Goal: Contribute content: Add original content to the website for others to see

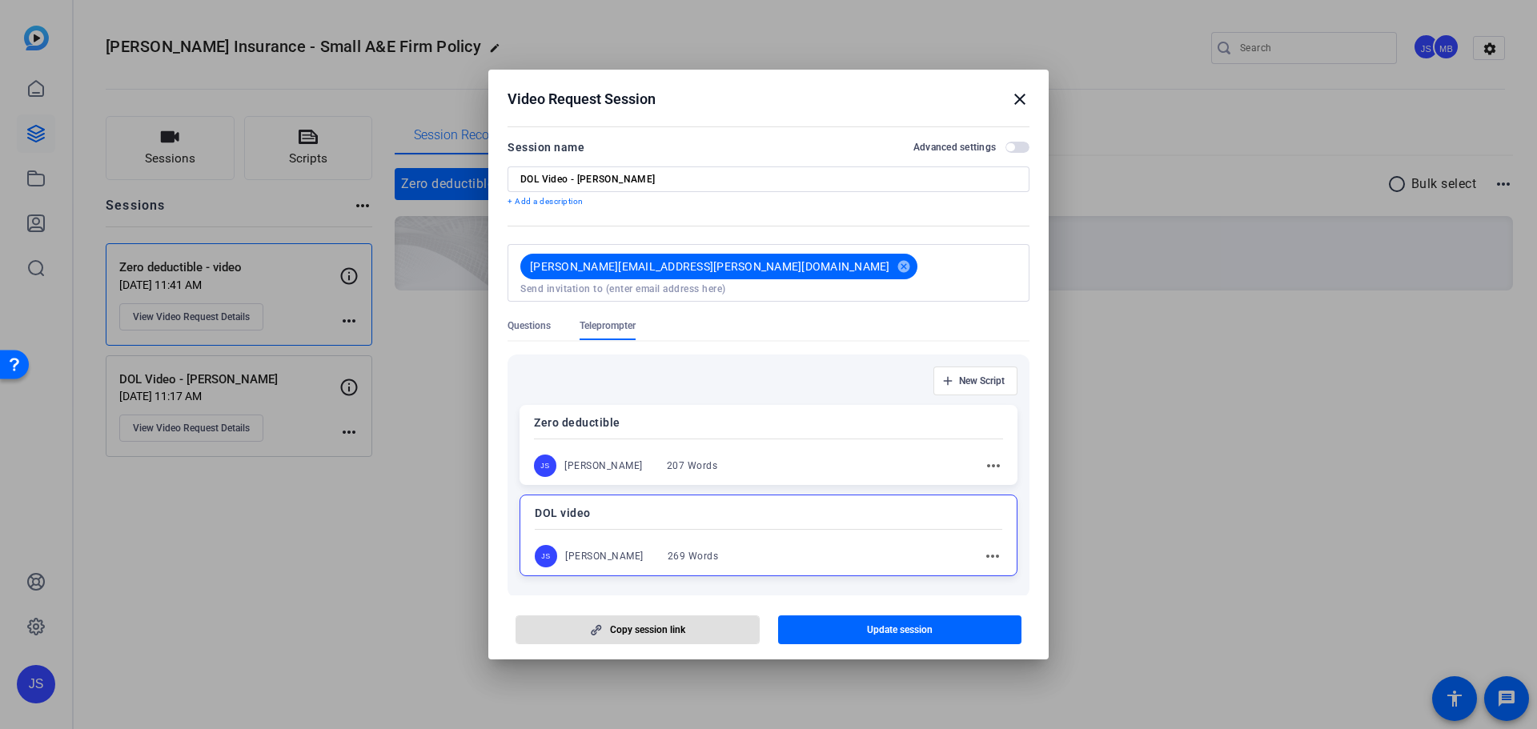
scroll to position [66, 0]
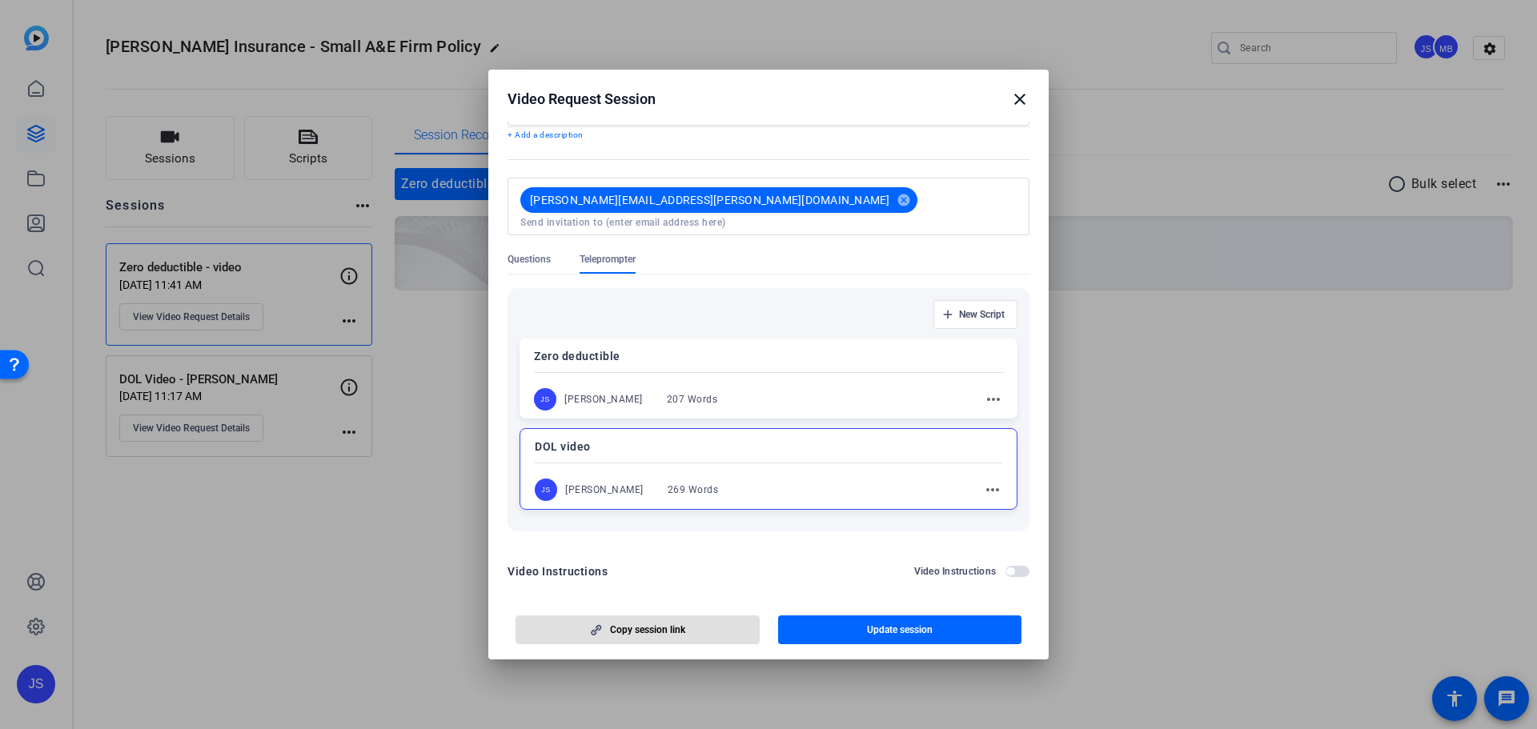
click at [1018, 102] on mat-icon "close" at bounding box center [1019, 99] width 19 height 19
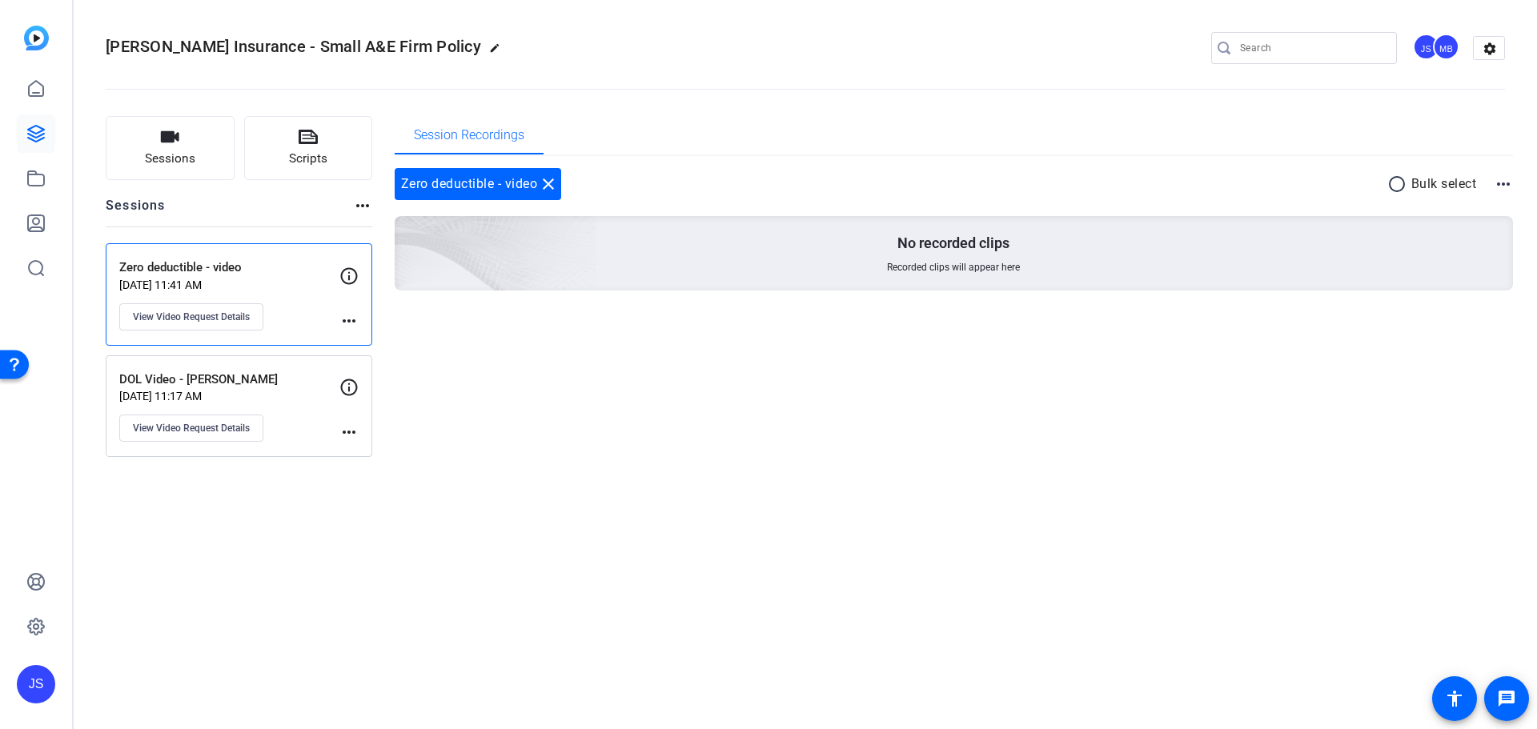
click at [321, 371] on p "DOL Video - [PERSON_NAME]" at bounding box center [229, 380] width 220 height 18
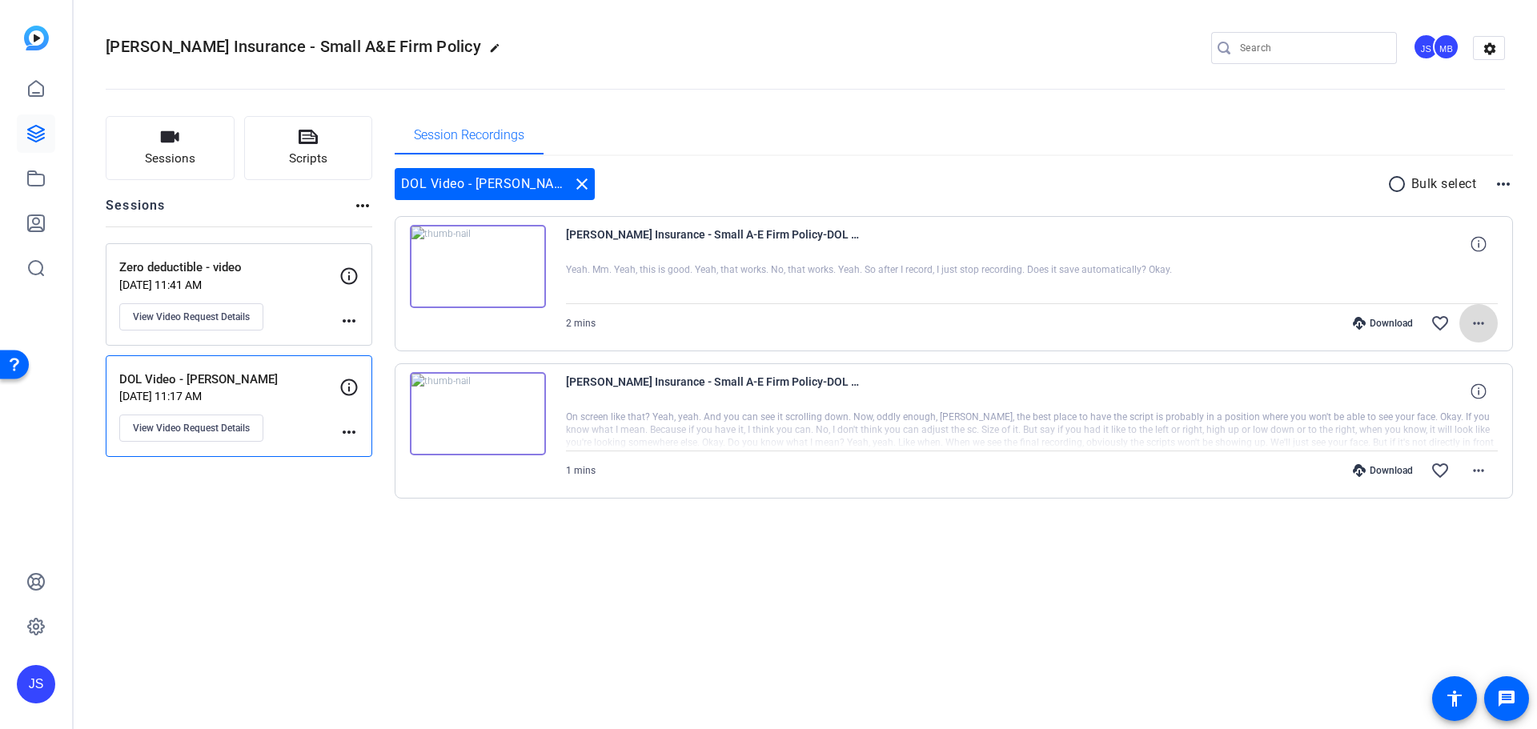
click at [1464, 329] on span at bounding box center [1478, 323] width 38 height 38
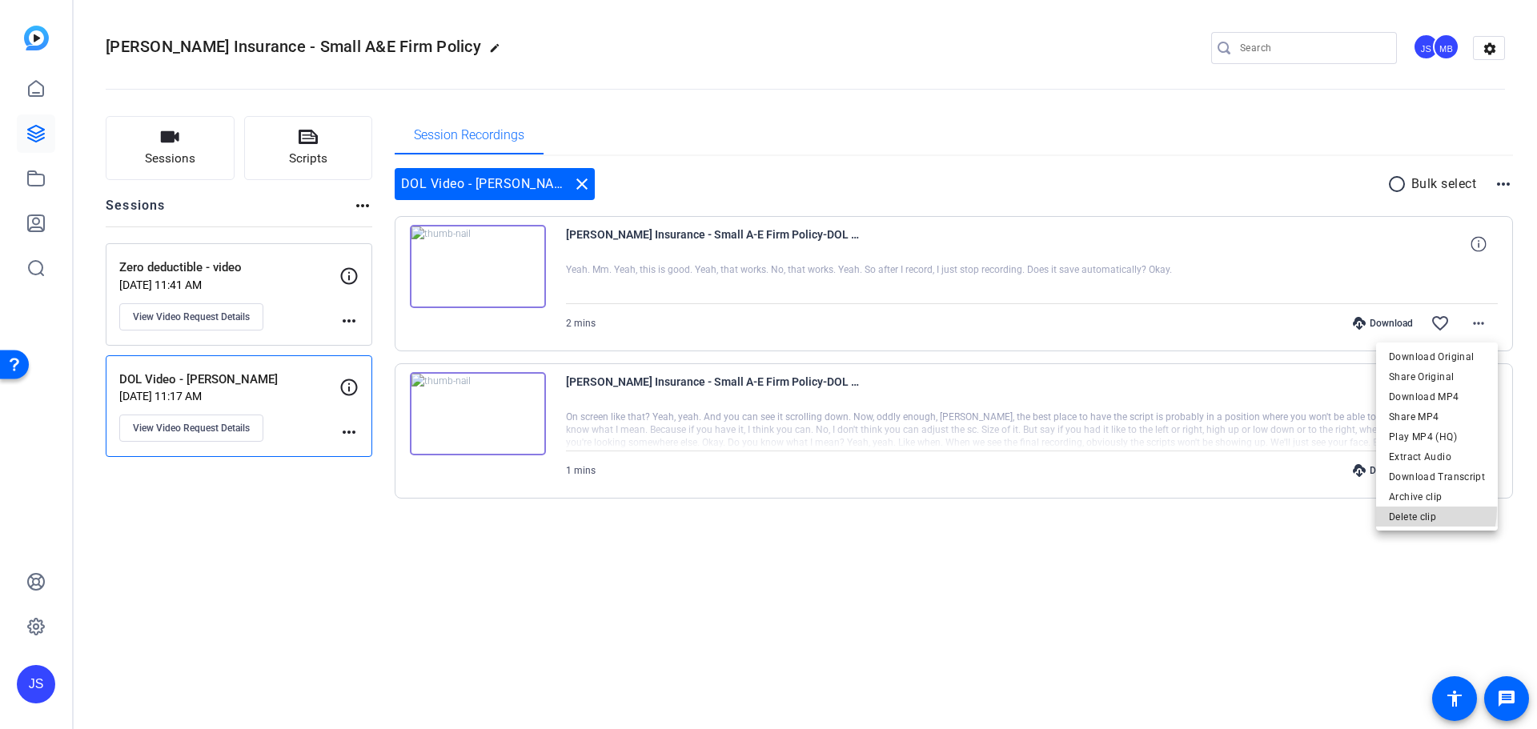
click at [1408, 509] on span "Delete clip" at bounding box center [1437, 516] width 96 height 19
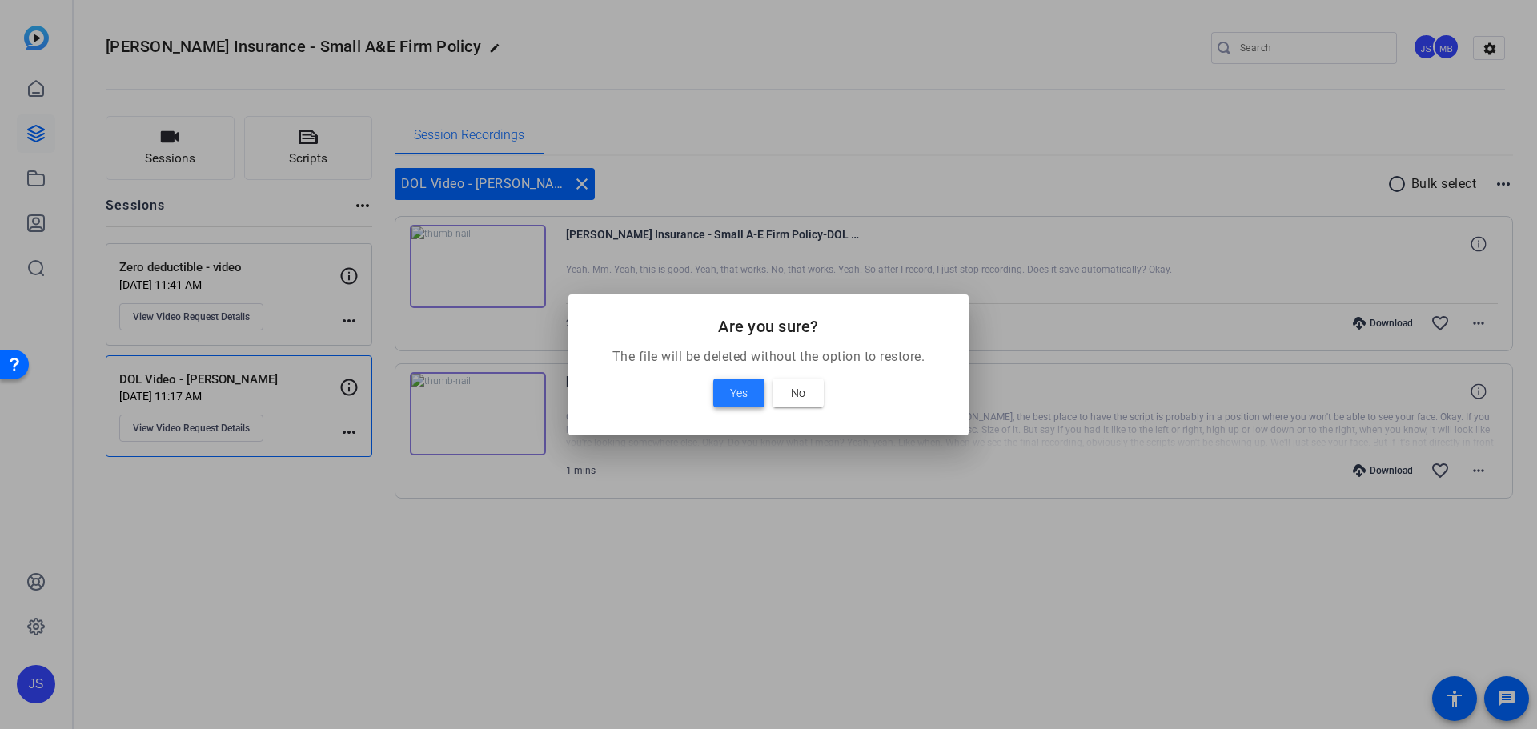
click at [755, 393] on span at bounding box center [738, 393] width 51 height 38
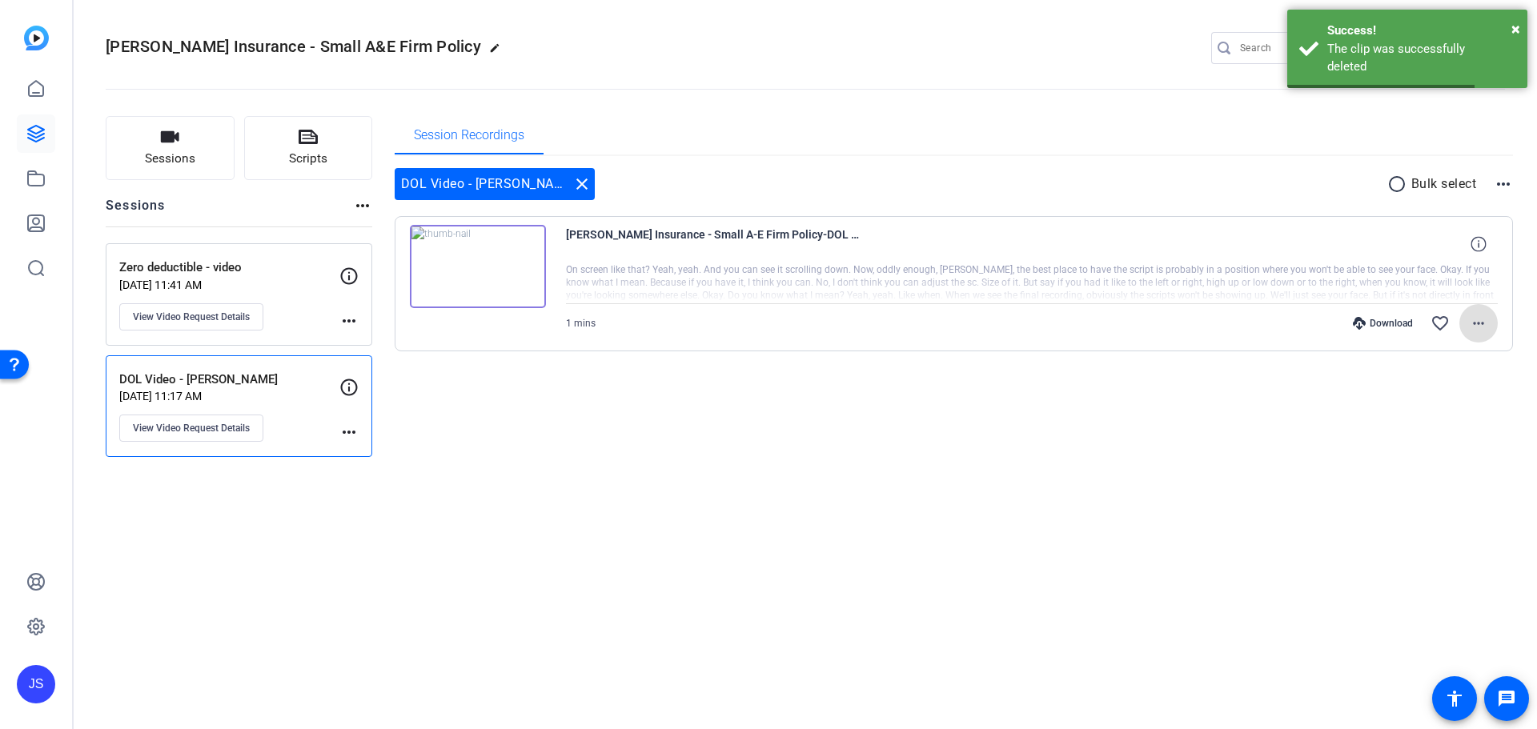
click at [1469, 328] on mat-icon "more_horiz" at bounding box center [1478, 323] width 19 height 19
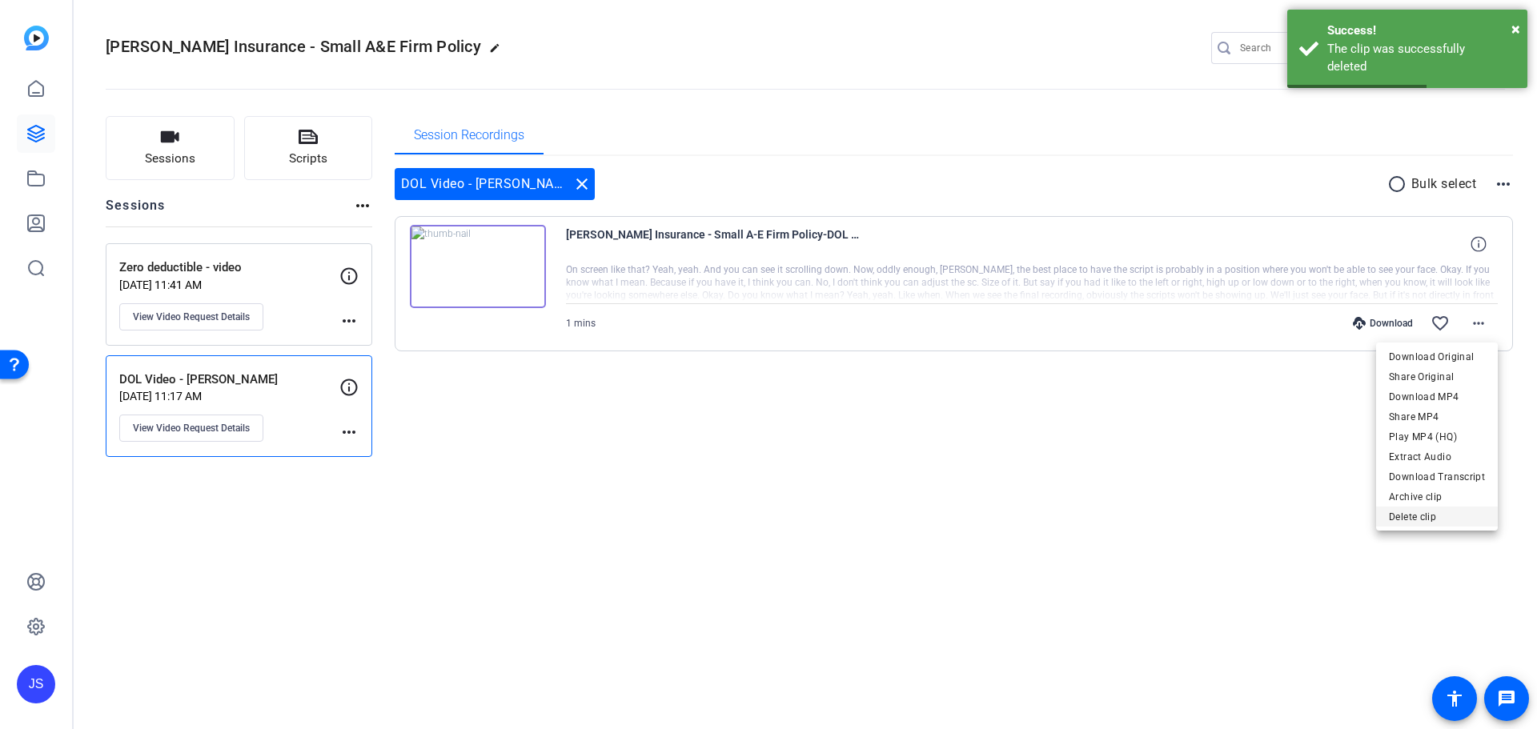
click at [1427, 512] on span "Delete clip" at bounding box center [1437, 516] width 96 height 19
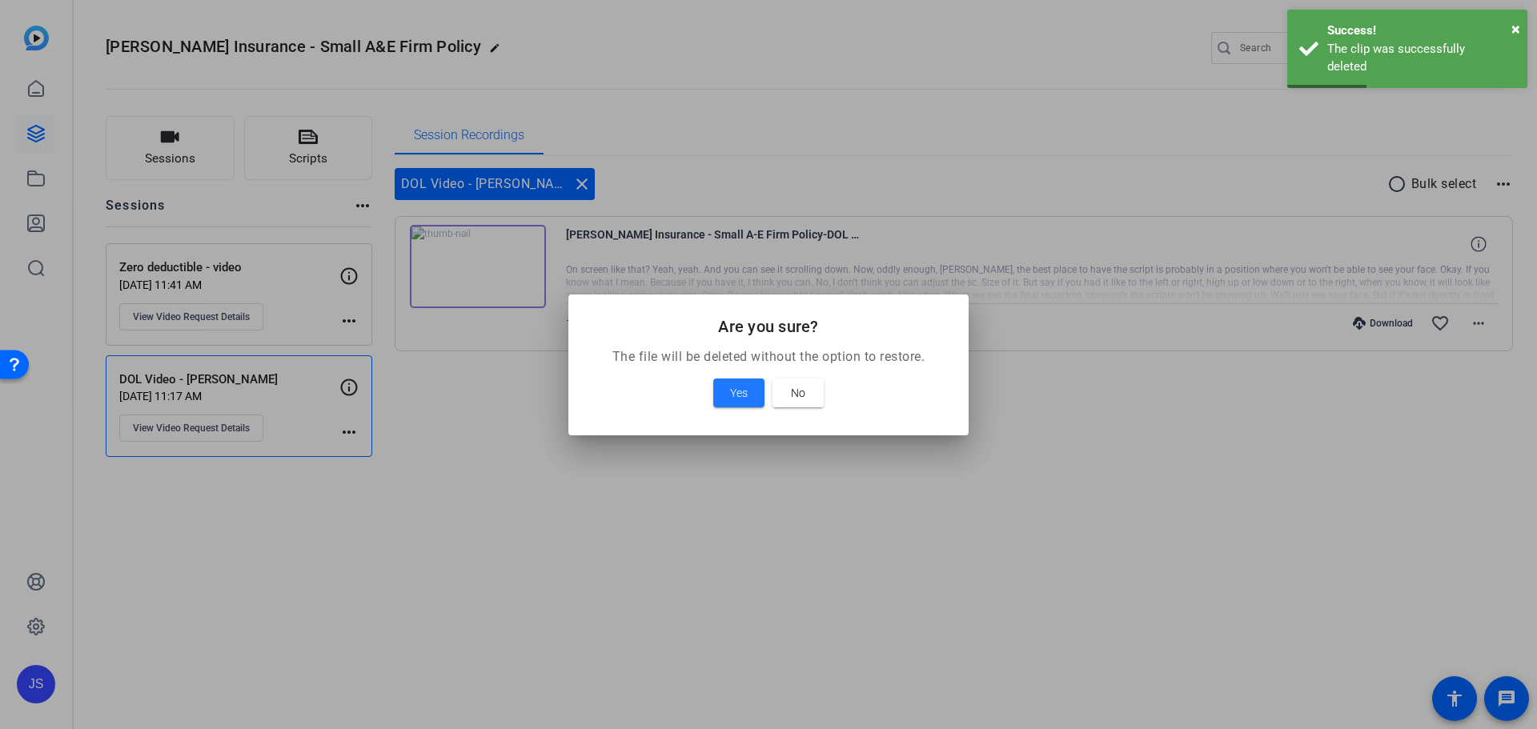
click at [712, 370] on mat-dialog-content "The file will be deleted without the option to restore. Yes No" at bounding box center [768, 391] width 400 height 88
click at [719, 390] on span at bounding box center [738, 393] width 51 height 38
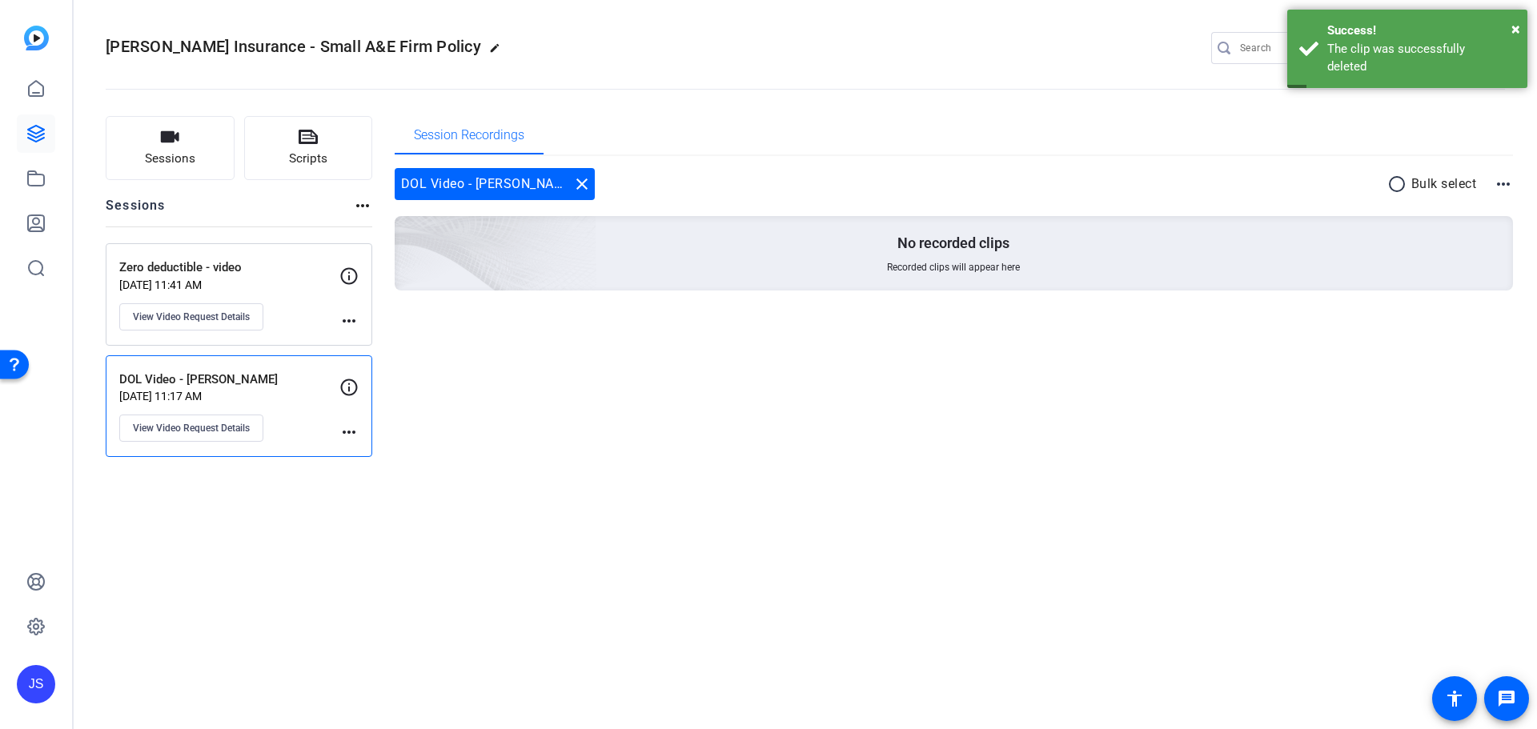
click at [309, 259] on p "Zero deductible - video" at bounding box center [229, 268] width 220 height 18
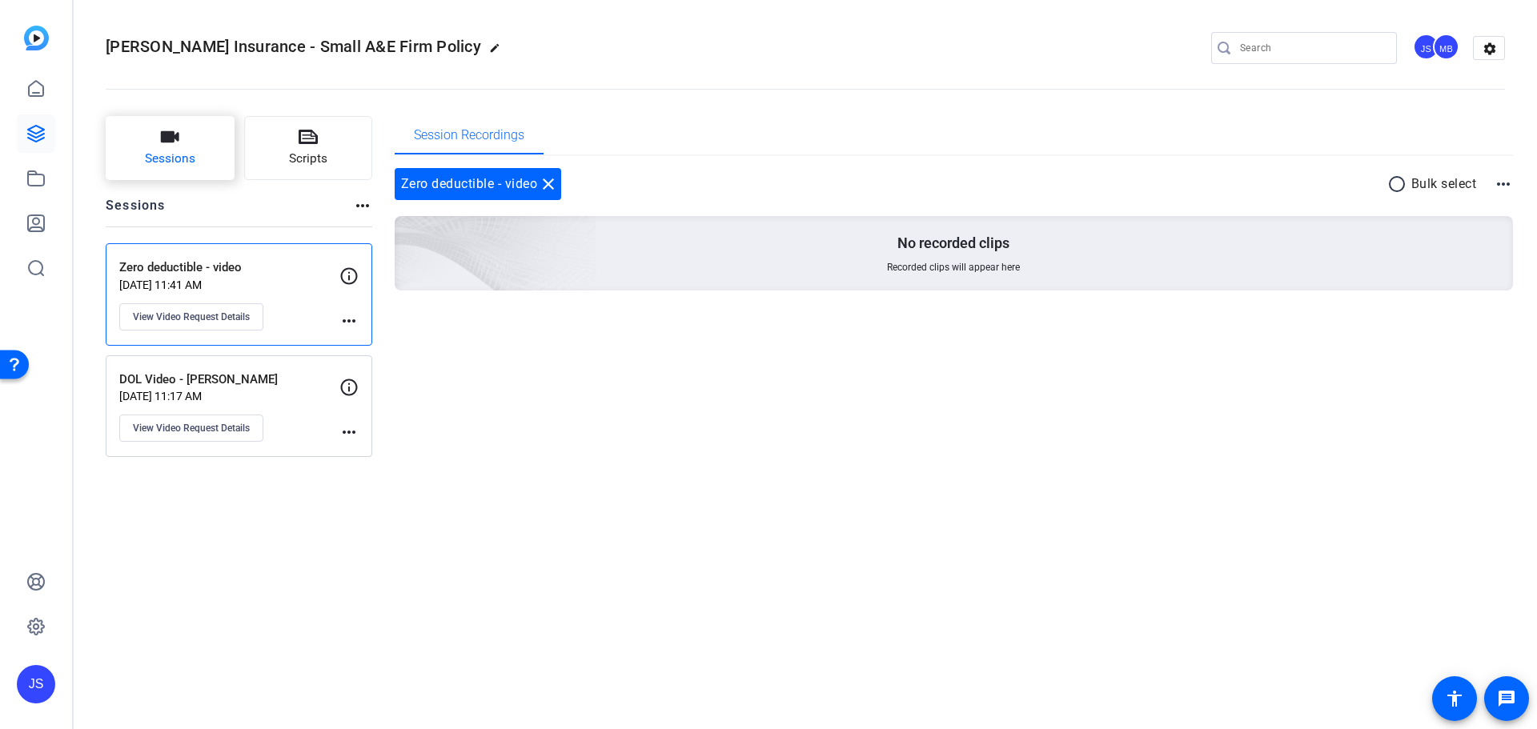
click at [157, 130] on button "Sessions" at bounding box center [170, 148] width 129 height 64
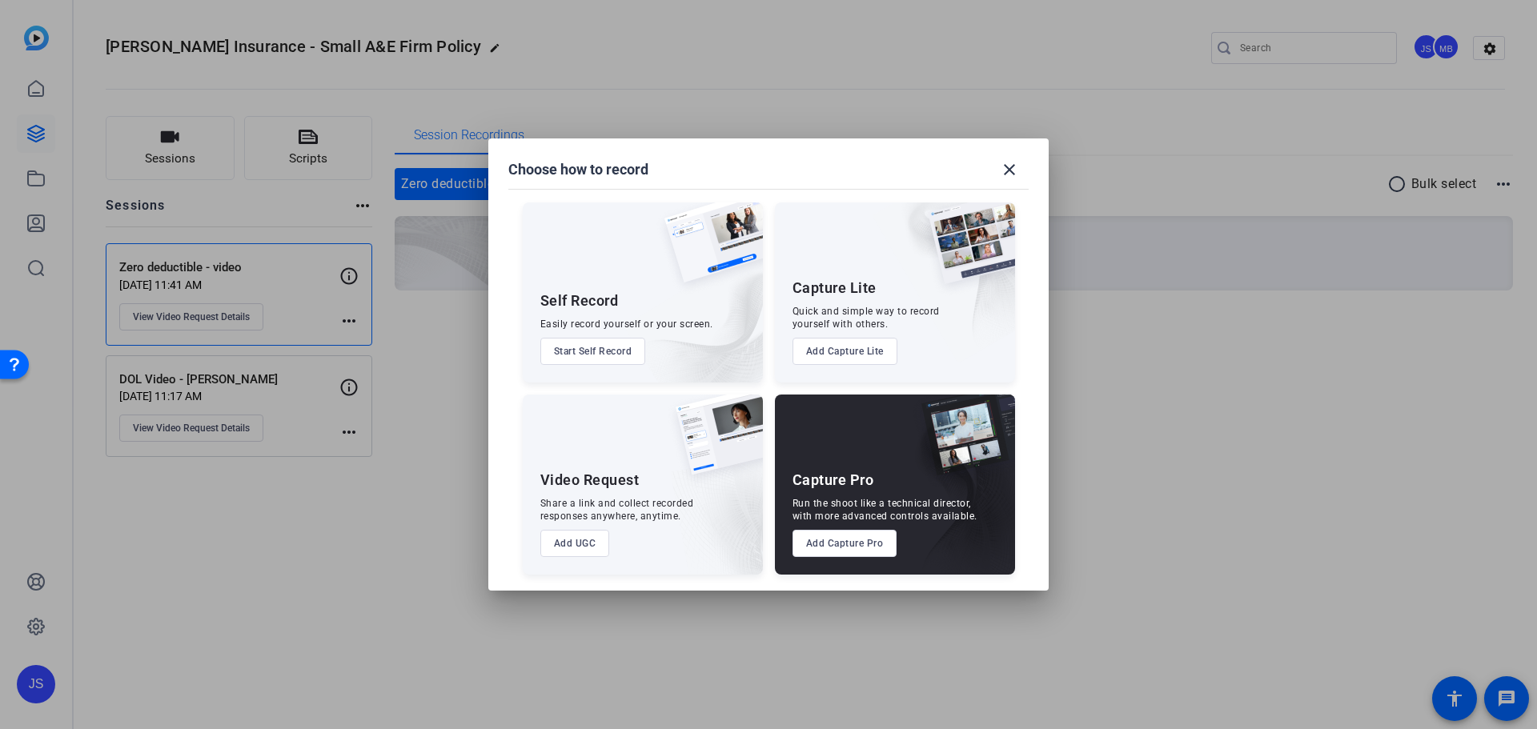
click at [575, 547] on button "Add UGC" at bounding box center [575, 543] width 70 height 27
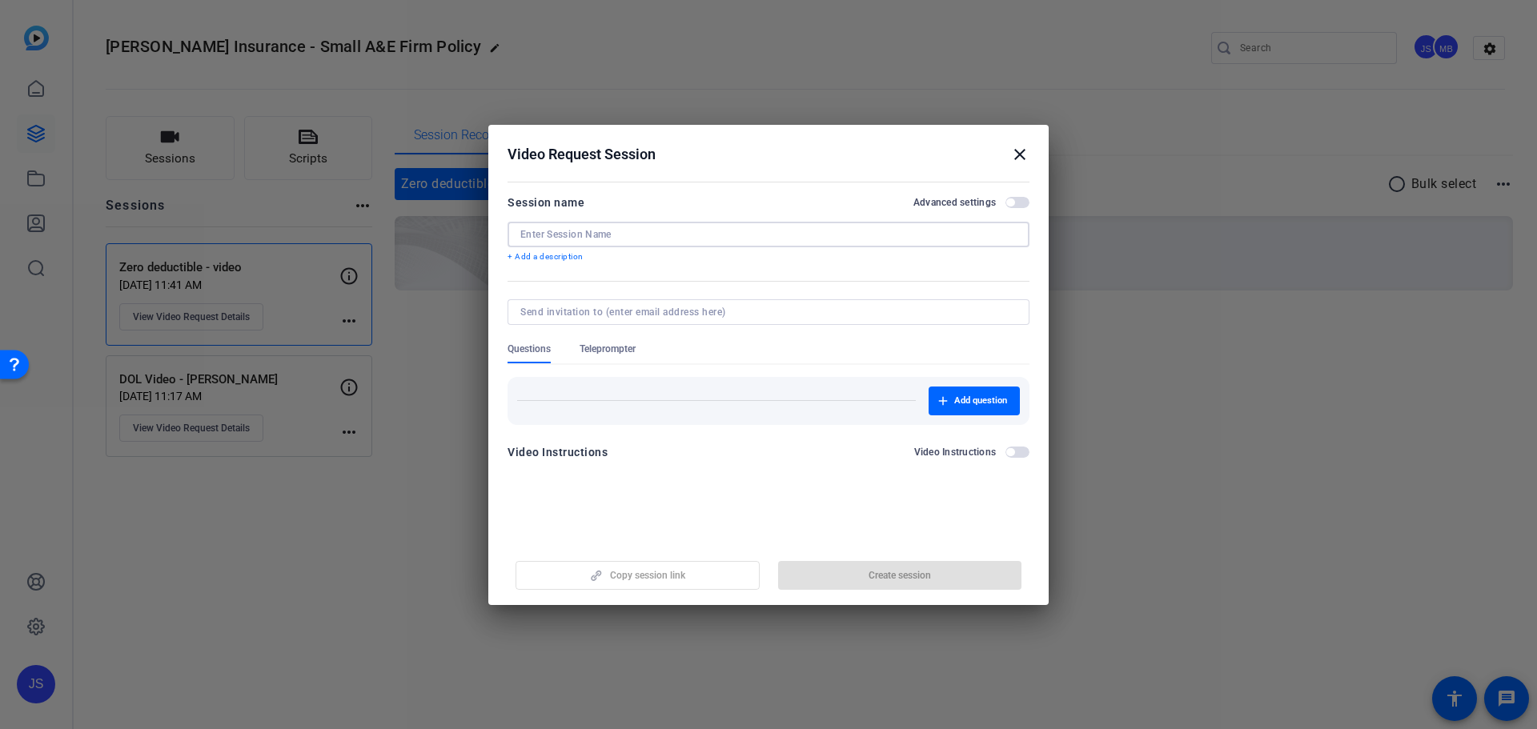
click at [580, 239] on input at bounding box center [768, 234] width 496 height 13
type input "Rectification Coverage"
click at [613, 356] on span "Teleprompter" at bounding box center [607, 353] width 56 height 21
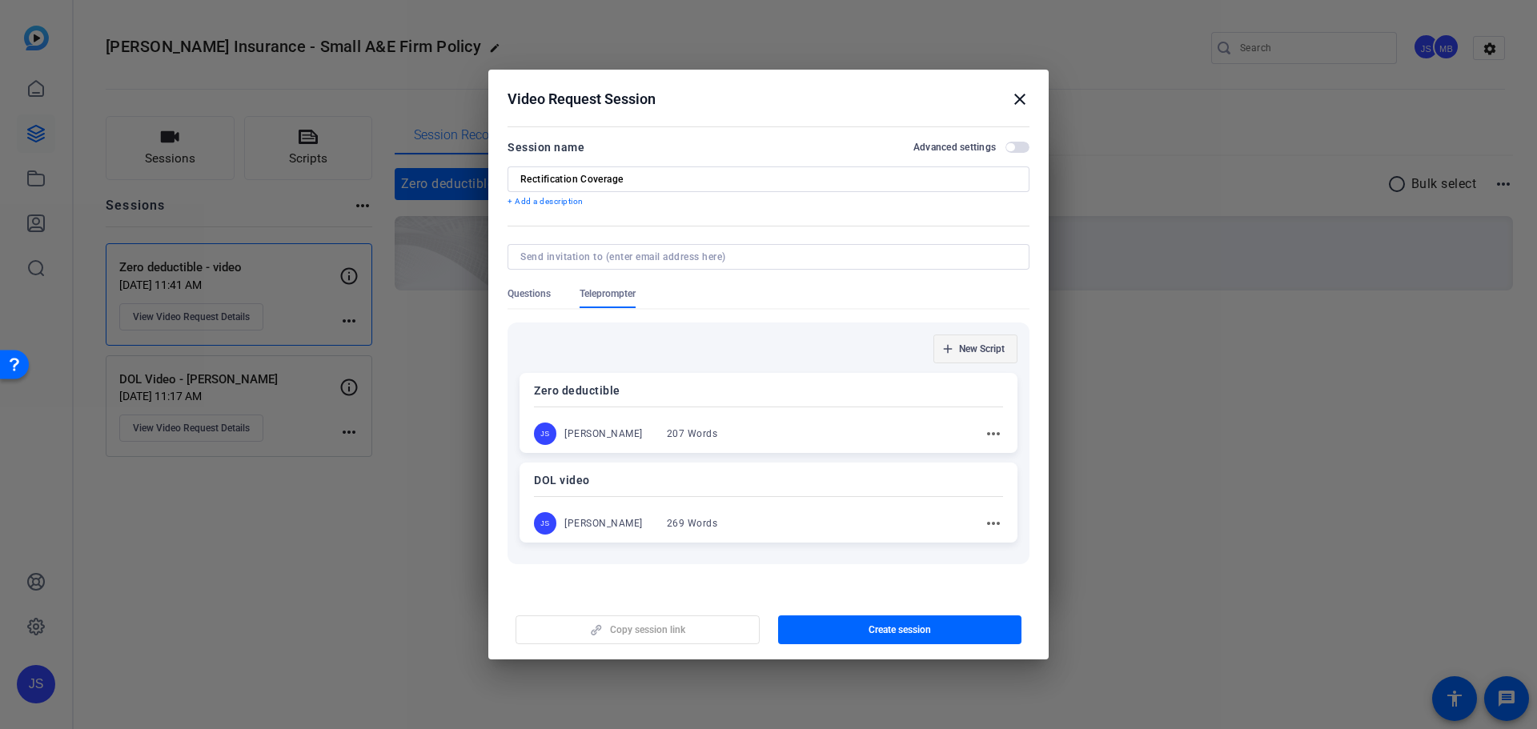
click at [964, 359] on span "button" at bounding box center [975, 349] width 82 height 38
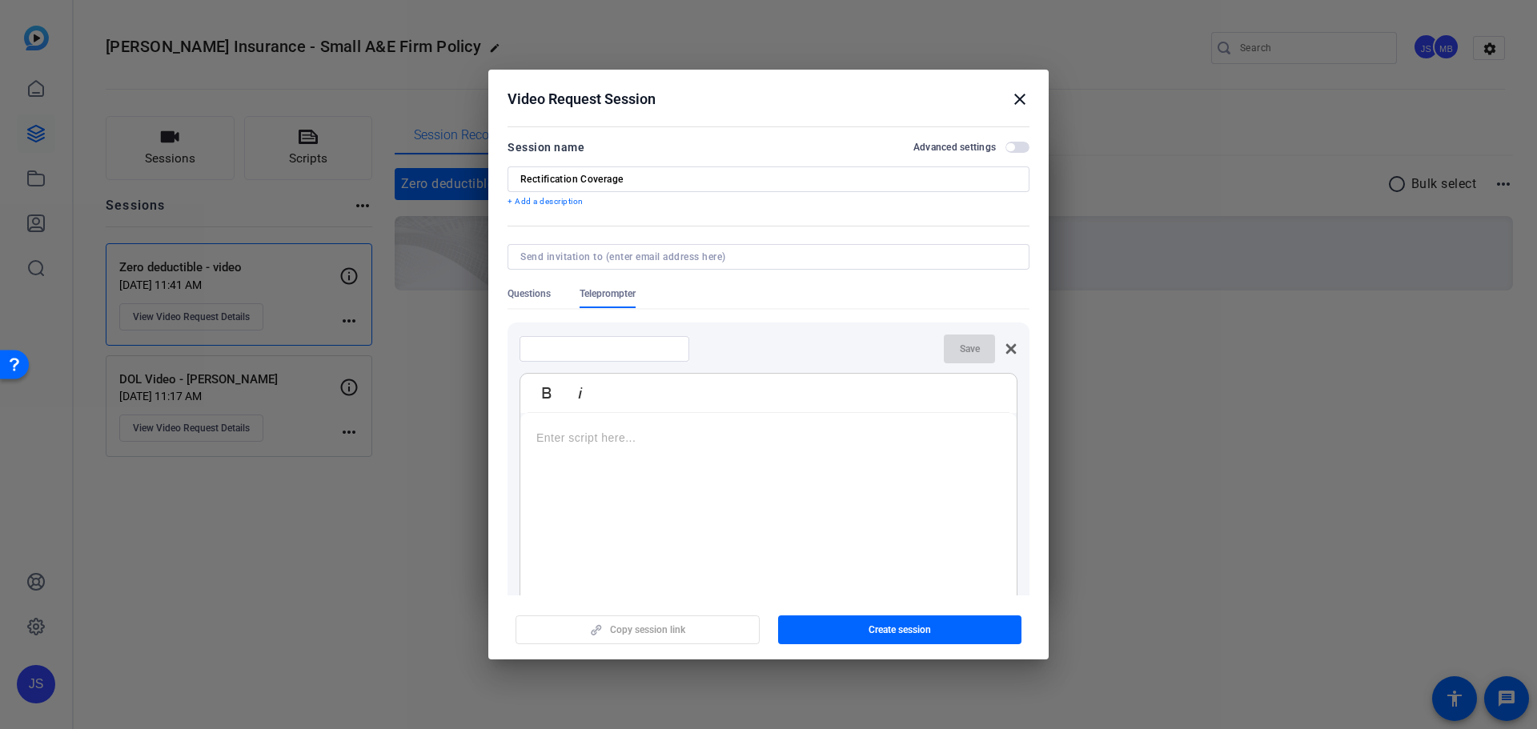
click at [540, 343] on input at bounding box center [604, 349] width 144 height 13
type input "Rectification coverage"
click at [668, 434] on p at bounding box center [768, 438] width 464 height 18
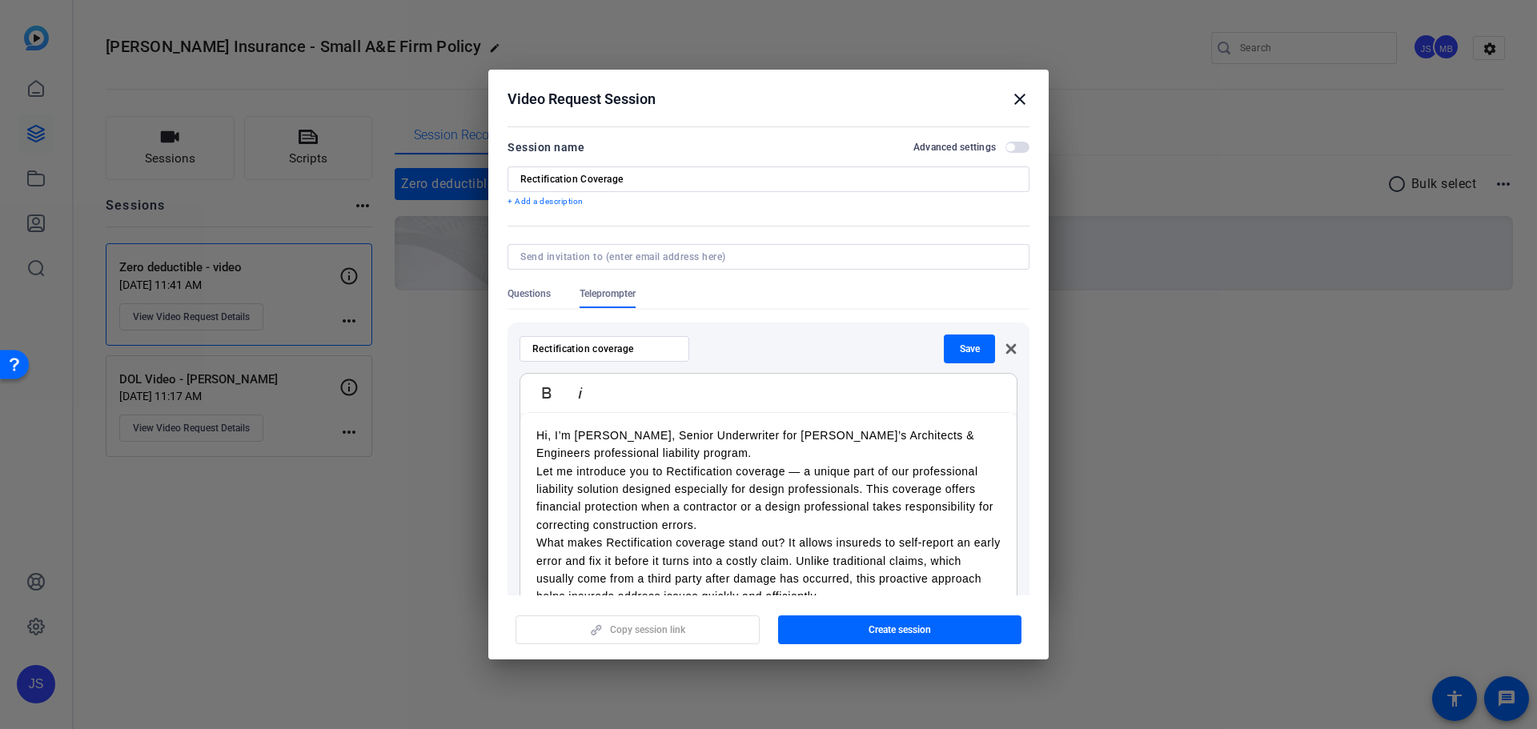
scroll to position [0, 0]
click at [716, 459] on p "Hi, I’m Christopher Bone, Senior Underwriter for Victor’s Architects & Engineer…" at bounding box center [768, 447] width 464 height 36
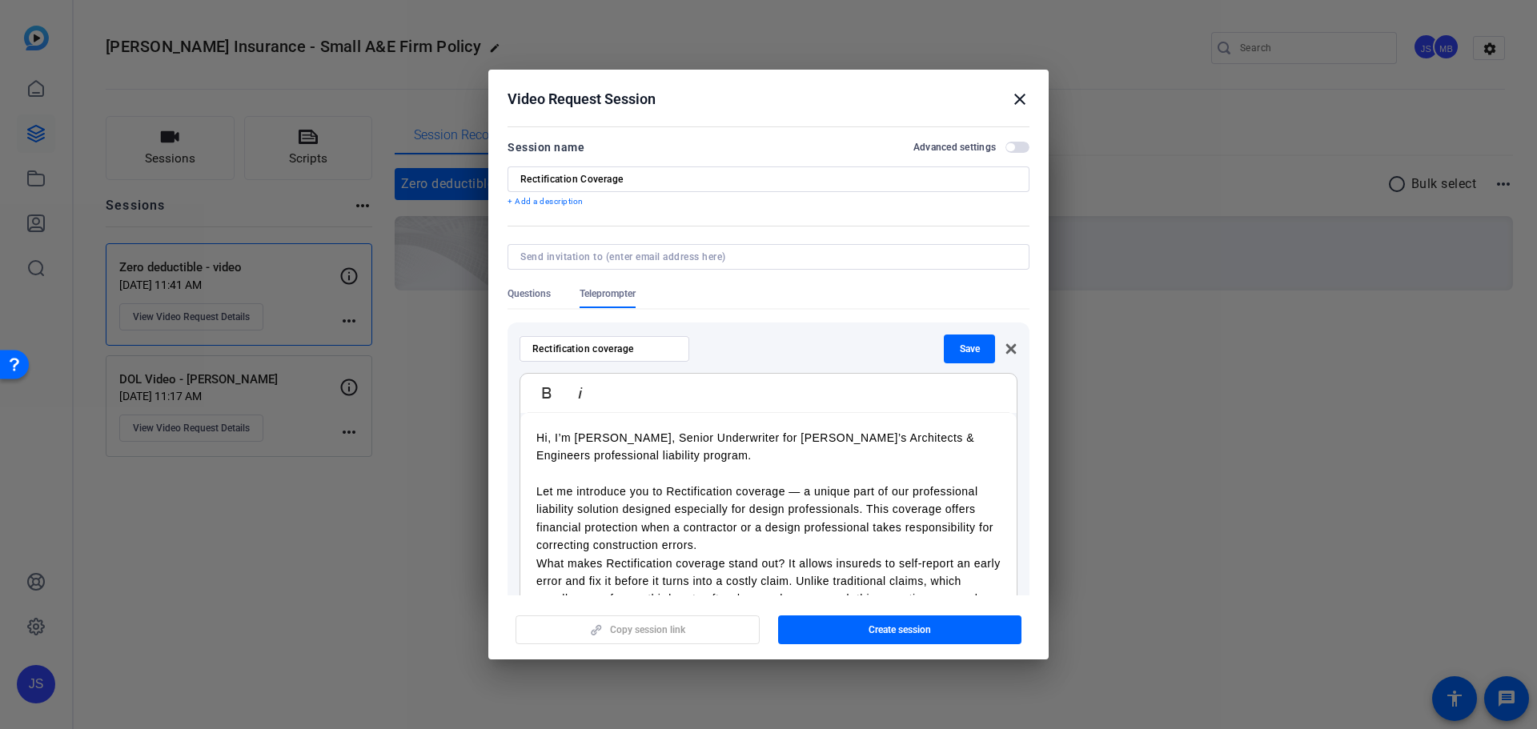
click at [755, 539] on p "Let me introduce you to Rectification coverage — a unique part of our professio…" at bounding box center [768, 519] width 464 height 72
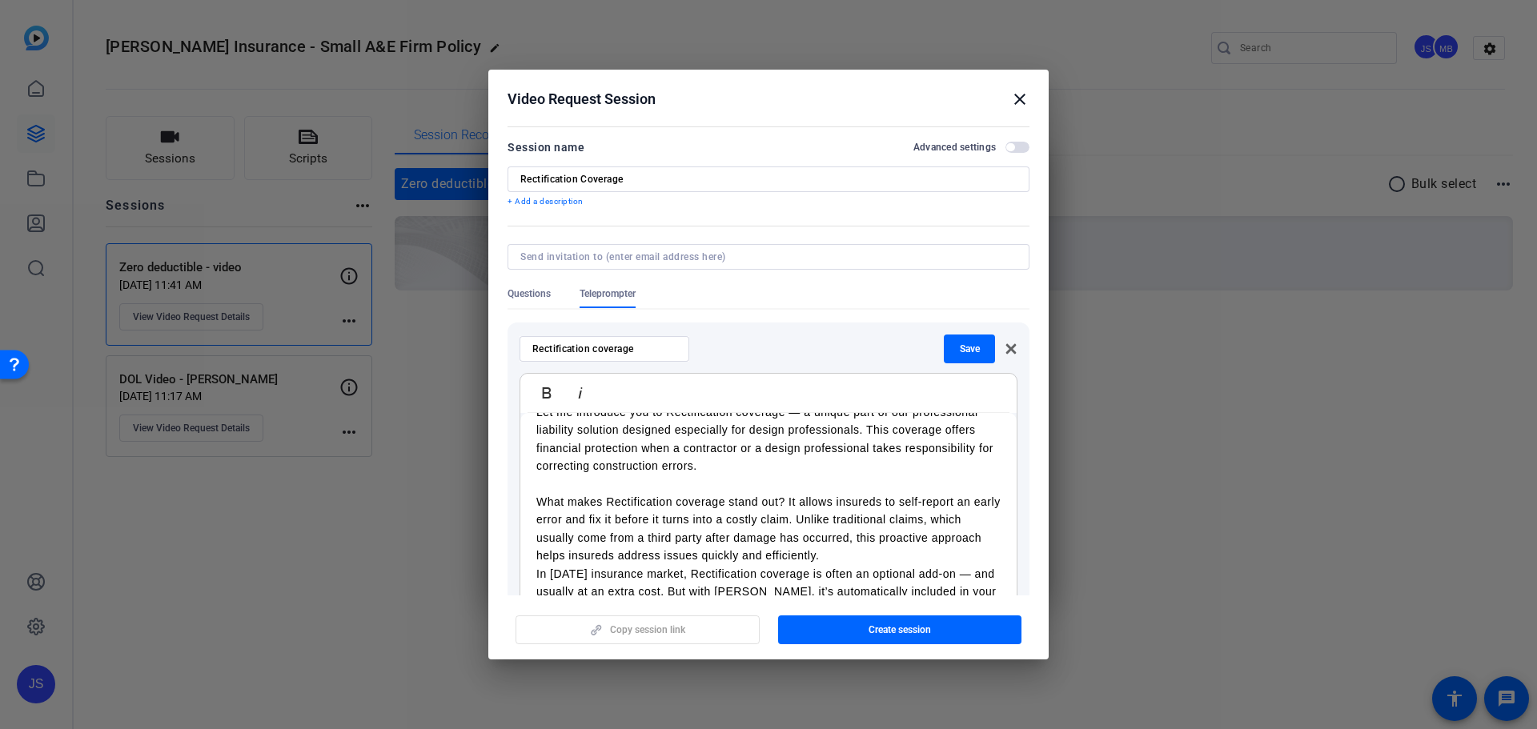
scroll to position [80, 0]
click at [881, 551] on p "What makes Rectification coverage stand out? It allows insureds to self-report …" at bounding box center [768, 528] width 464 height 72
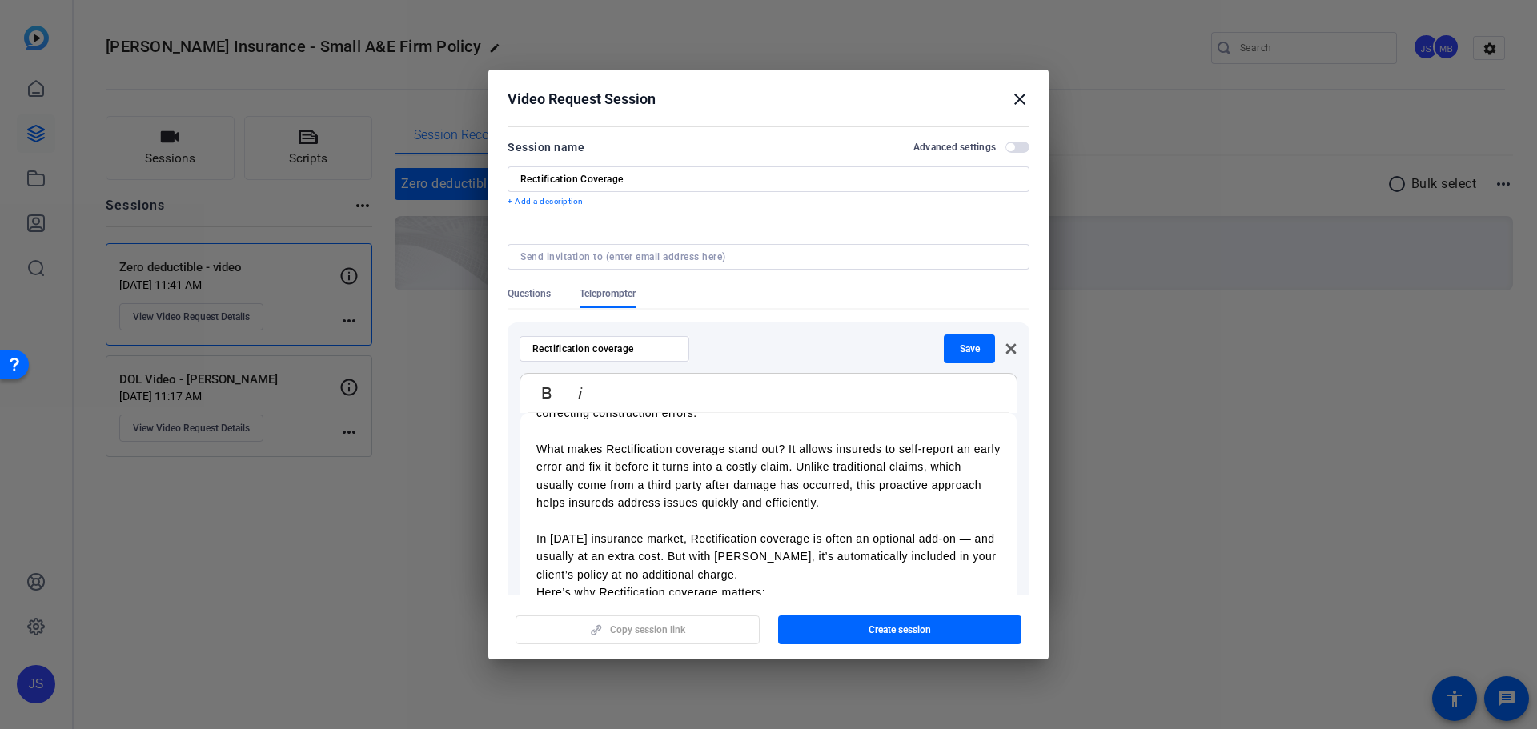
scroll to position [160, 0]
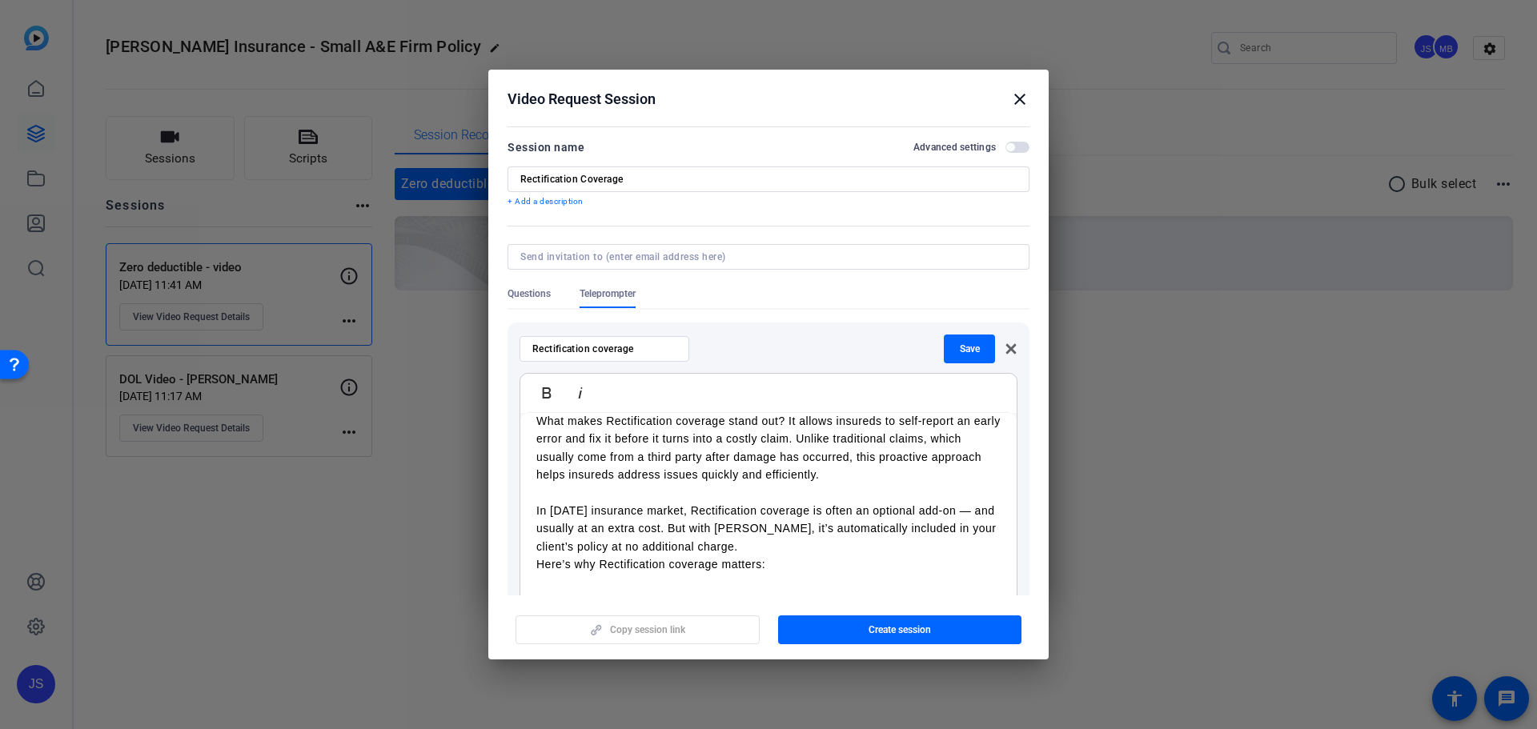
click at [784, 539] on p "In today’s insurance market, Rectification coverage is often an optional add-on…" at bounding box center [768, 529] width 464 height 54
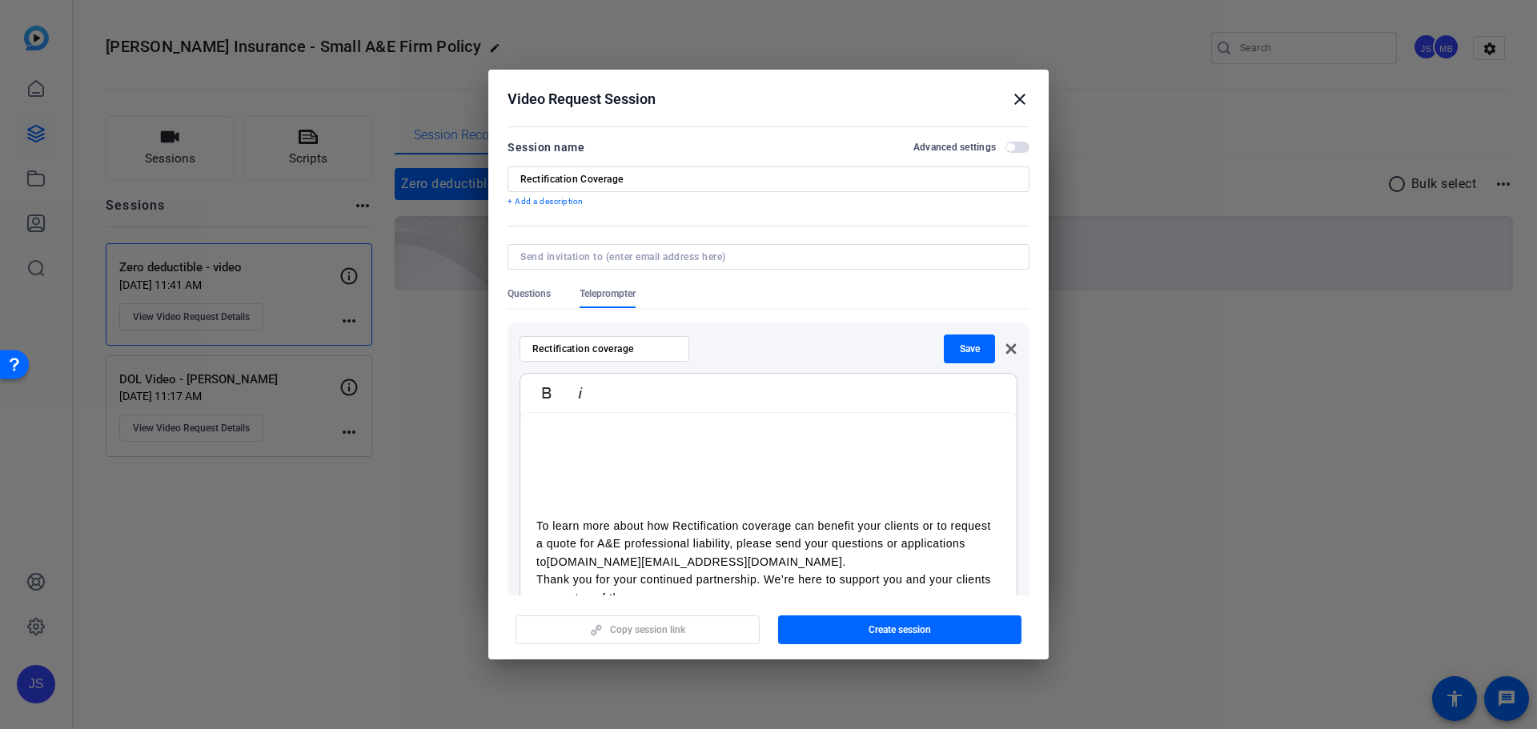
scroll to position [410, 0]
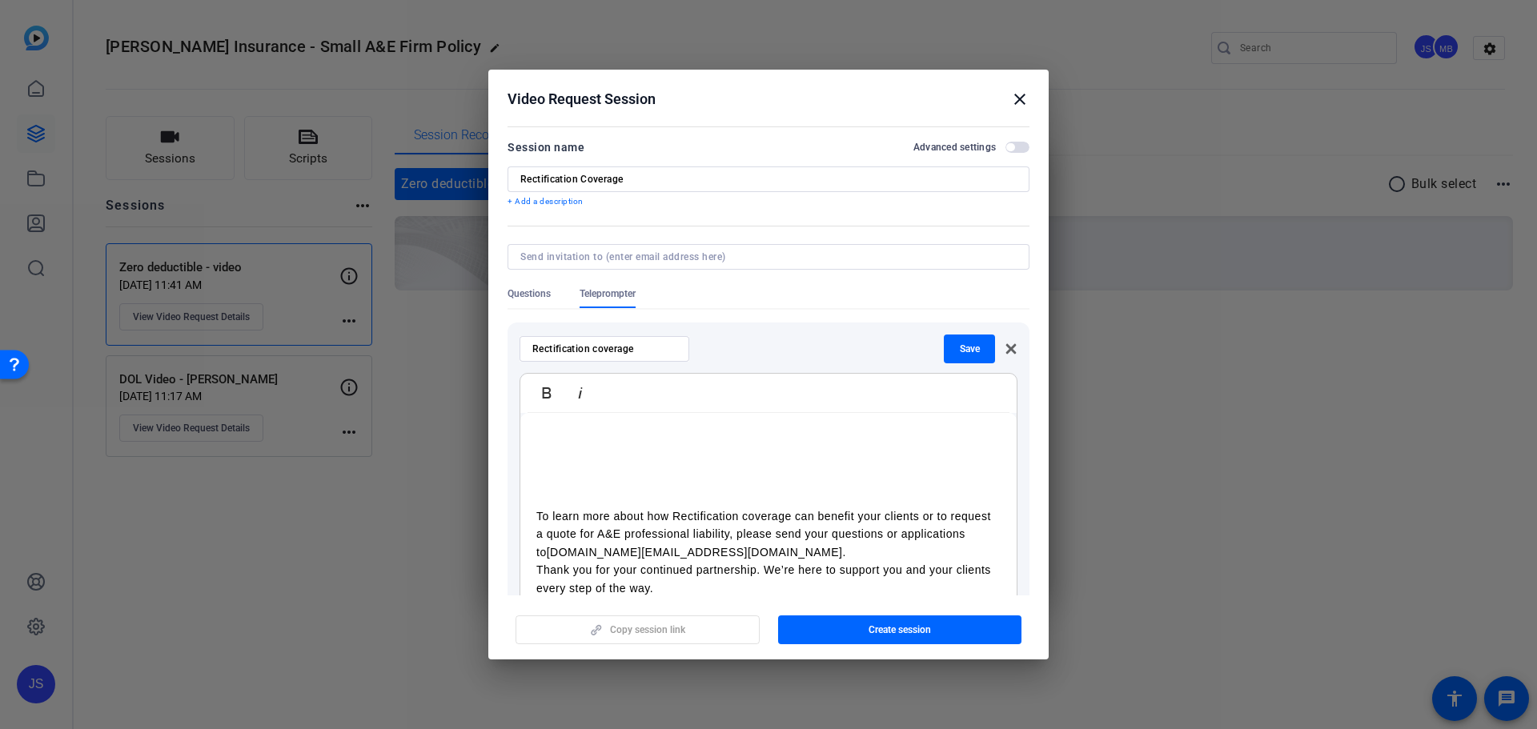
click at [797, 547] on p "To learn more about how Rectification coverage can benefit your clients or to r…" at bounding box center [768, 534] width 464 height 54
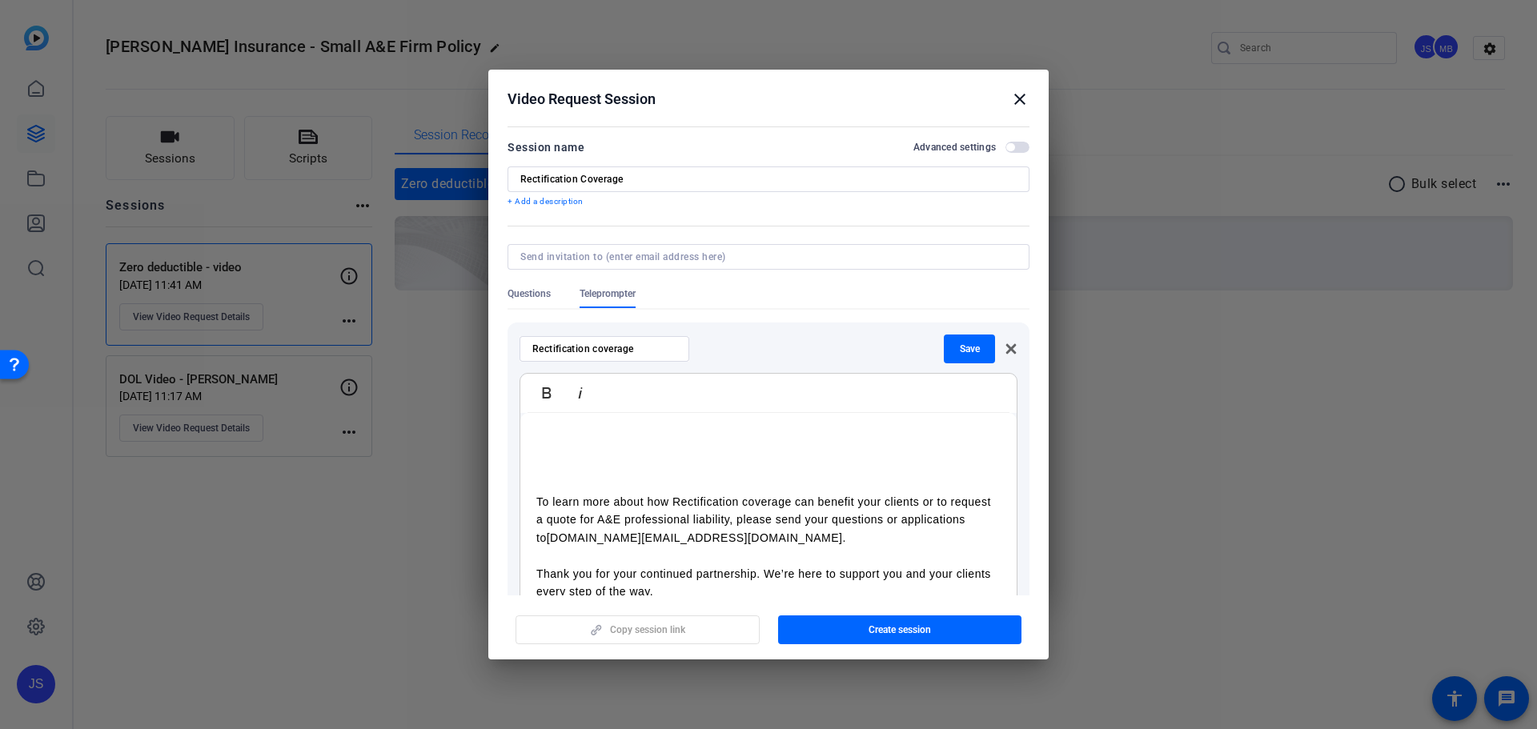
scroll to position [427, 0]
click at [947, 347] on span "button" at bounding box center [969, 349] width 51 height 38
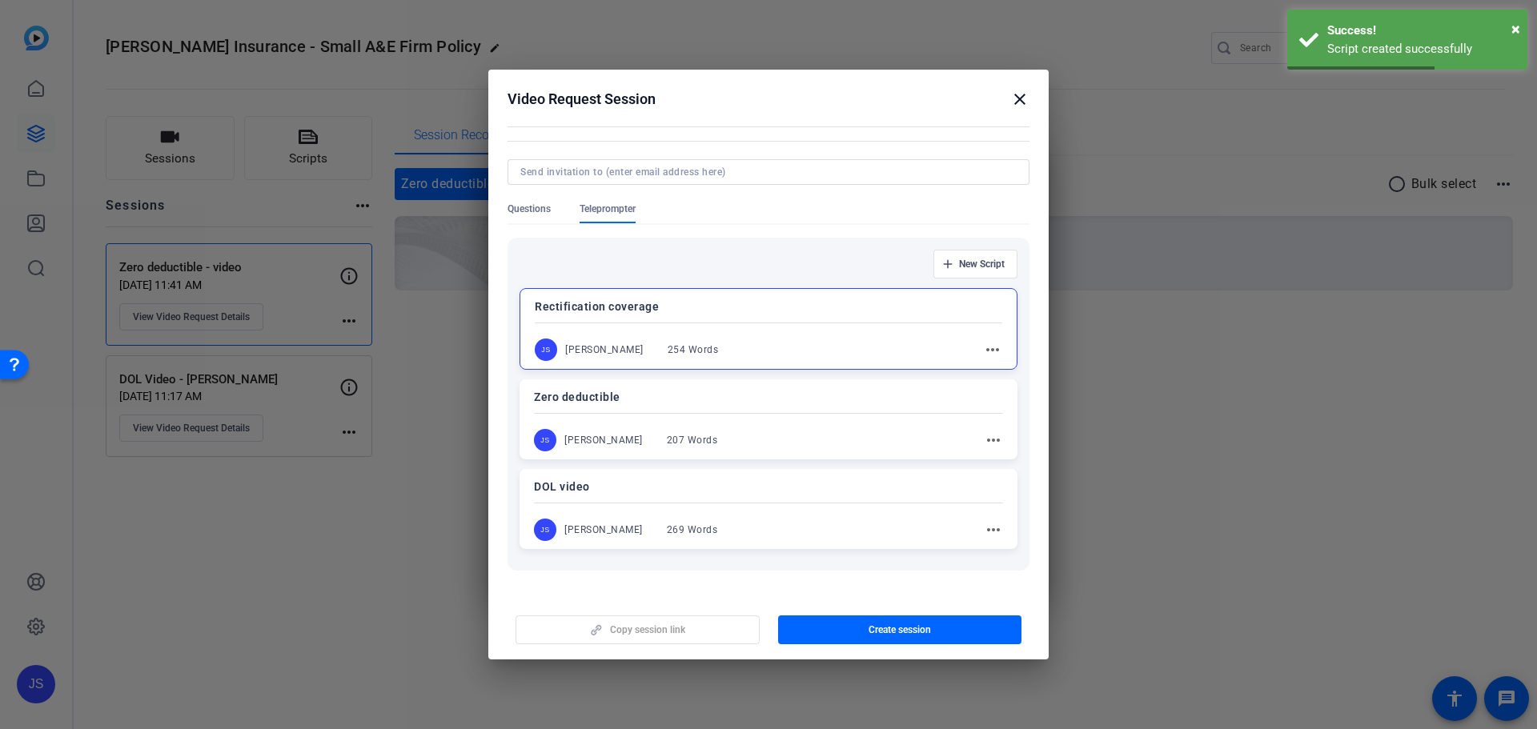
scroll to position [57, 0]
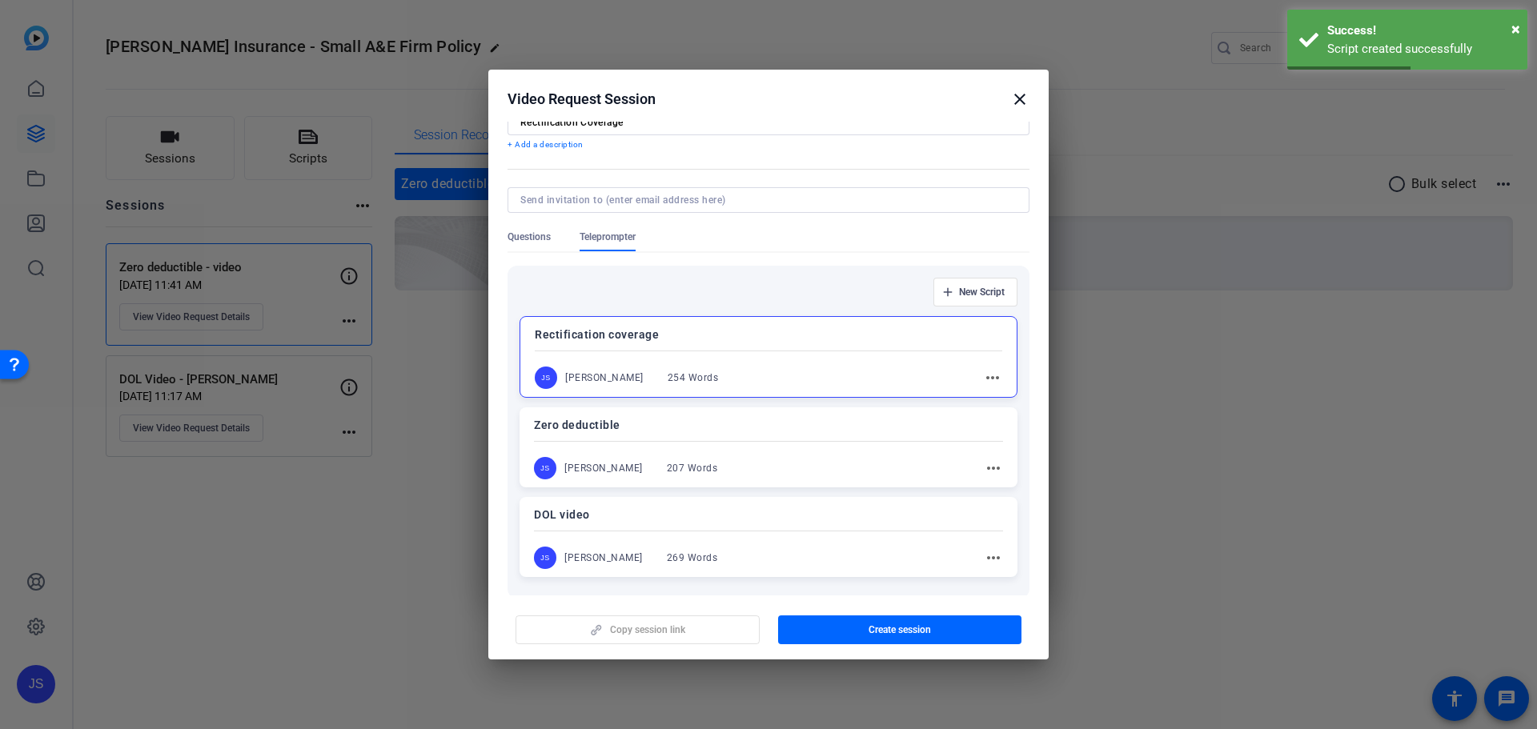
click at [747, 369] on div "JS Jack Stenner 254 Words more_horiz" at bounding box center [768, 378] width 467 height 22
click at [750, 342] on p "Rectification coverage" at bounding box center [768, 333] width 469 height 19
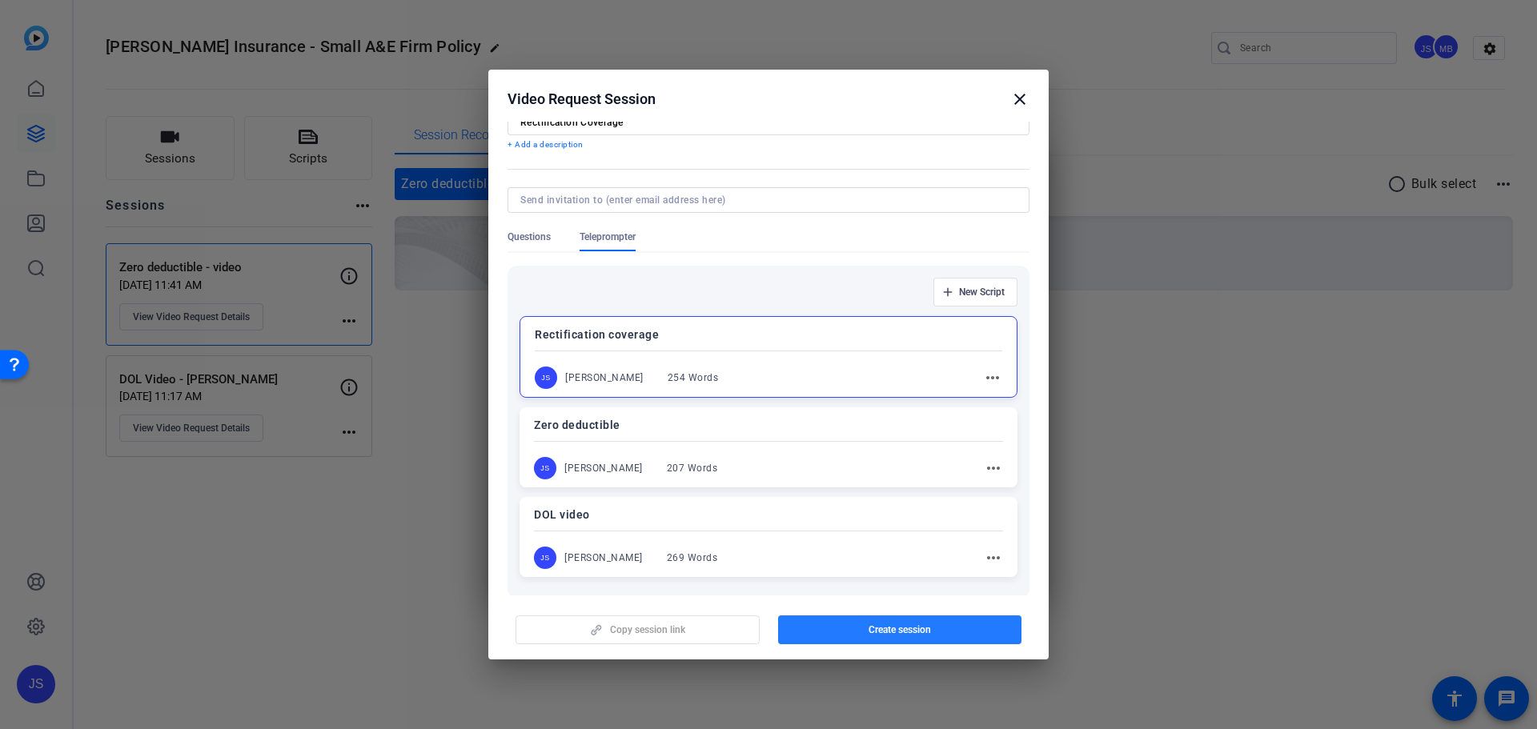
click at [911, 622] on span "button" at bounding box center [900, 630] width 244 height 38
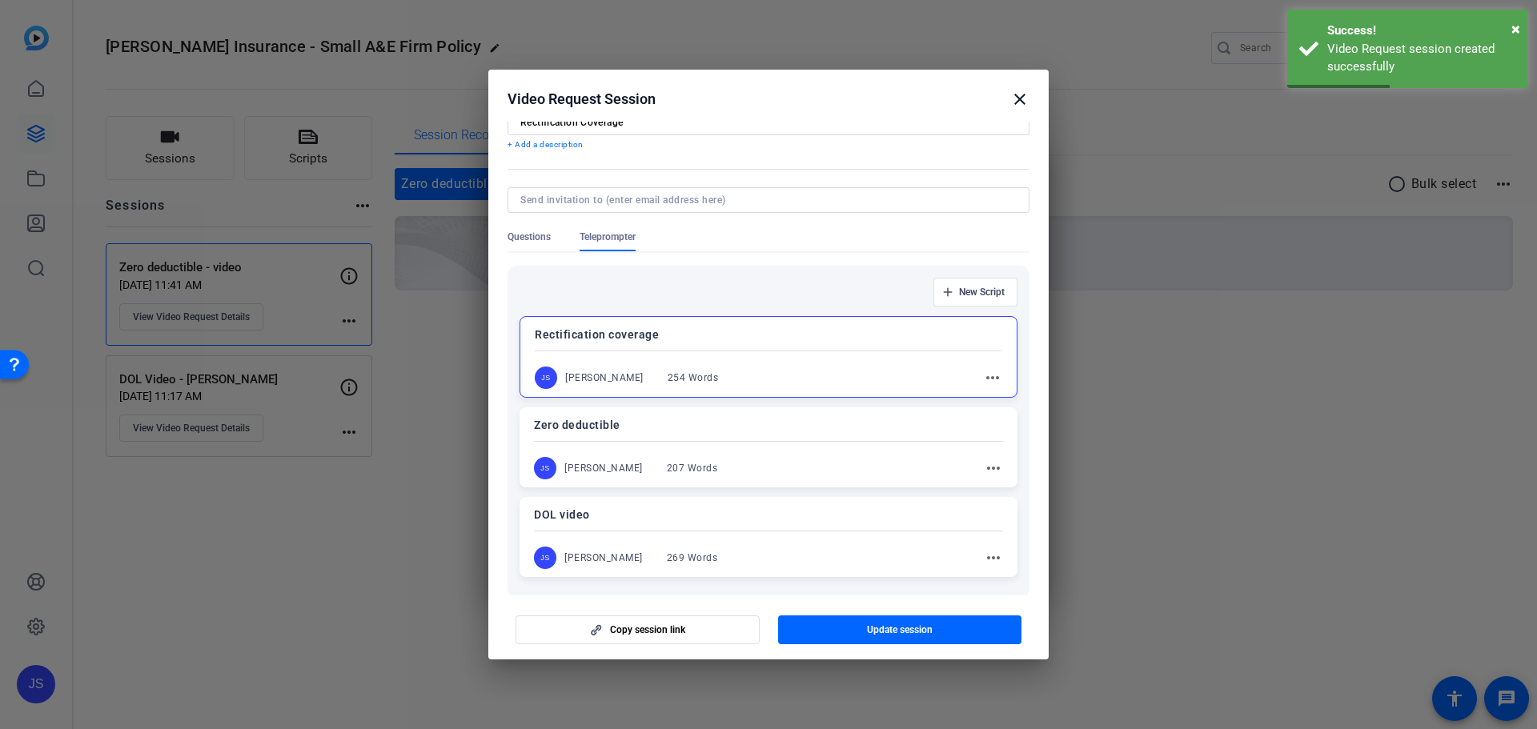
scroll to position [0, 0]
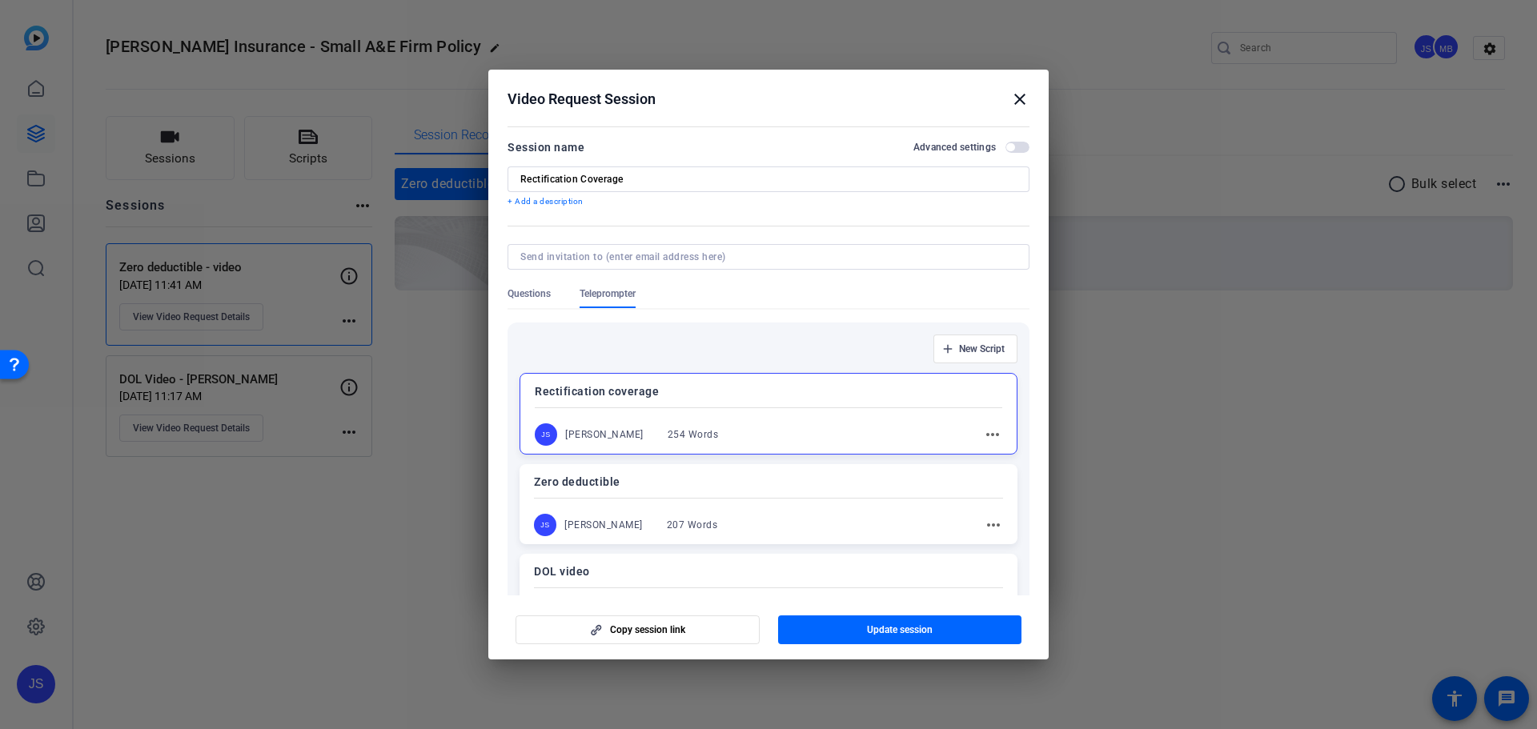
click at [1025, 97] on mat-icon "close" at bounding box center [1019, 99] width 19 height 19
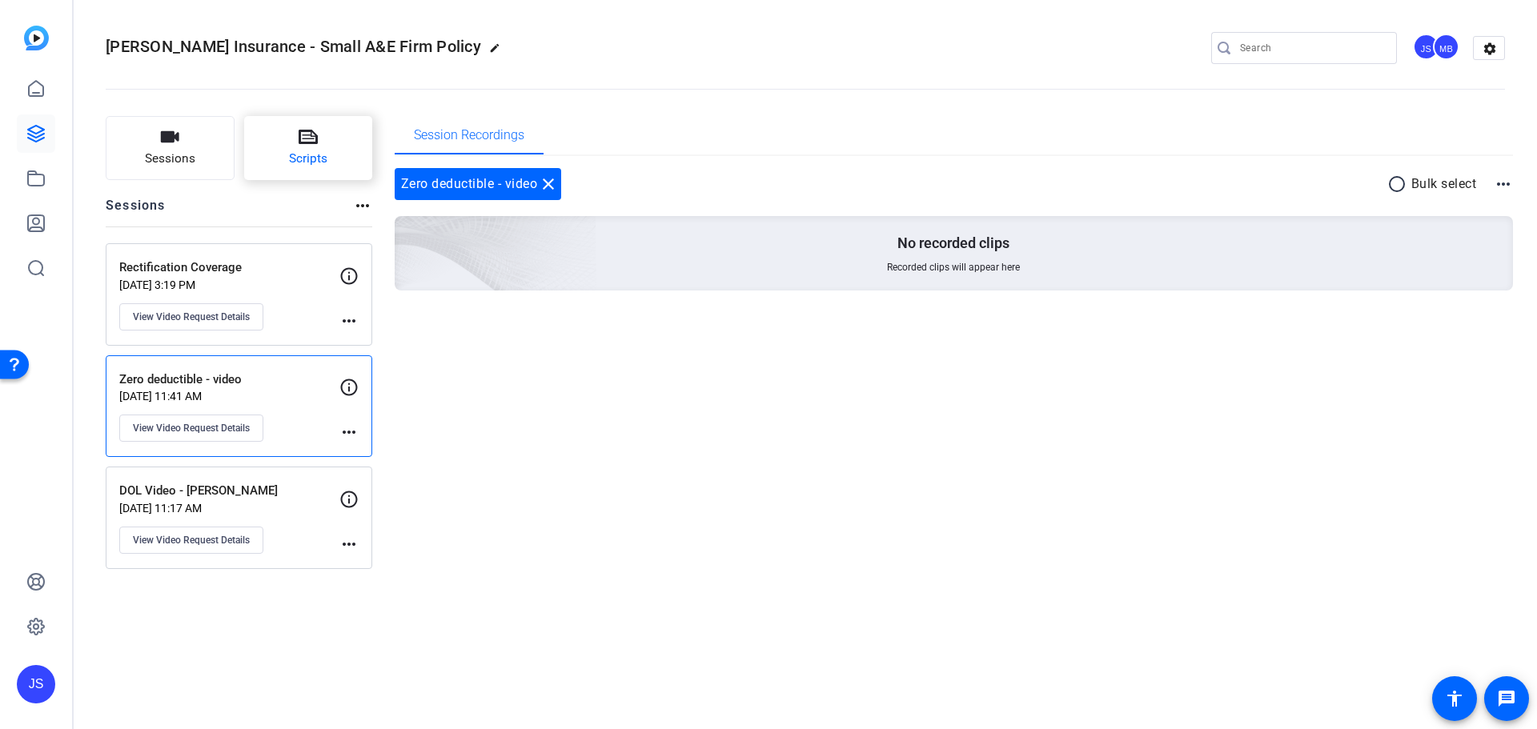
click at [294, 146] on button "Scripts" at bounding box center [308, 148] width 129 height 64
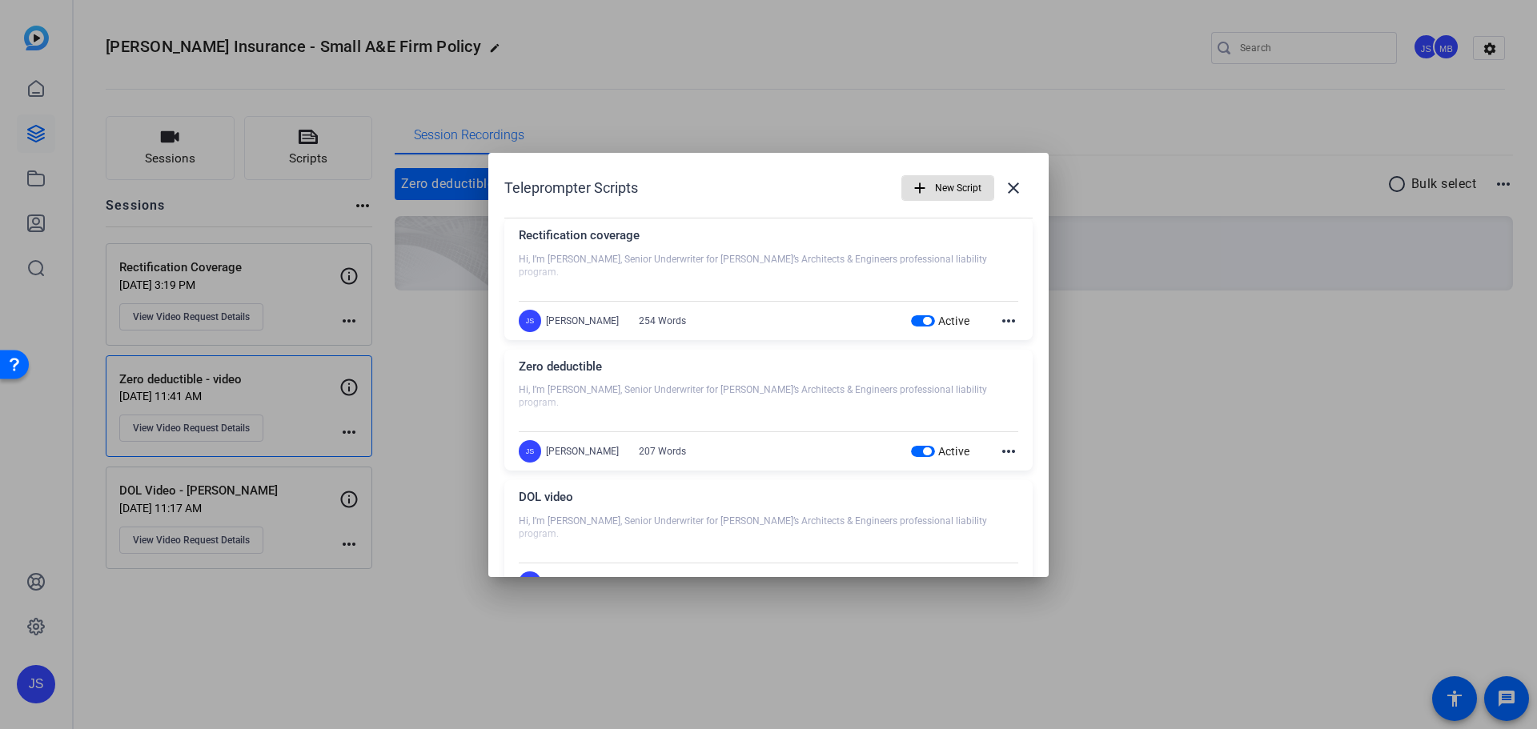
click at [704, 267] on div at bounding box center [768, 273] width 499 height 40
click at [1000, 315] on mat-icon "more_horiz" at bounding box center [1008, 320] width 19 height 19
click at [1015, 342] on span "Edit" at bounding box center [1036, 344] width 64 height 19
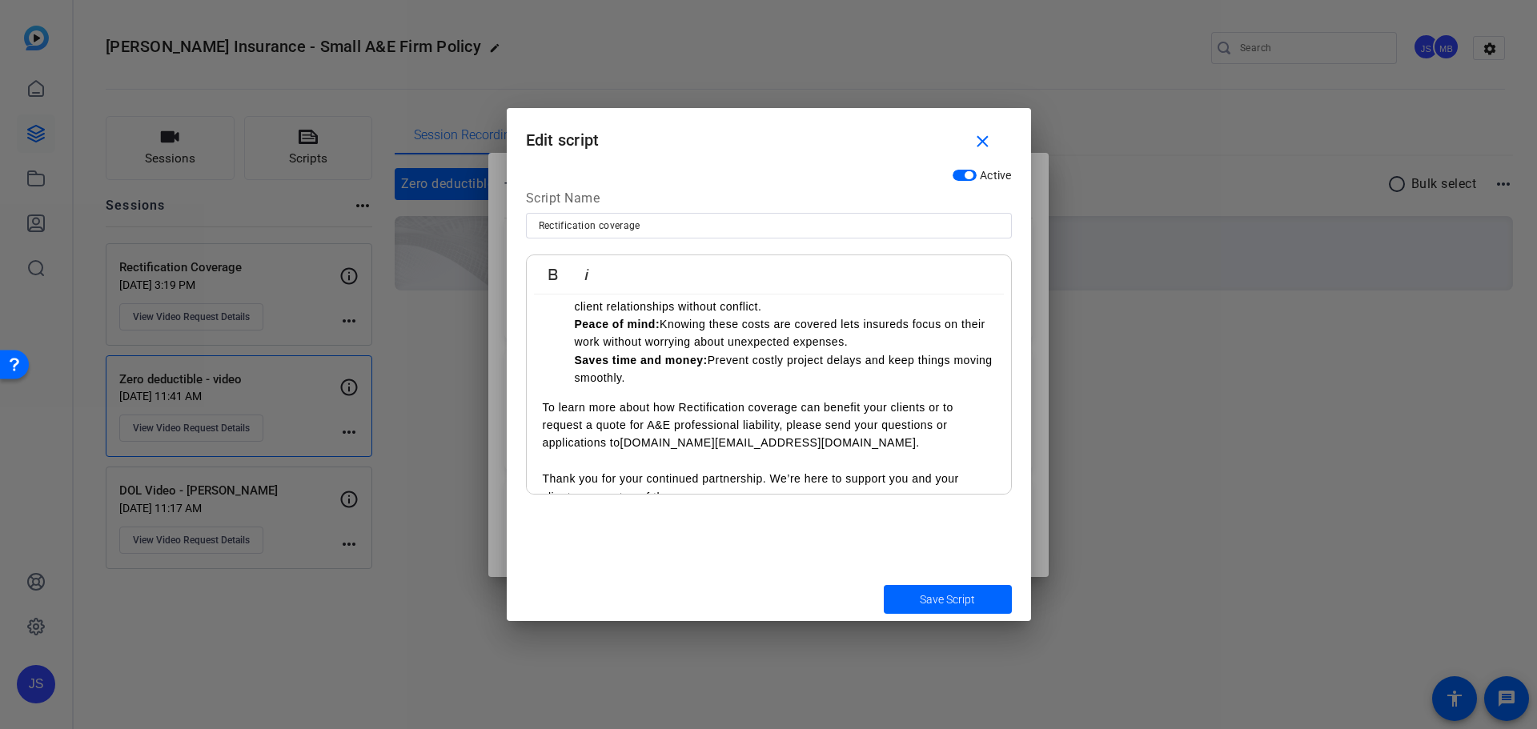
scroll to position [320, 0]
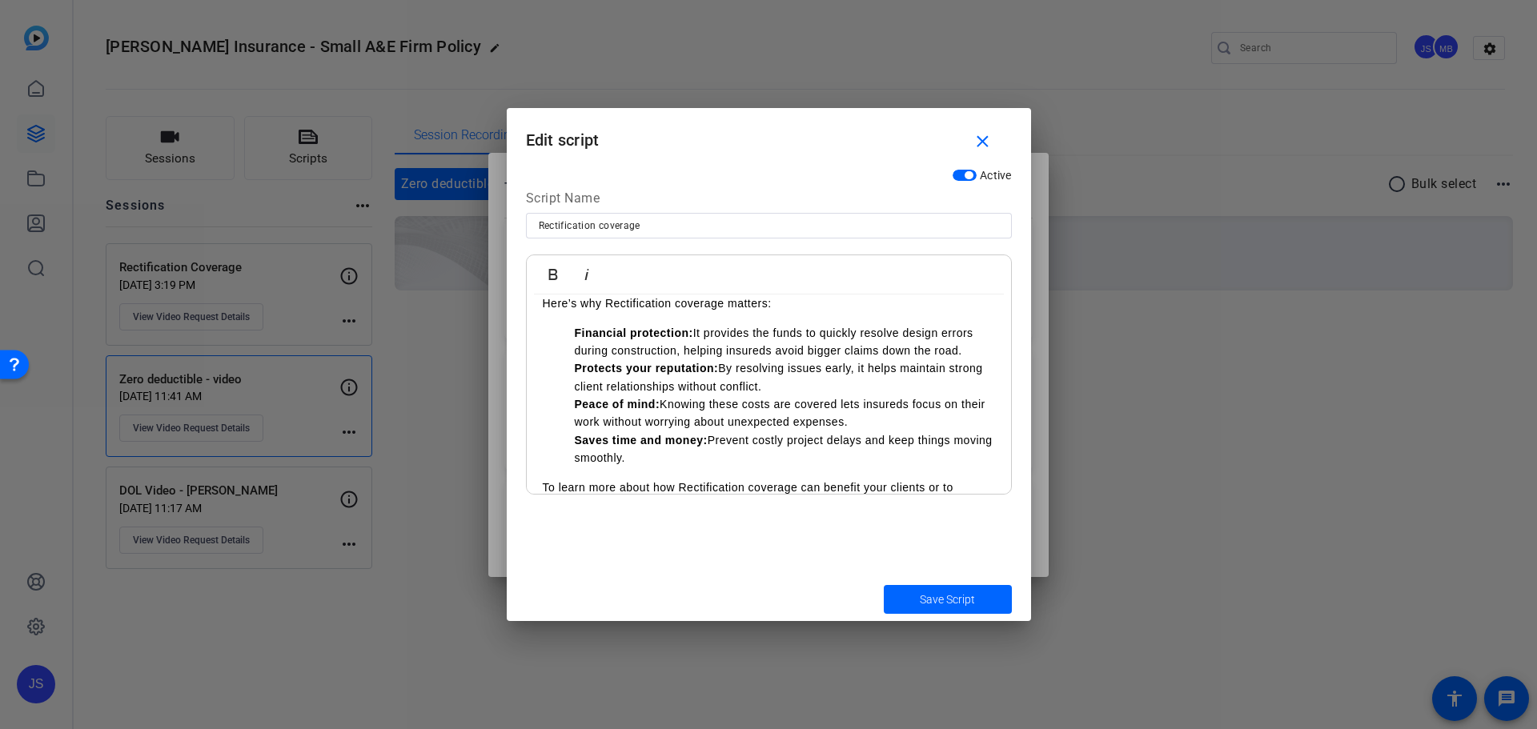
click at [966, 351] on li "Financial protection: It provides the funds to quickly resolve design errors du…" at bounding box center [785, 342] width 420 height 36
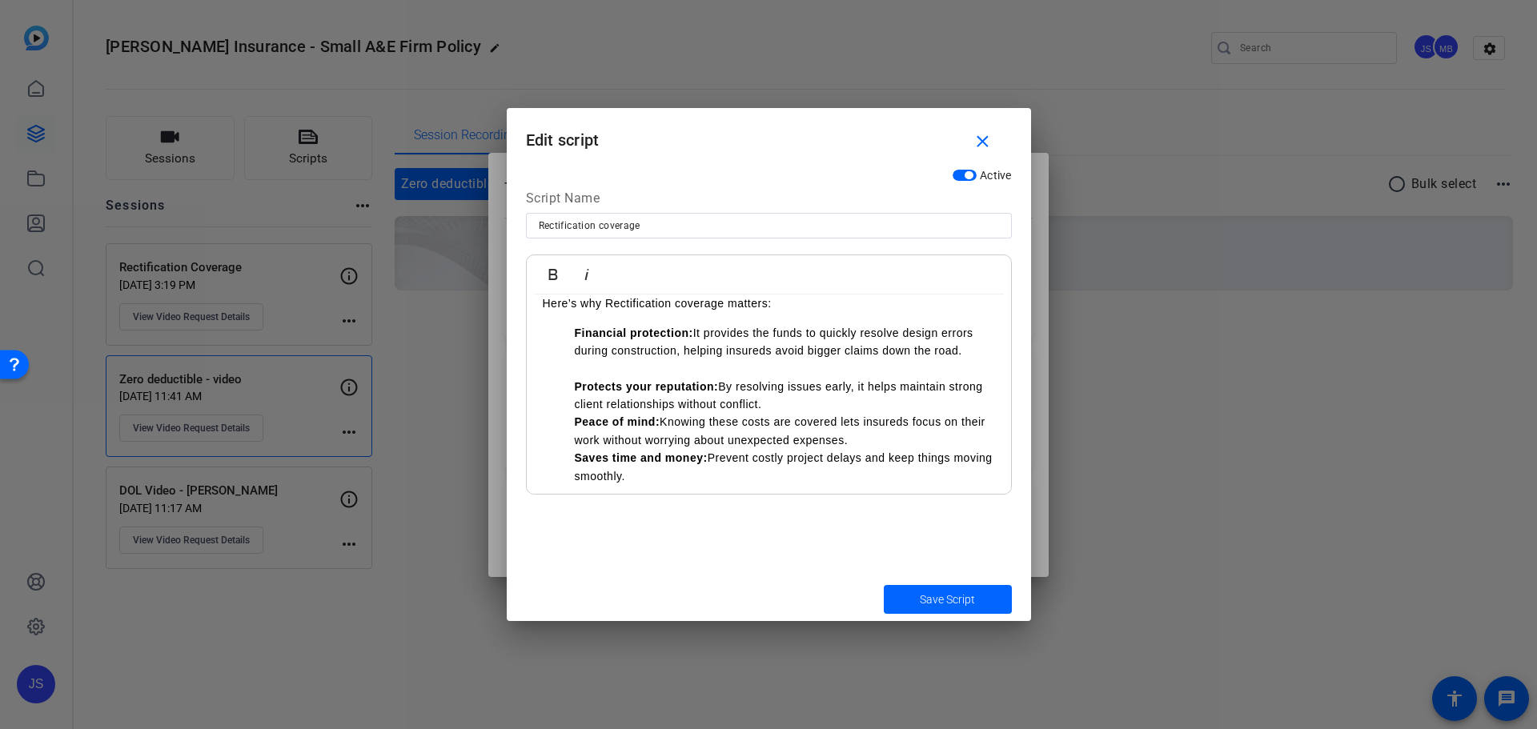
click at [840, 406] on li "Protects your reputation: By resolving issues early, it helps maintain strong c…" at bounding box center [785, 396] width 420 height 36
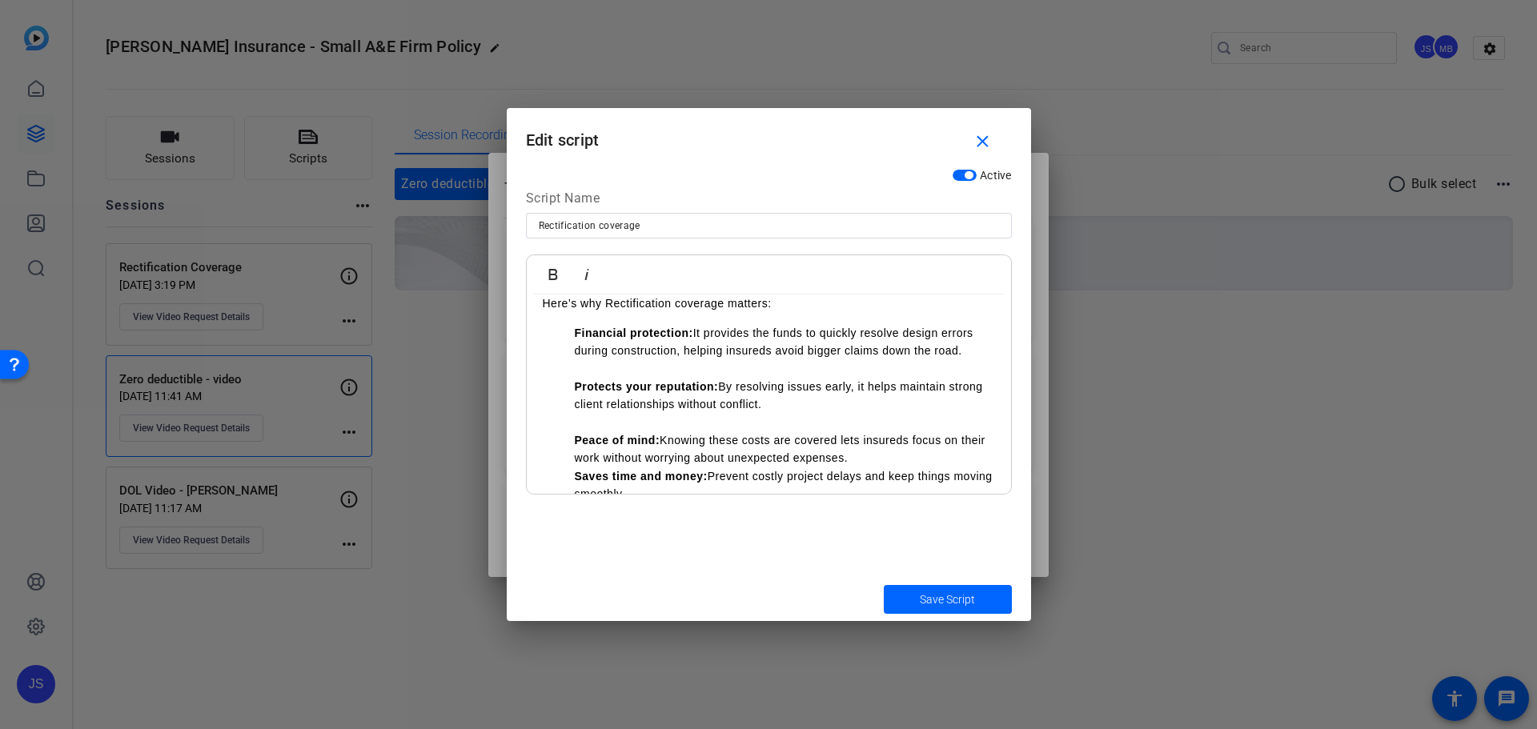
click at [881, 457] on li "Peace of mind: Knowing these costs are covered lets insureds focus on their wor…" at bounding box center [785, 449] width 420 height 36
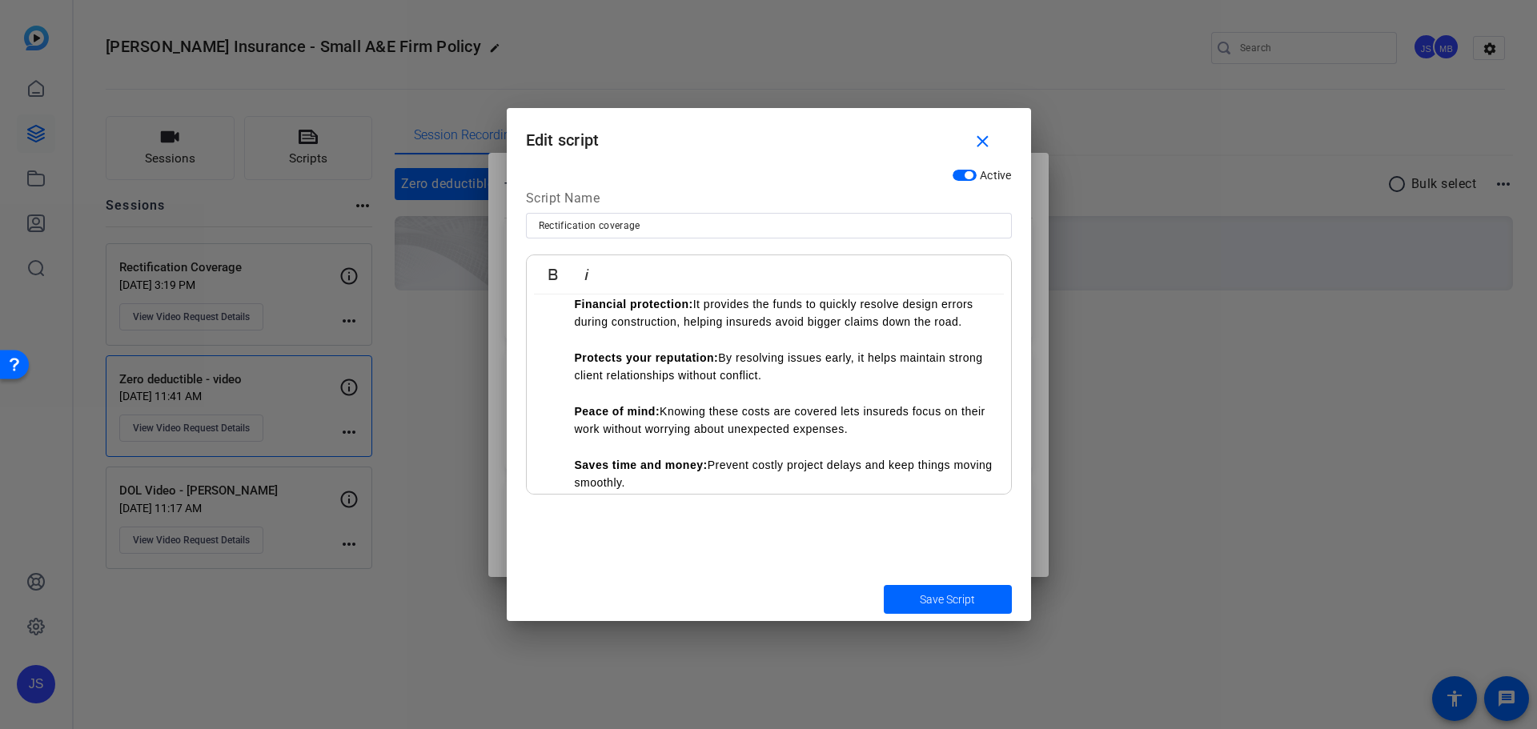
scroll to position [400, 0]
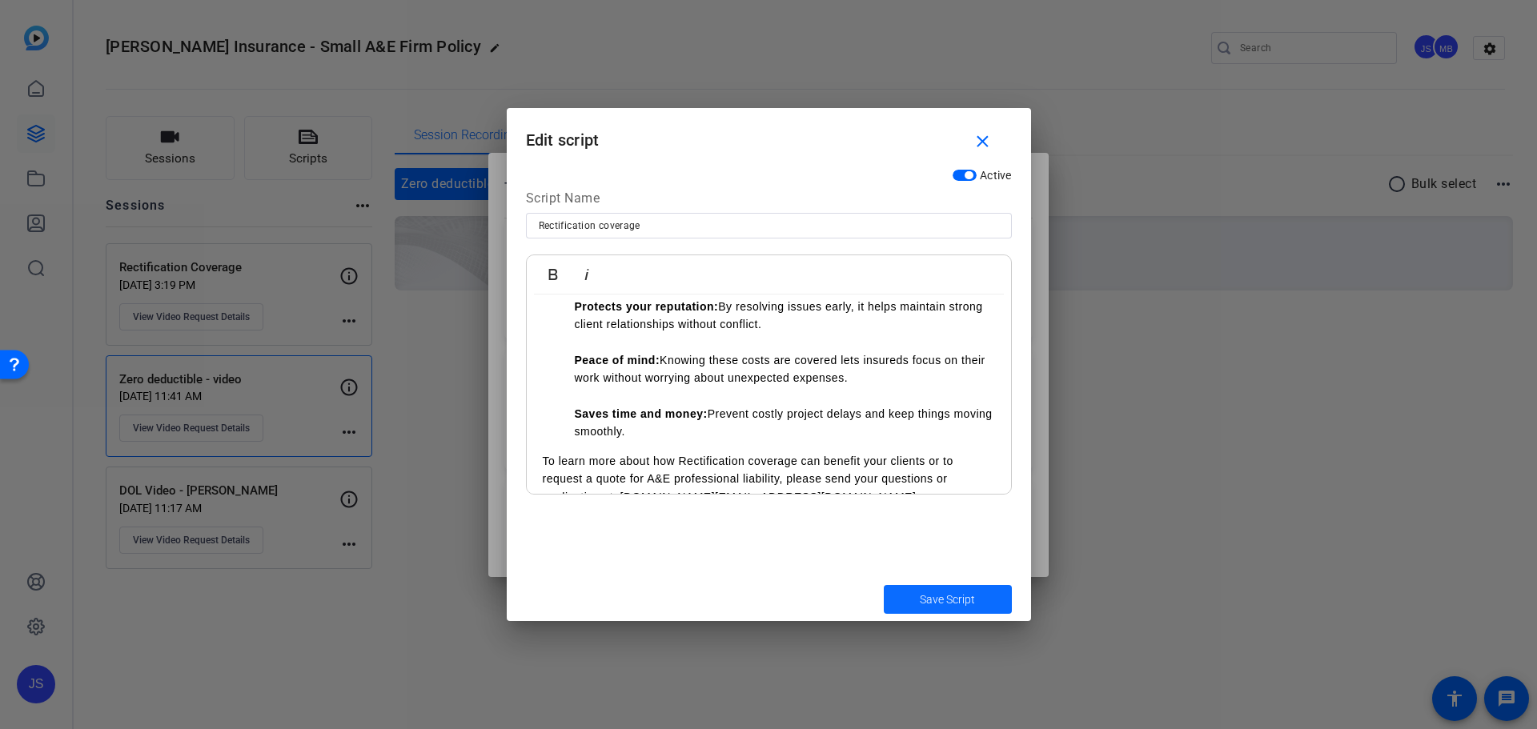
click at [922, 598] on span "Save Script" at bounding box center [947, 599] width 55 height 17
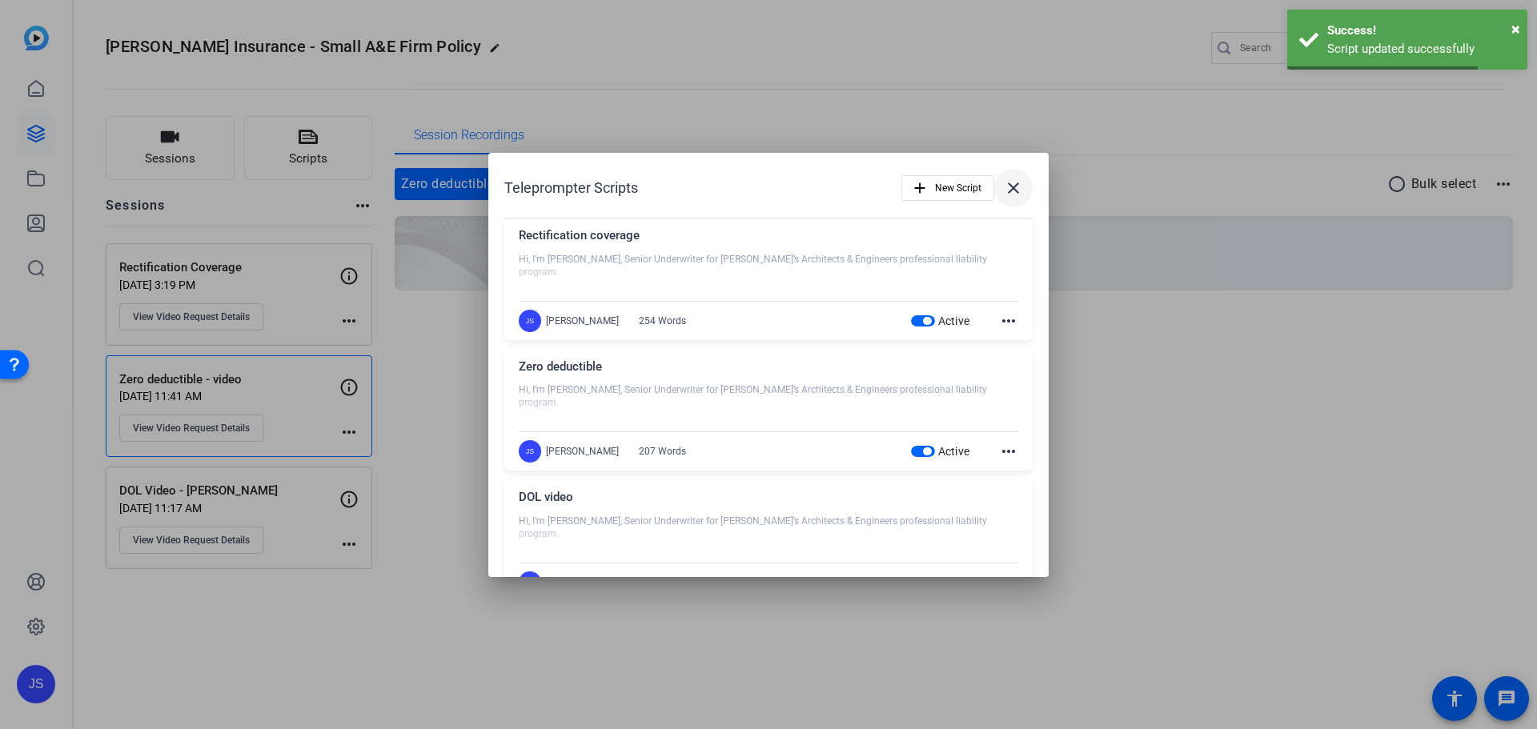
click at [1009, 189] on mat-icon "close" at bounding box center [1013, 187] width 19 height 19
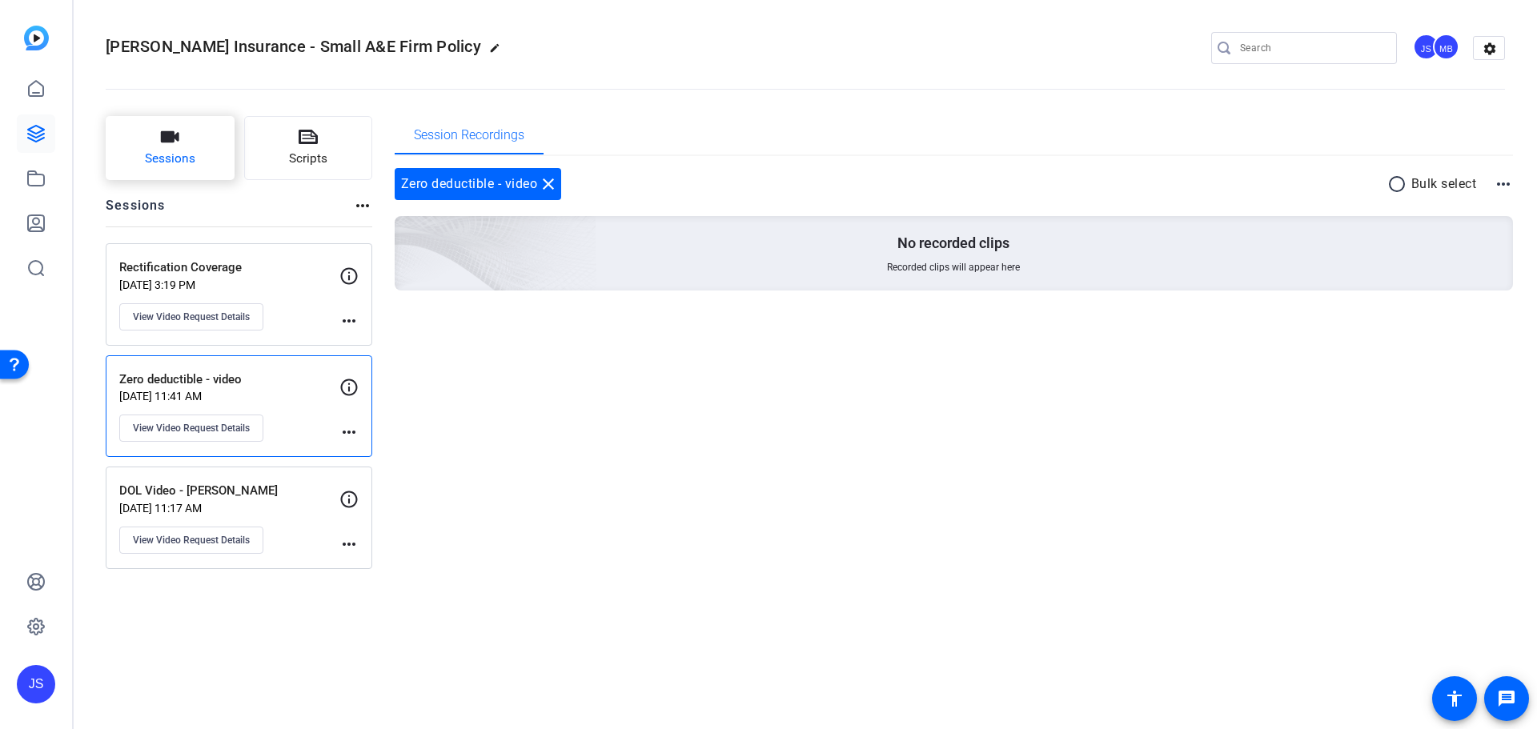
click at [202, 142] on button "Sessions" at bounding box center [170, 148] width 129 height 64
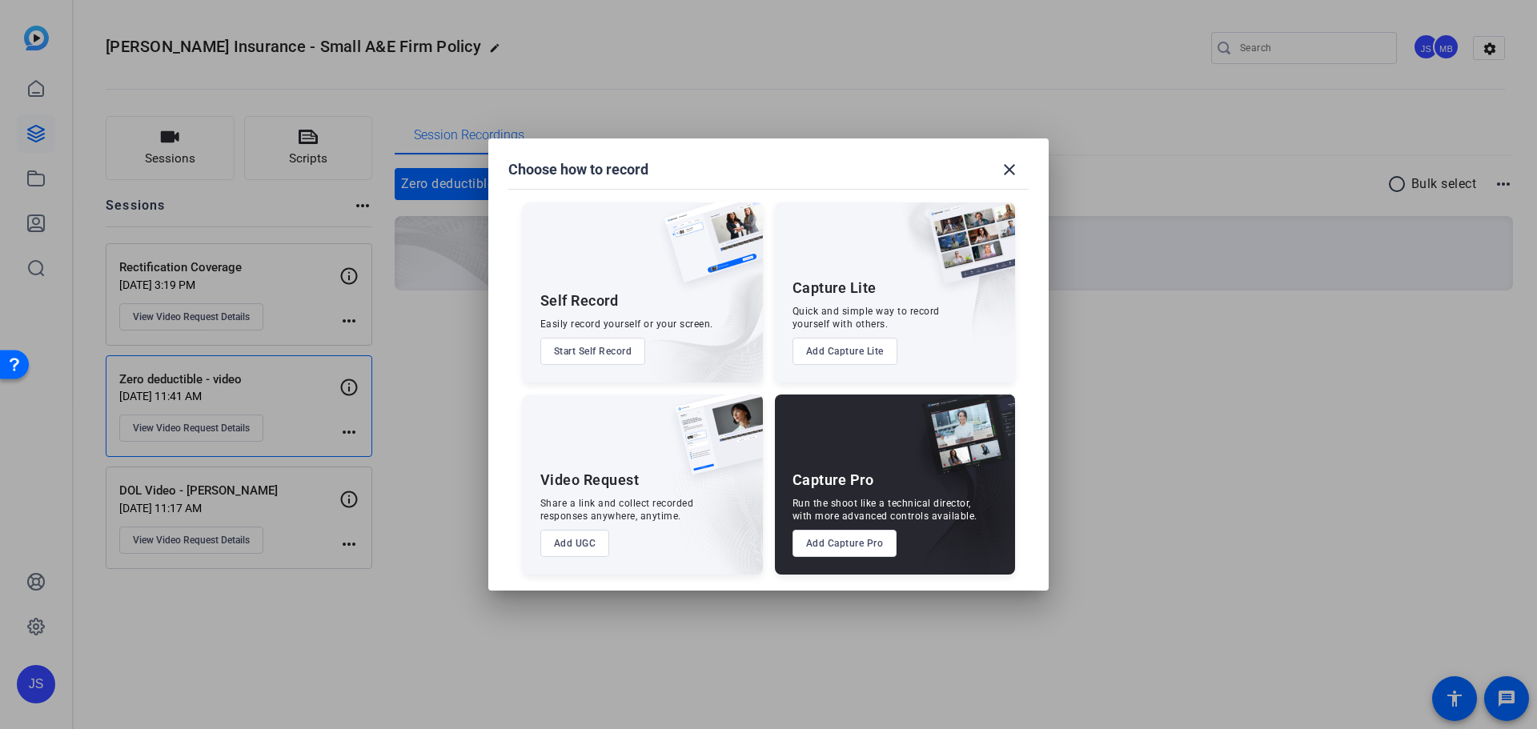
click at [601, 534] on button "Add UGC" at bounding box center [575, 543] width 70 height 27
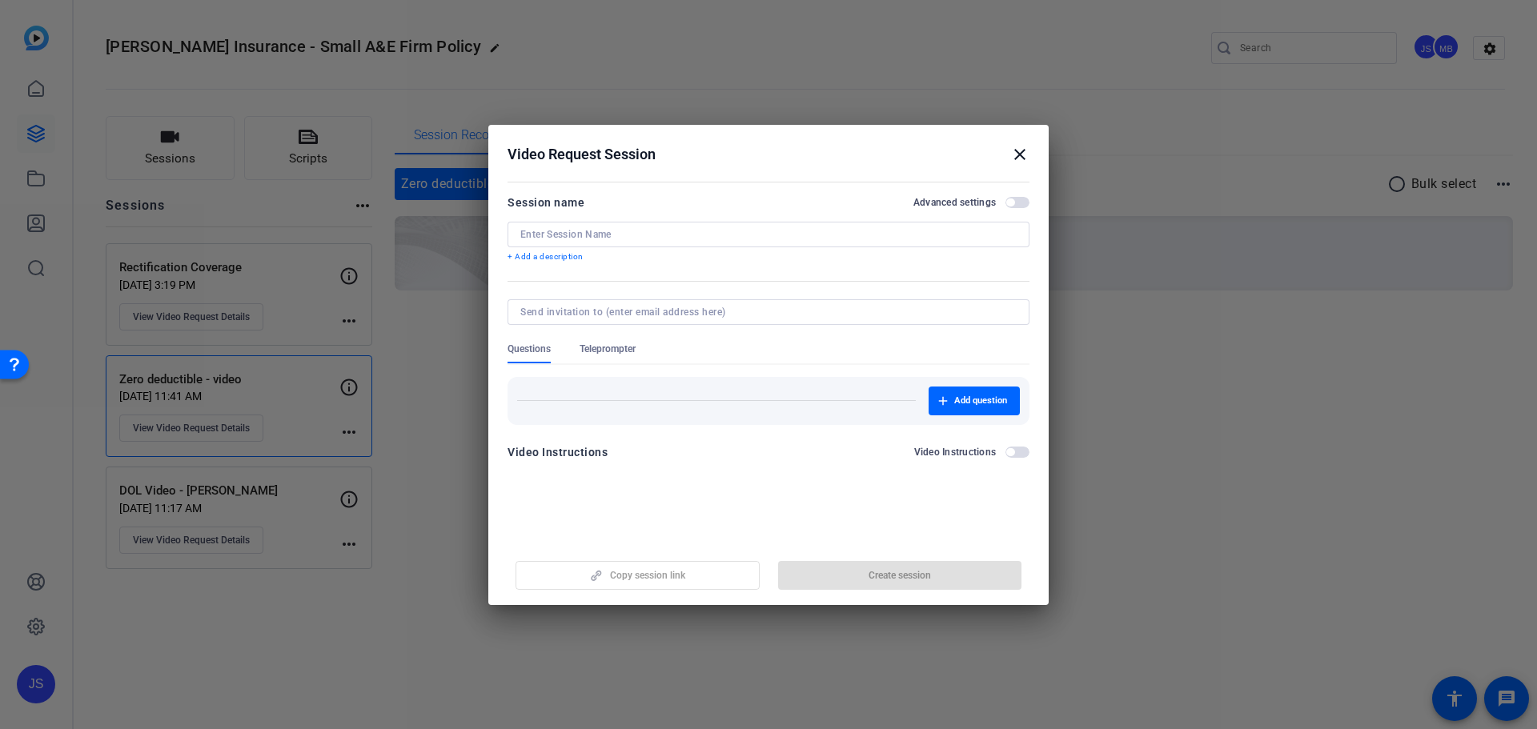
click at [615, 238] on input at bounding box center [768, 234] width 496 height 13
type input "Multi-year policies"
click at [603, 351] on span "Teleprompter" at bounding box center [607, 349] width 56 height 13
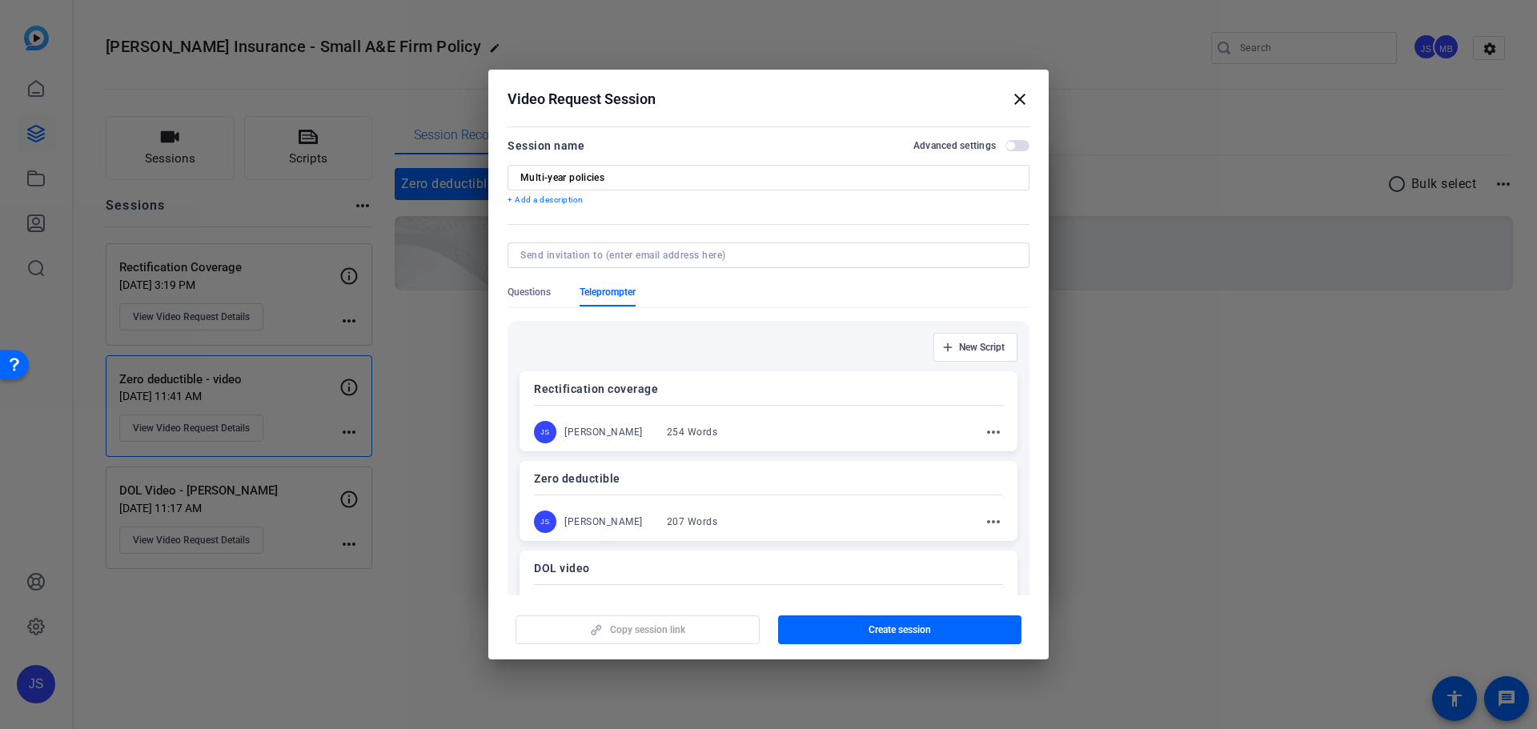
scroll to position [0, 0]
click at [974, 348] on span "New Script" at bounding box center [982, 349] width 46 height 13
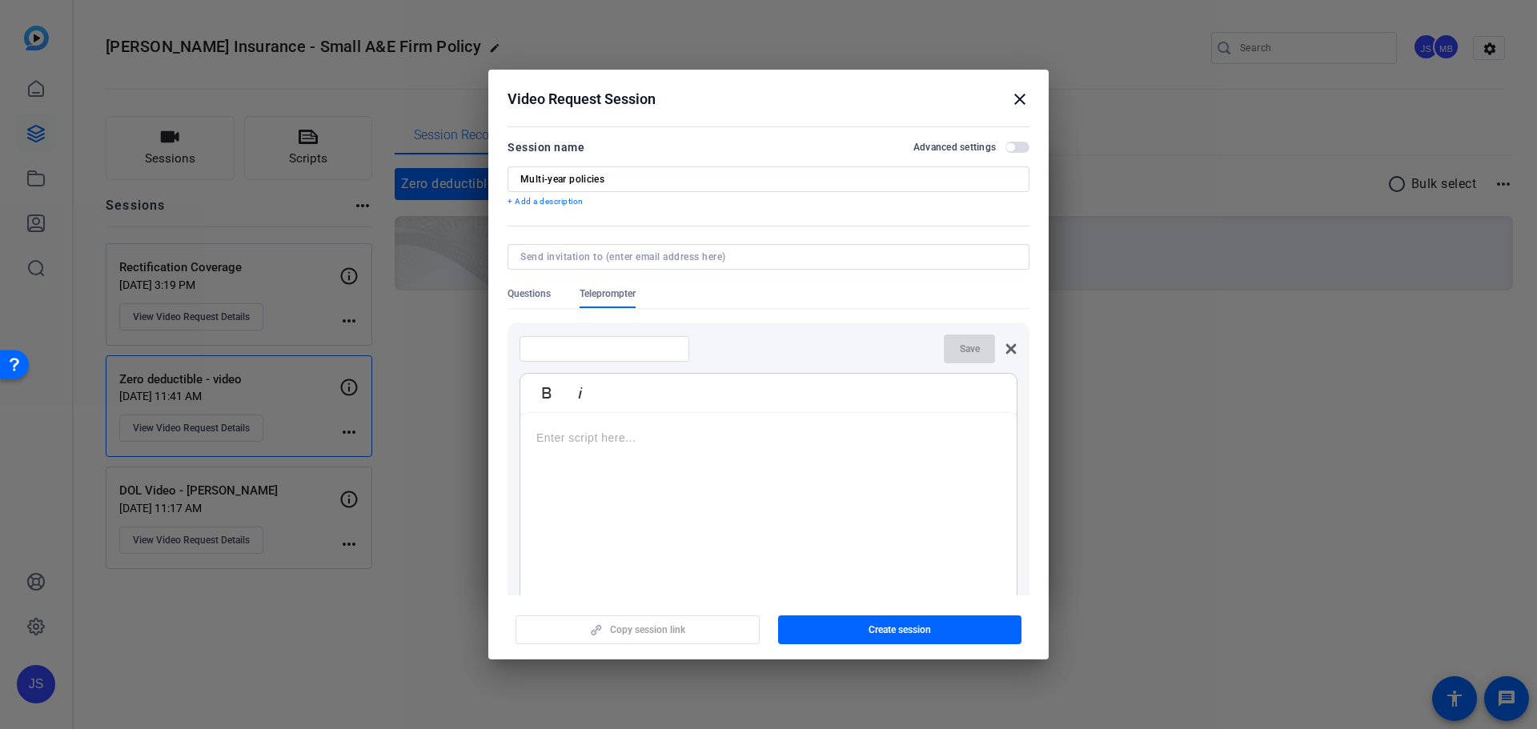
click at [659, 347] on input at bounding box center [604, 349] width 144 height 13
type input "Multi-year policies"
click at [555, 432] on p at bounding box center [768, 438] width 464 height 18
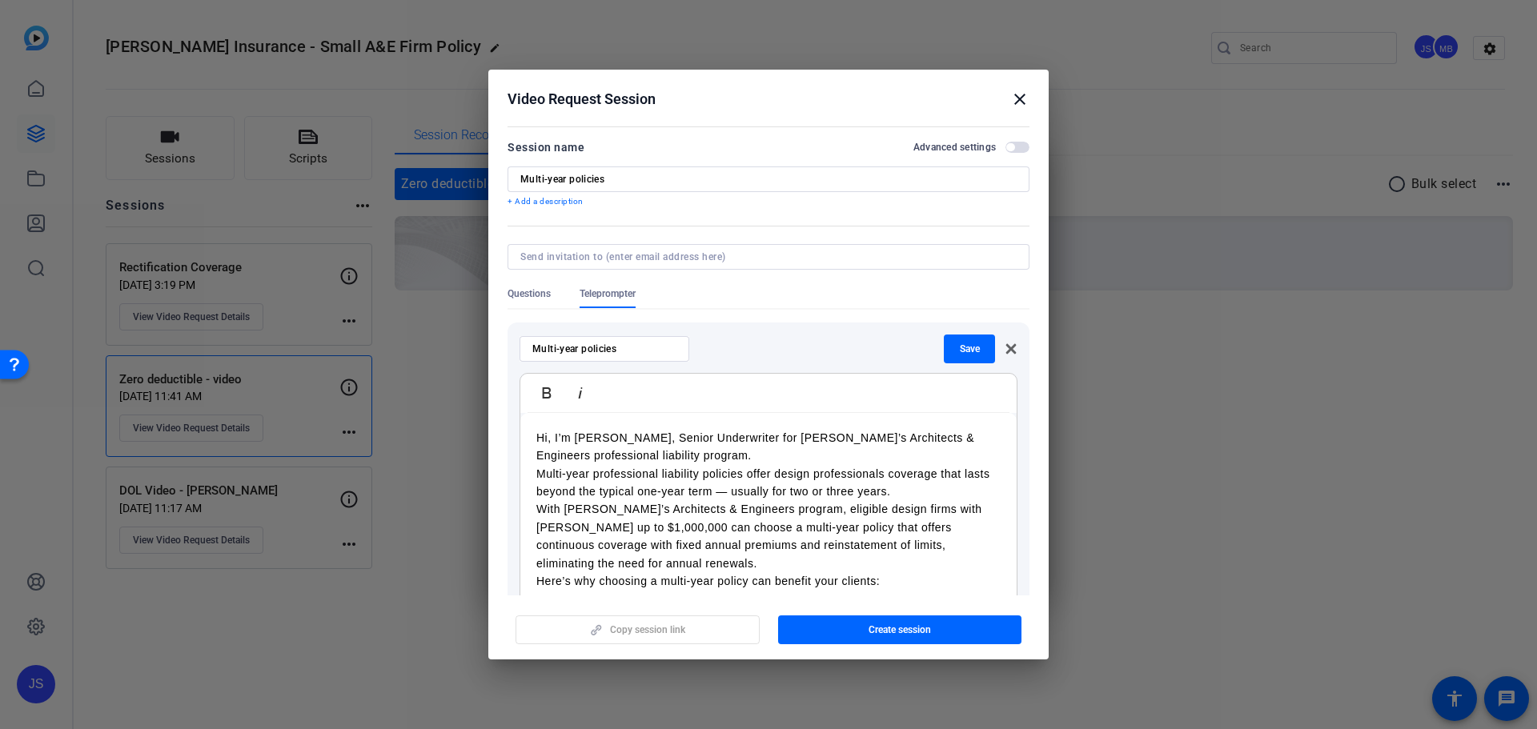
click at [702, 451] on p "Hi, I’m Jeanine Cole, Senior Underwriter for Victor’s Architects & Engineers pr…" at bounding box center [768, 447] width 464 height 36
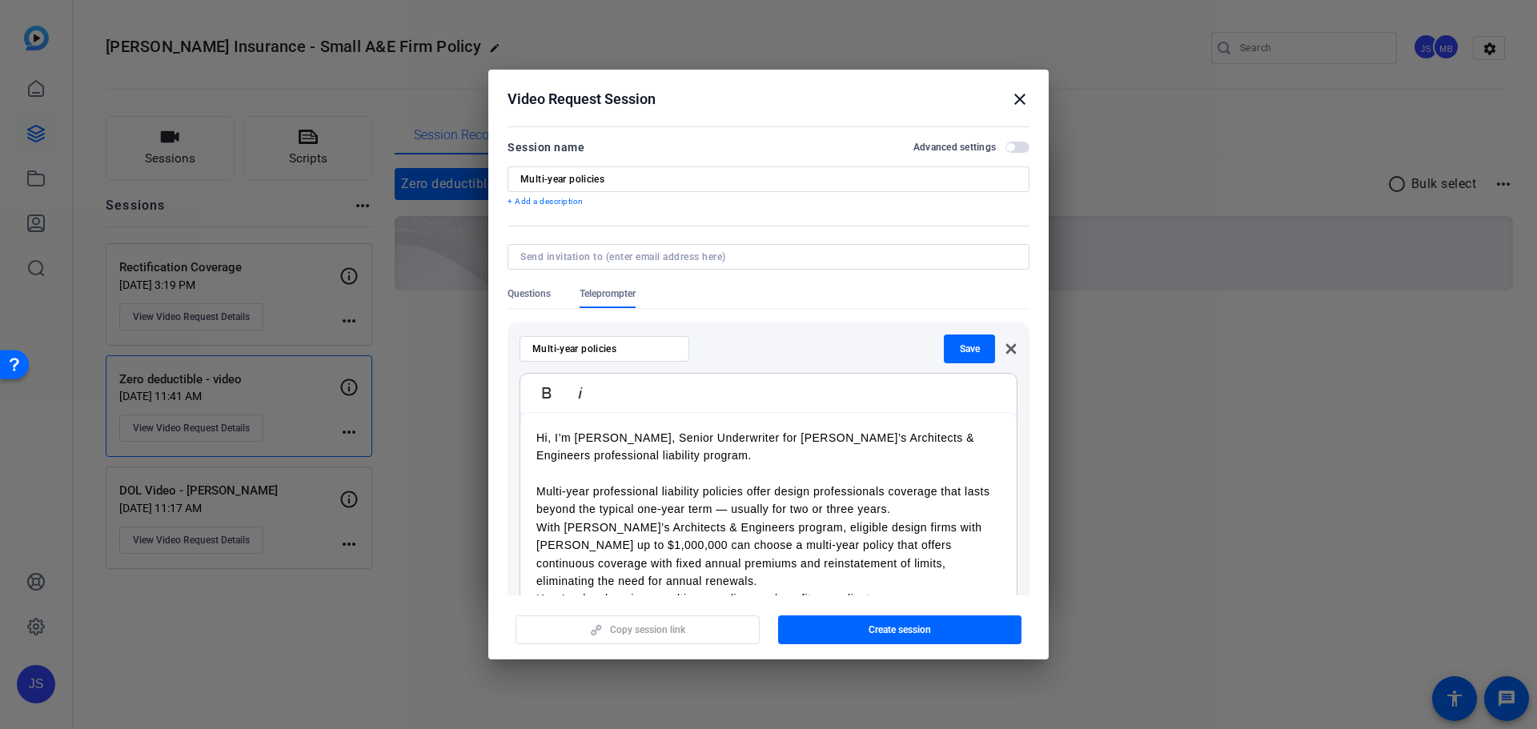
click at [926, 515] on p "Multi-year professional liability policies offer design professionals coverage …" at bounding box center [768, 501] width 464 height 36
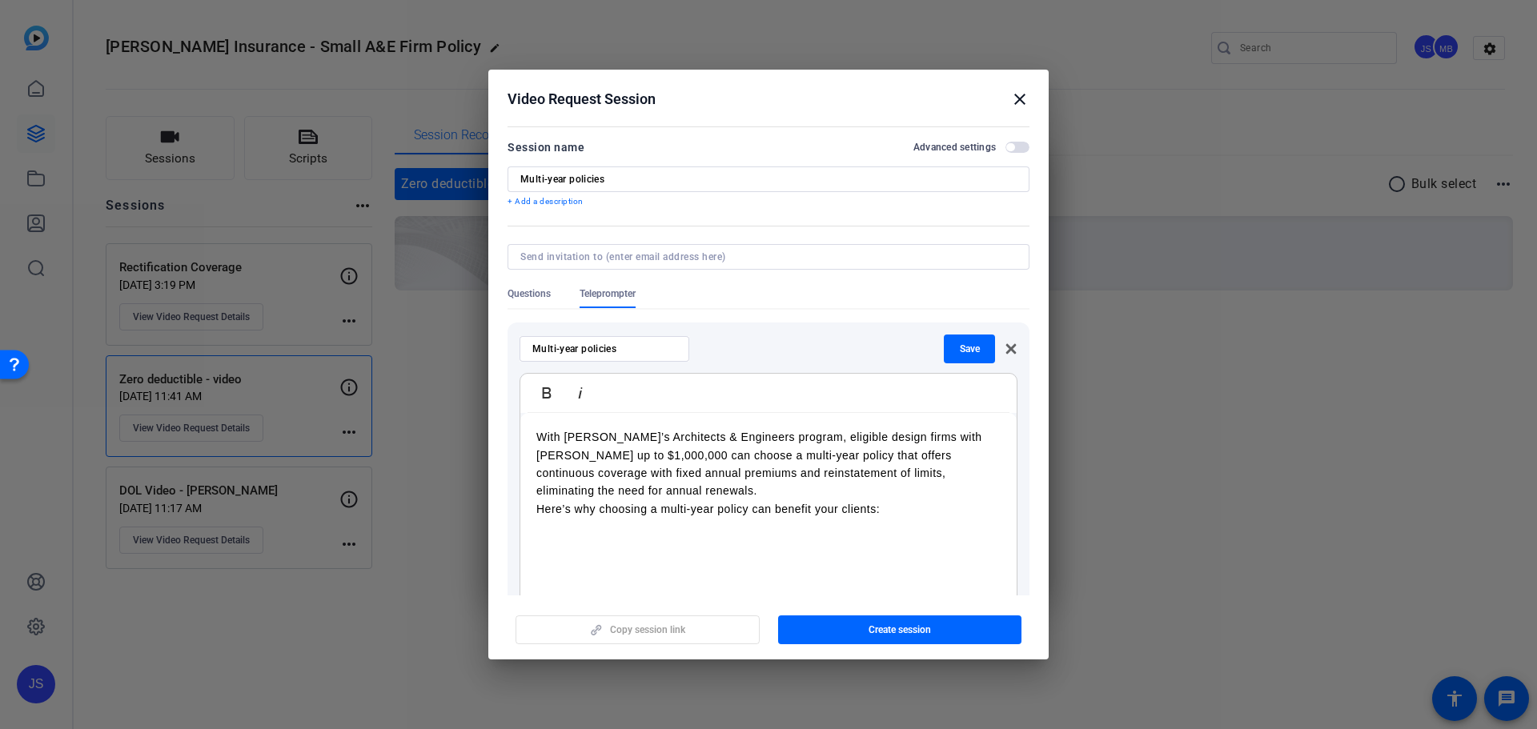
scroll to position [80, 0]
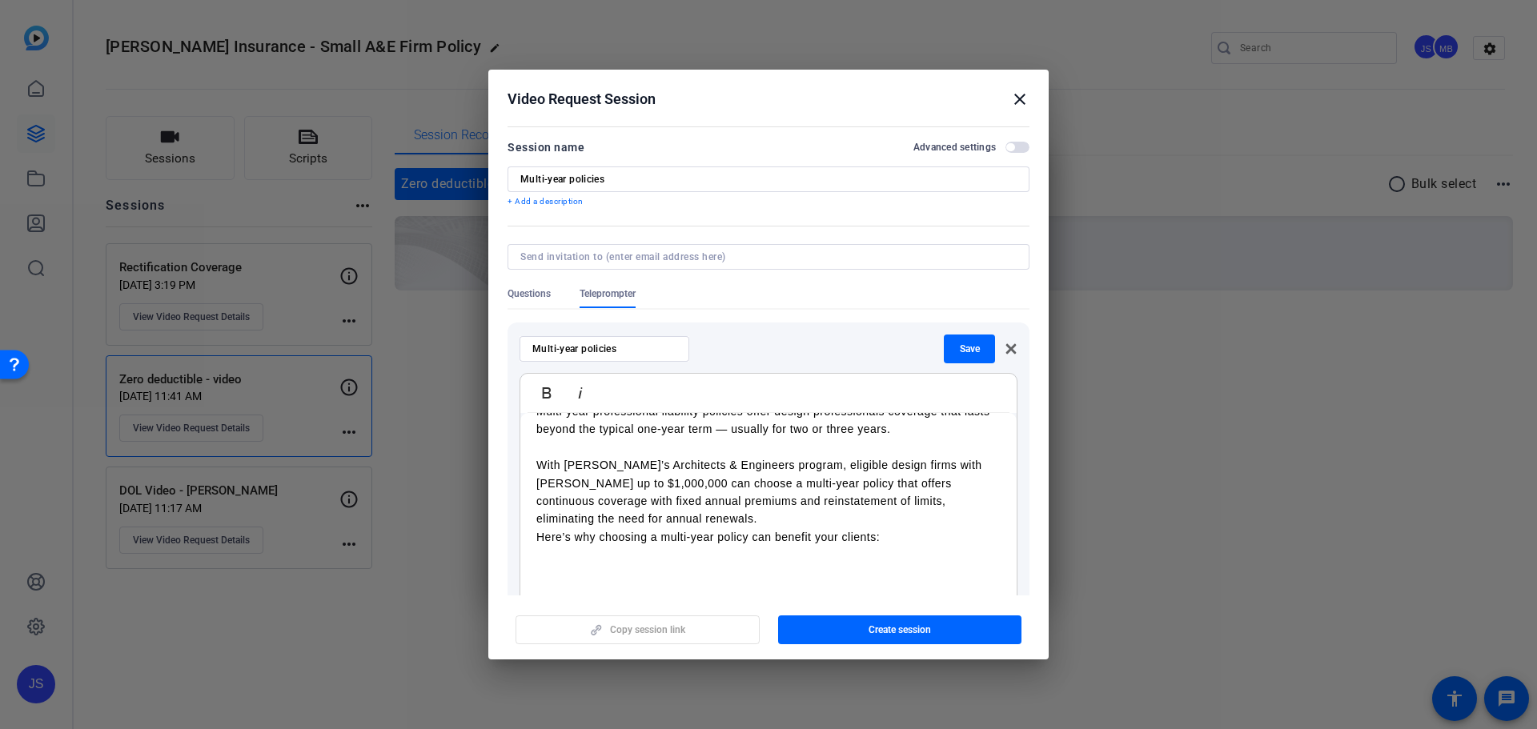
click at [636, 518] on p "With Victor’s Architects & Engineers program, eligible design firms with billin…" at bounding box center [768, 492] width 464 height 72
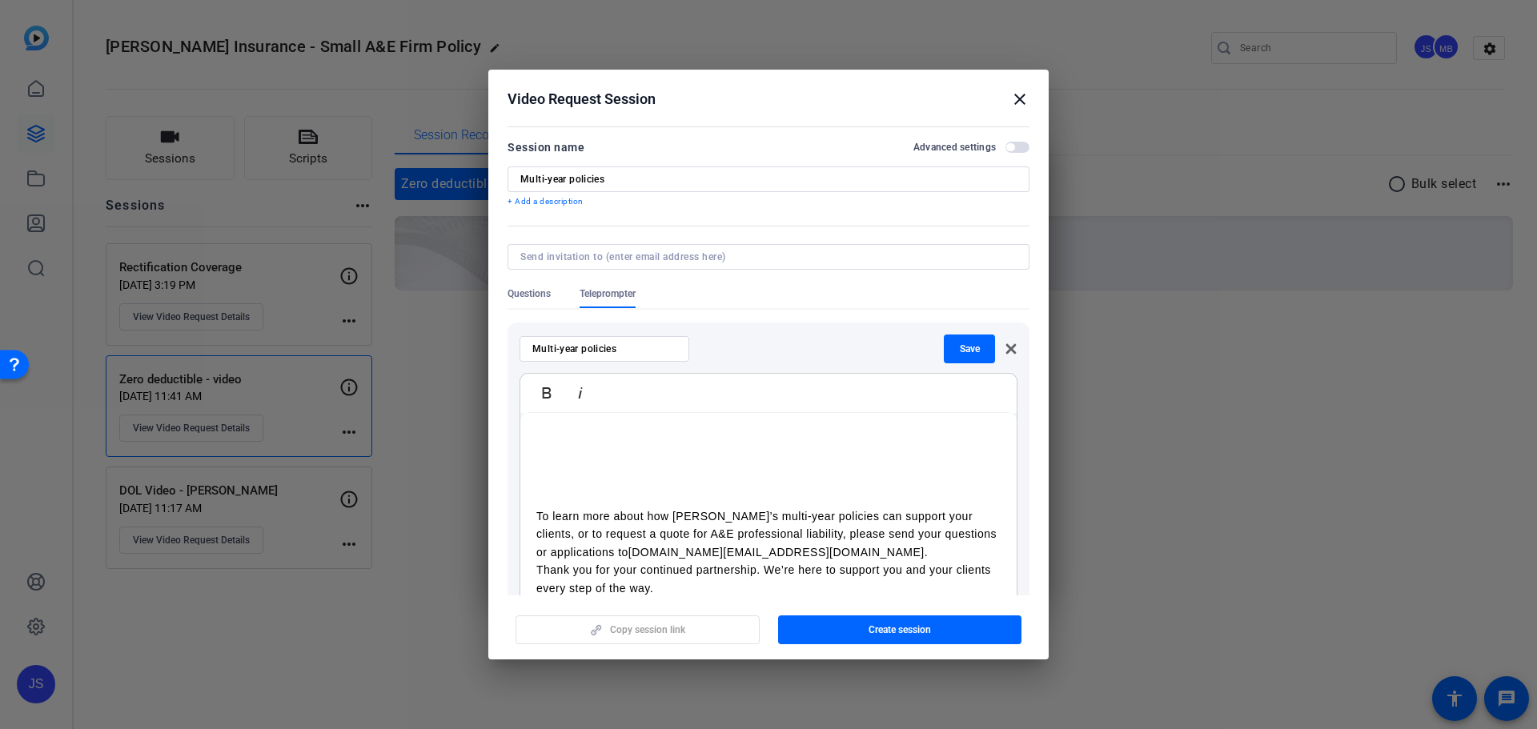
scroll to position [284, 0]
click at [817, 551] on p "To learn more about how Victor’s multi-year policies can support your clients, …" at bounding box center [768, 534] width 464 height 54
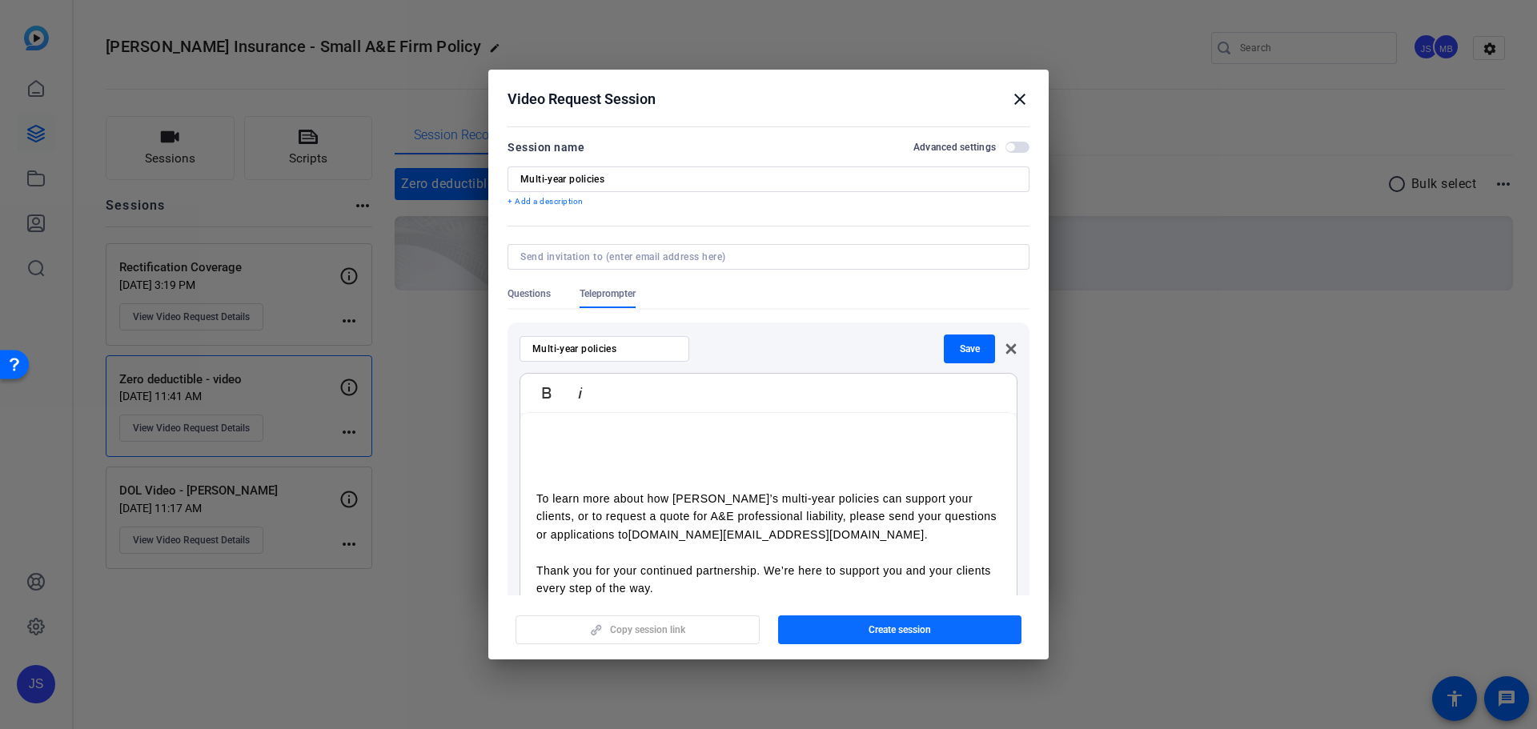
click at [854, 627] on span "button" at bounding box center [900, 630] width 244 height 38
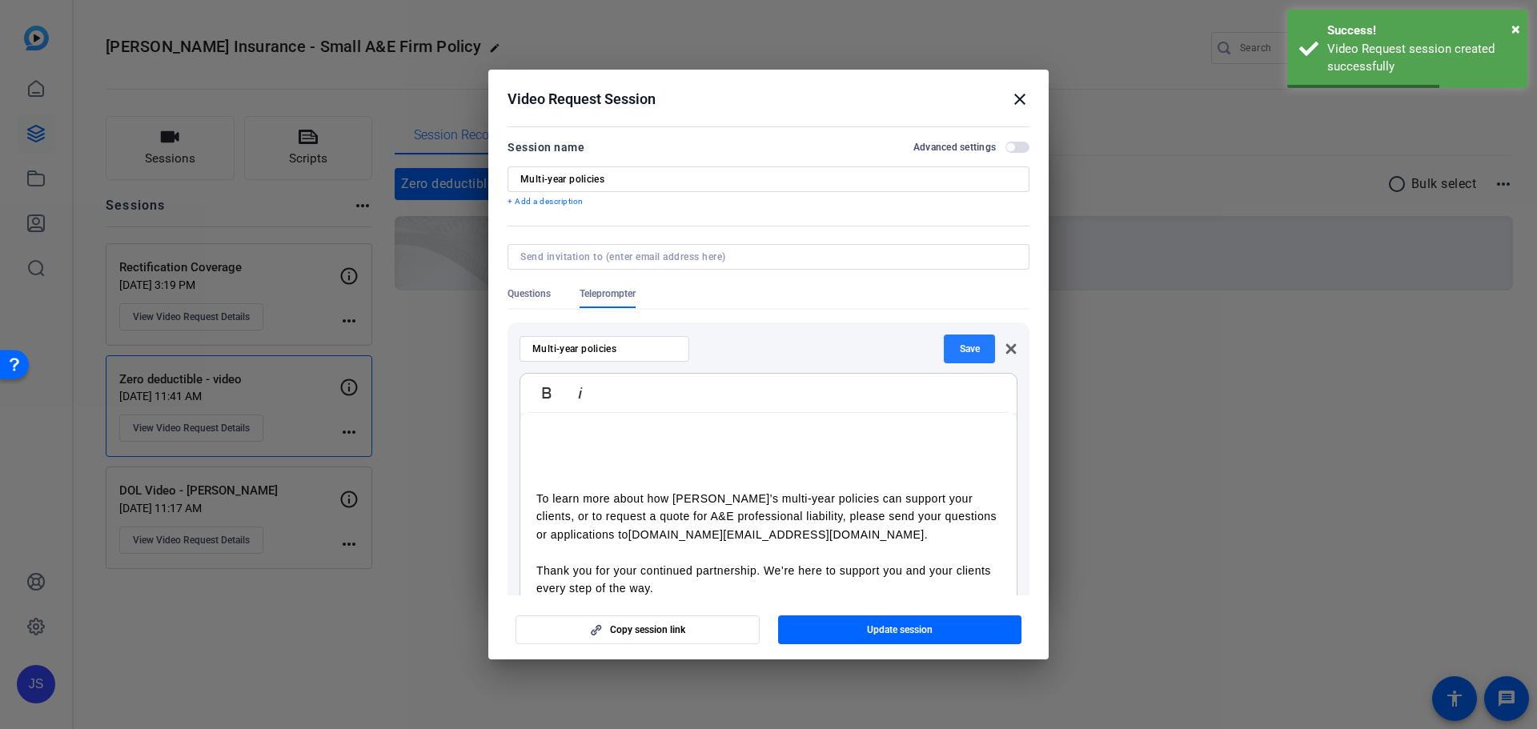
click at [960, 350] on span "Save" at bounding box center [970, 349] width 20 height 13
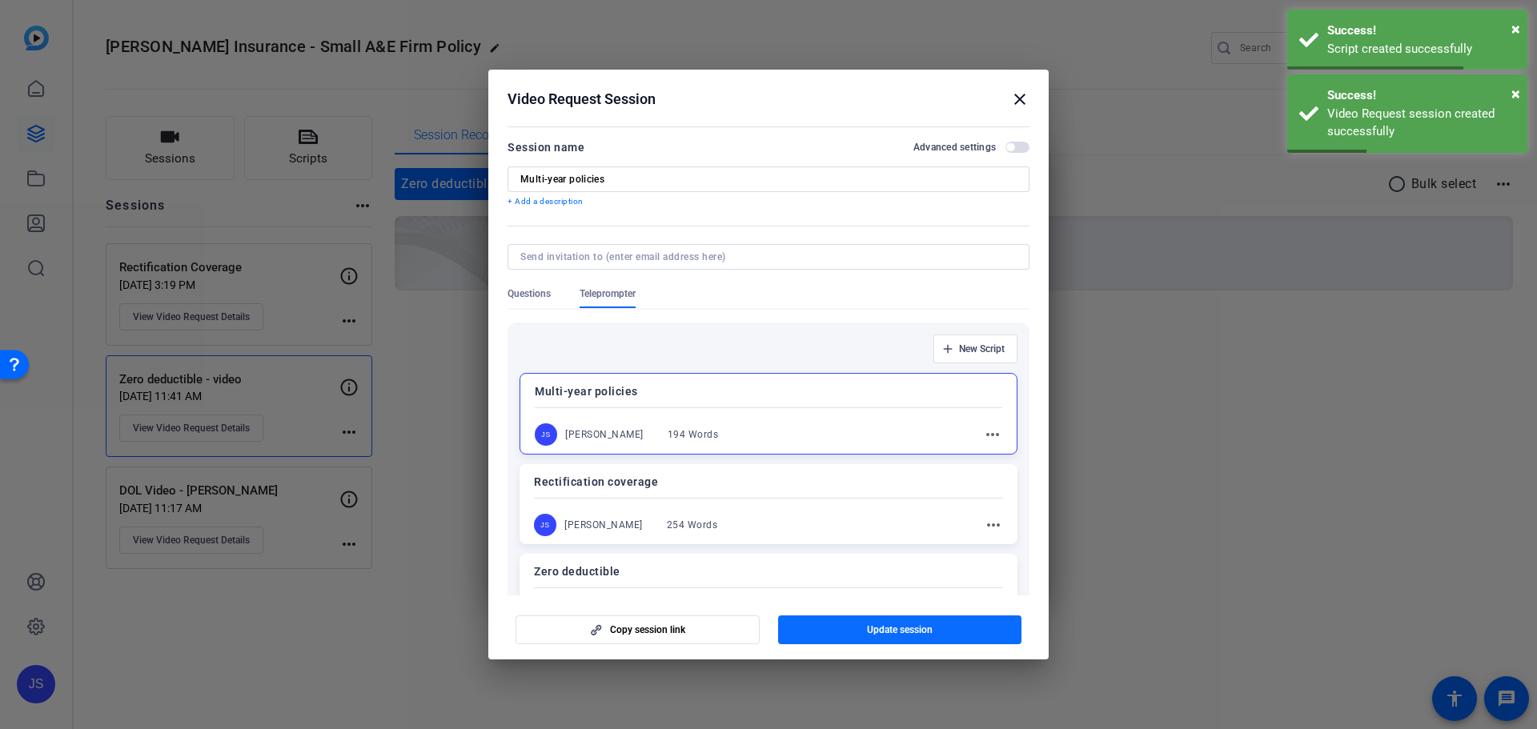
click at [891, 626] on span "Update session" at bounding box center [900, 629] width 66 height 13
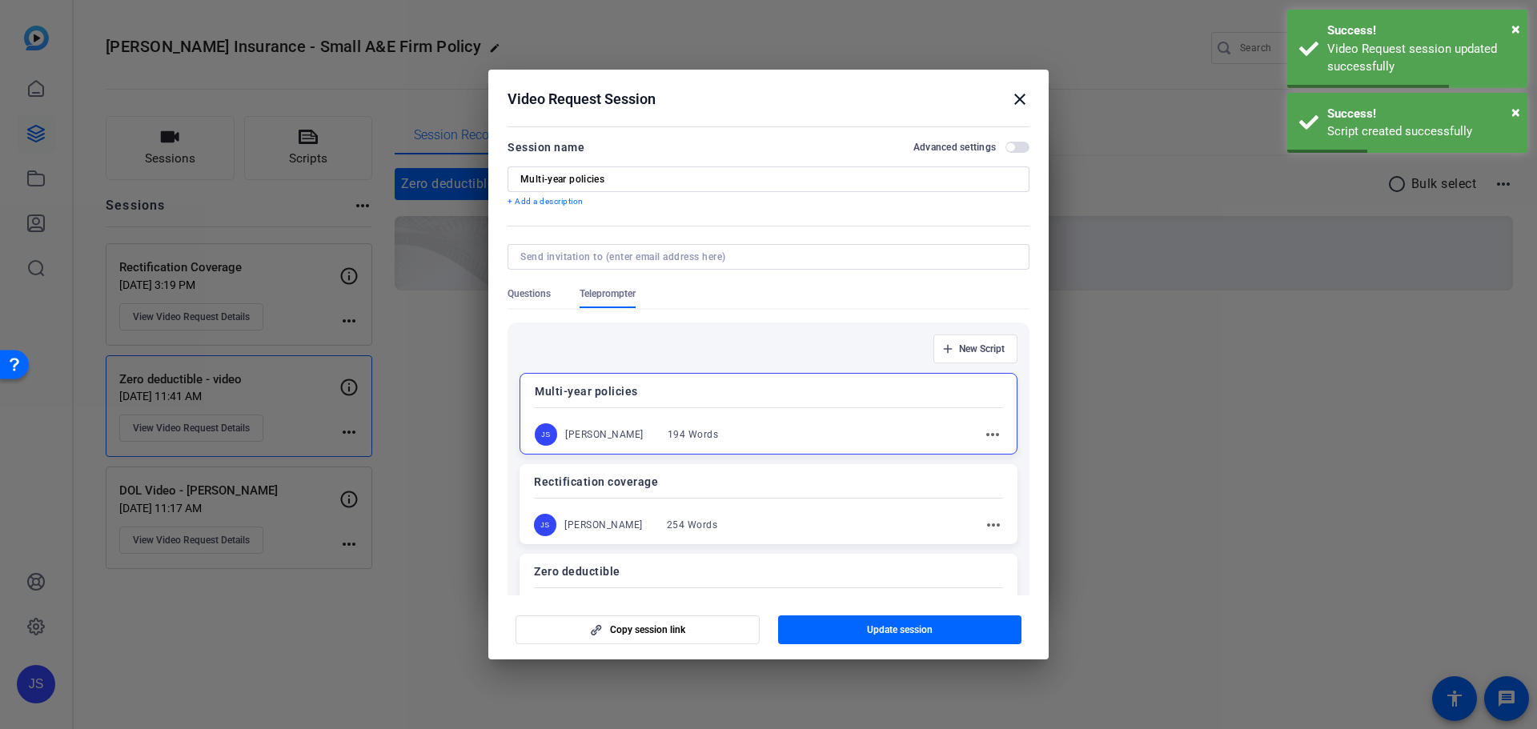
click at [1020, 97] on mat-icon "close" at bounding box center [1019, 99] width 19 height 19
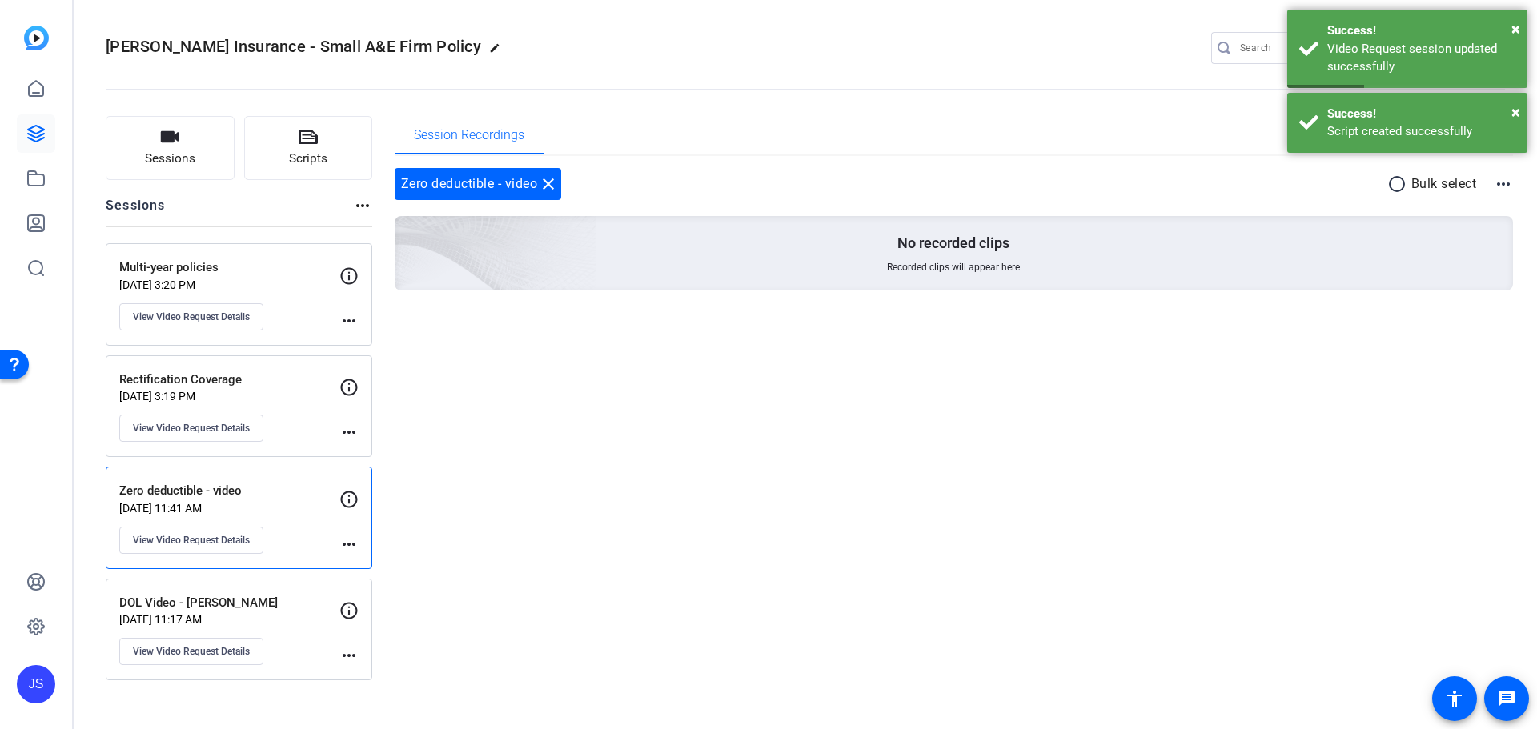
click at [253, 274] on p "Multi-year policies" at bounding box center [229, 268] width 220 height 18
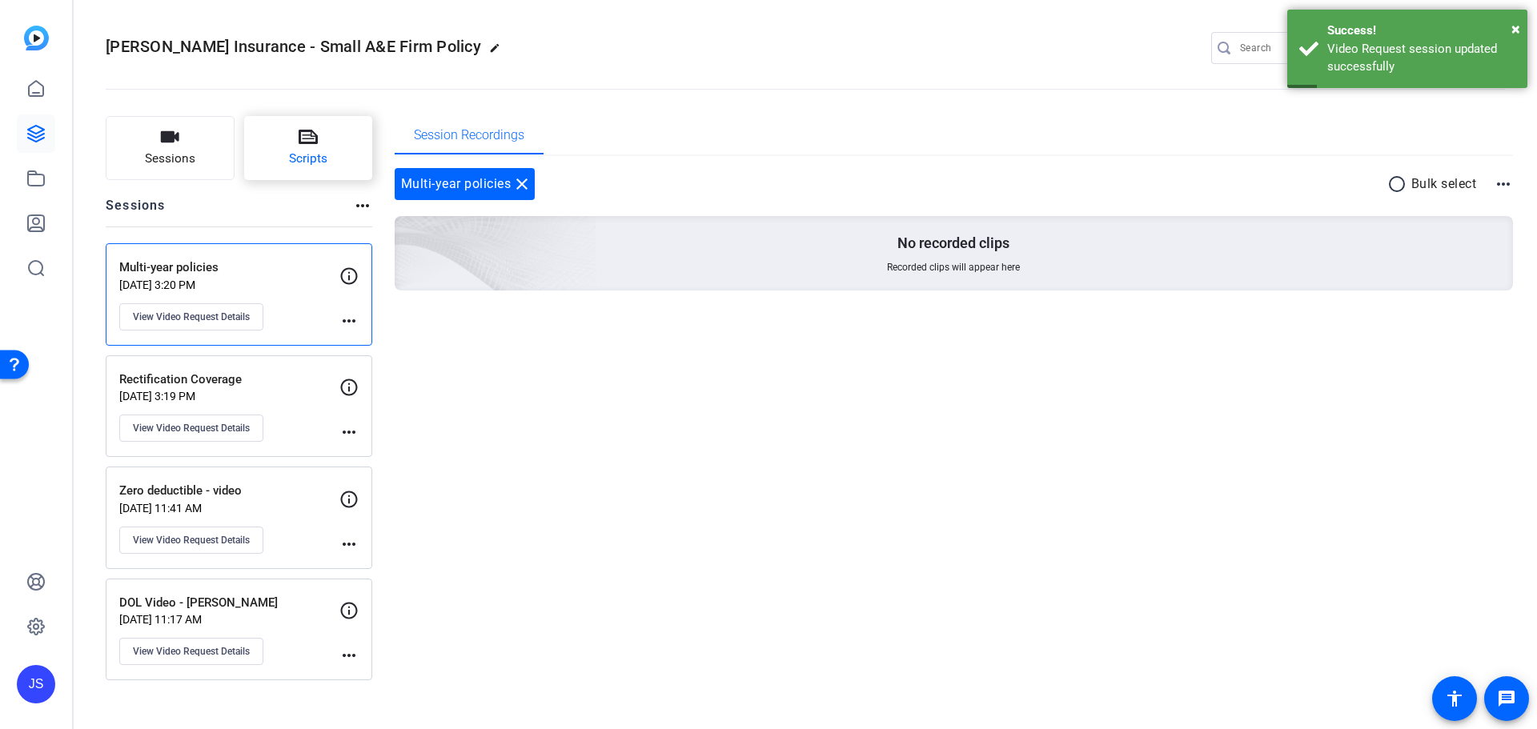
click at [320, 160] on span "Scripts" at bounding box center [308, 159] width 38 height 18
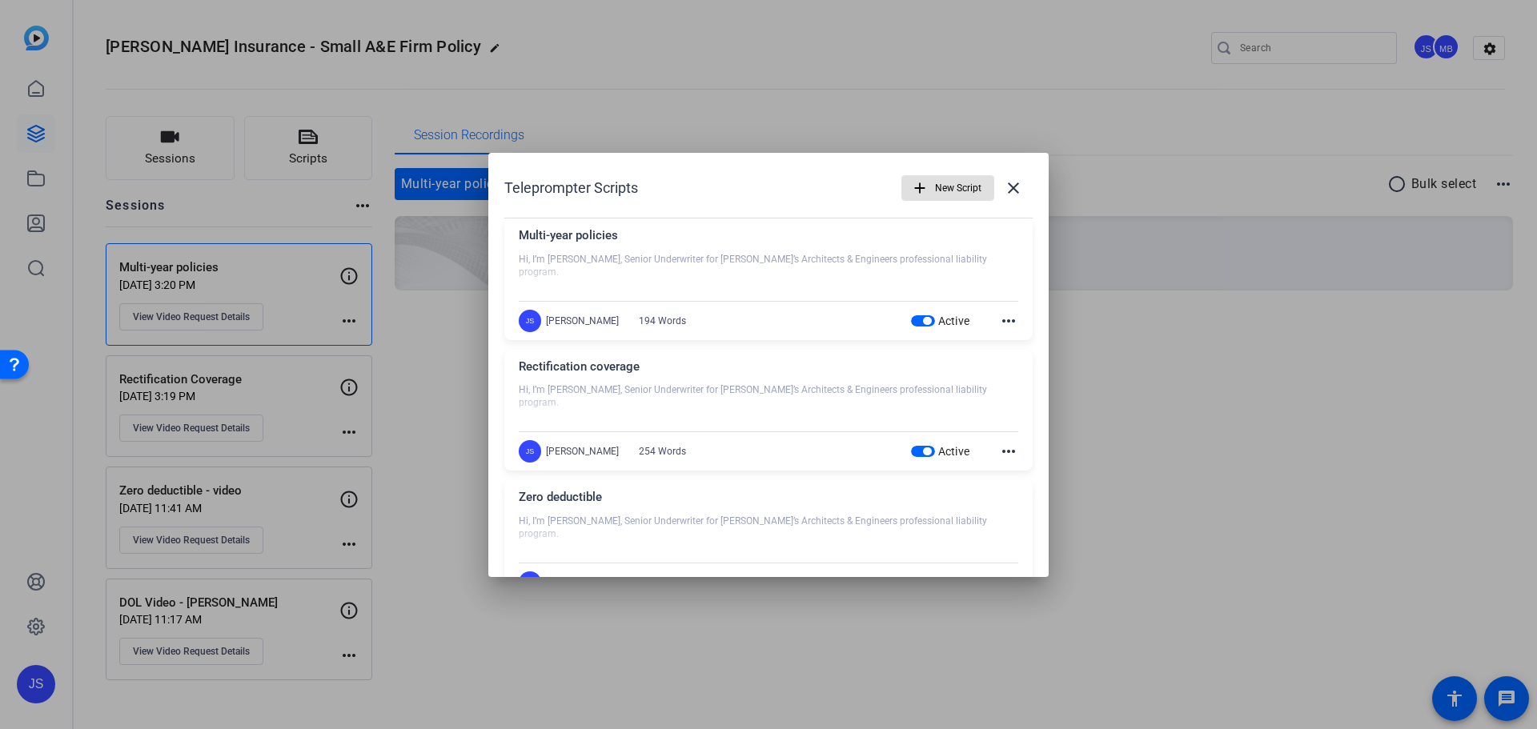
click at [1006, 322] on mat-icon "more_horiz" at bounding box center [1008, 320] width 19 height 19
click at [1018, 348] on span "Edit" at bounding box center [1036, 344] width 64 height 19
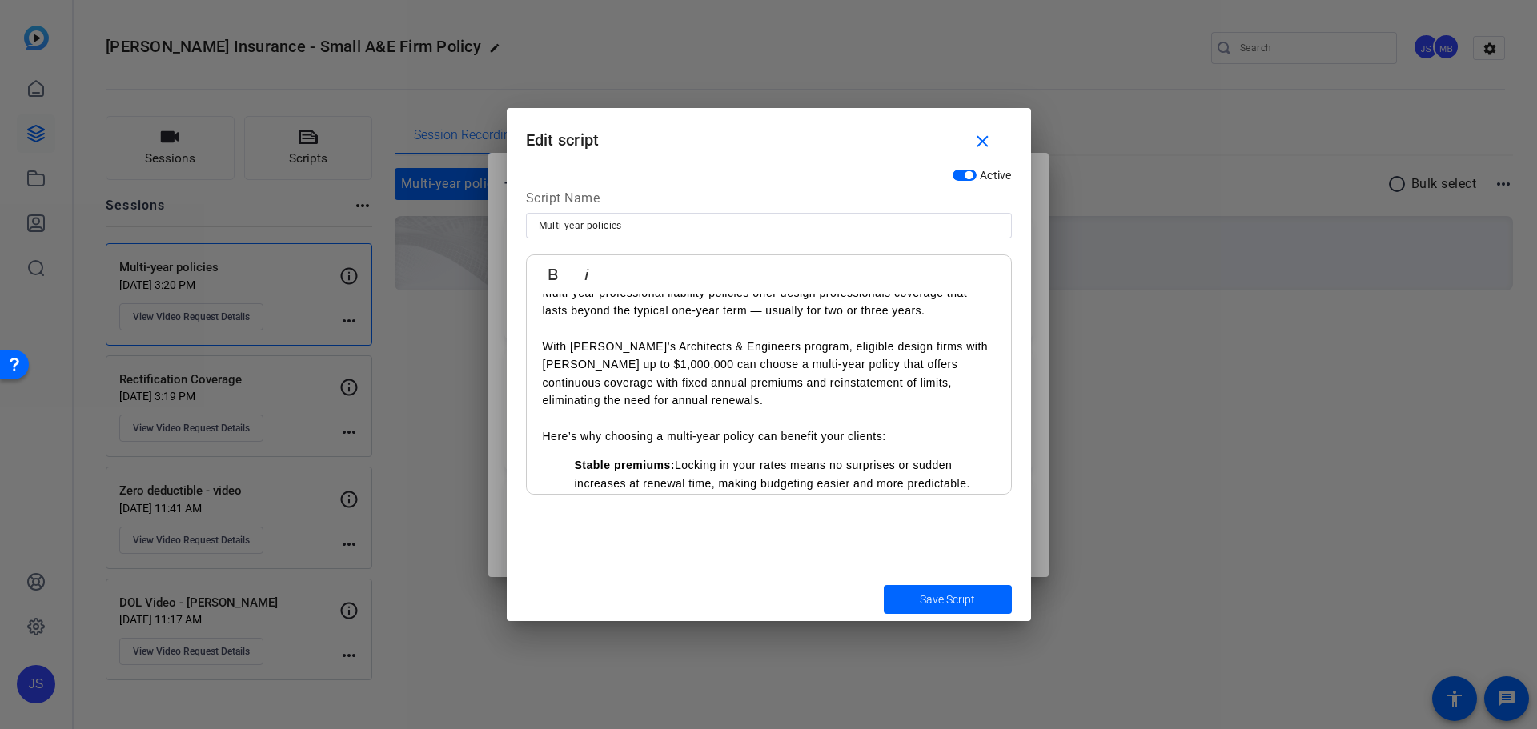
scroll to position [160, 0]
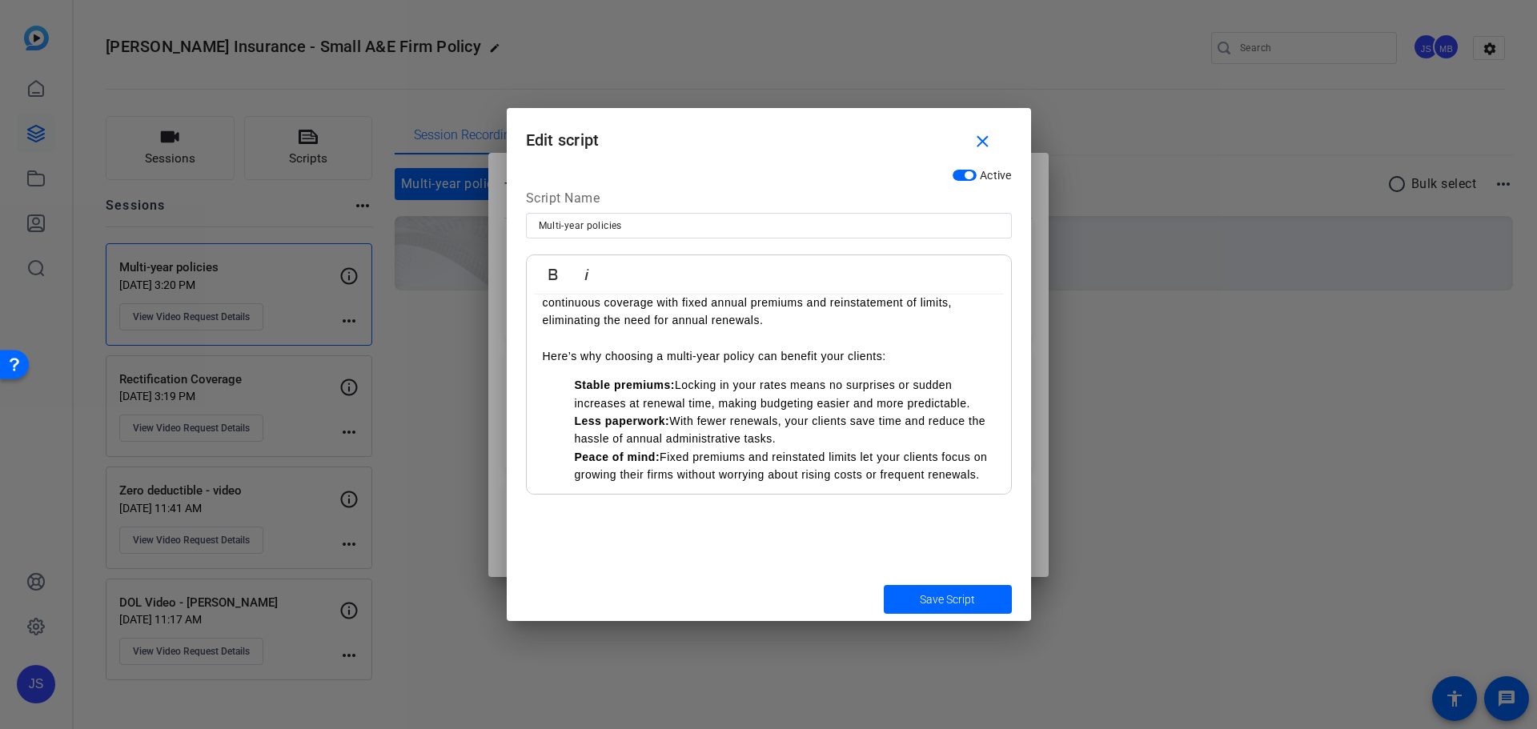
click at [972, 405] on li "Stable premiums: Locking in your rates means no surprises or sudden increases a…" at bounding box center [785, 394] width 420 height 36
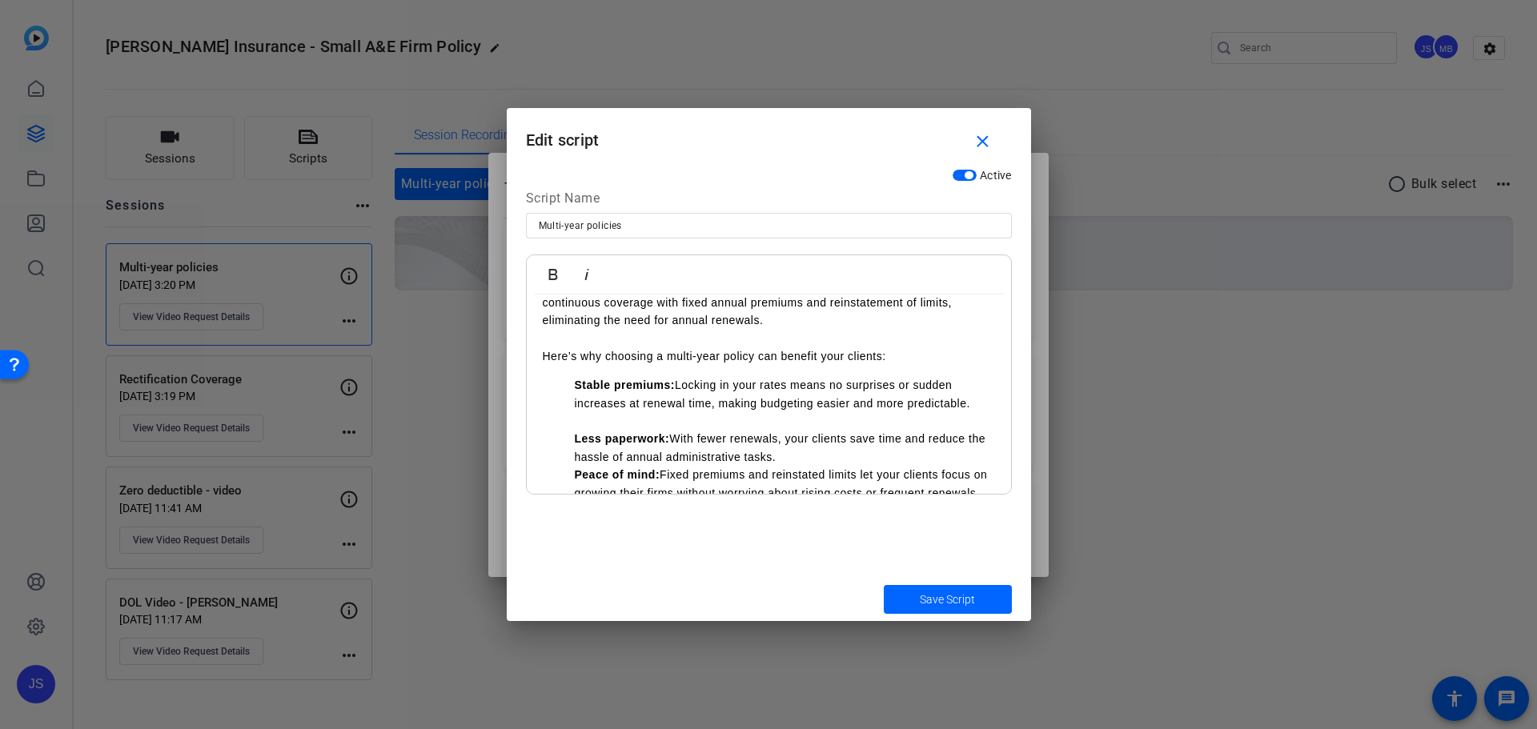
click at [874, 447] on li "Less paperwork: With fewer renewals, your clients save time and reduce the hass…" at bounding box center [785, 448] width 420 height 36
click at [873, 451] on li "Less paperwork: With fewer renewals, your clients save time and reduce the hass…" at bounding box center [785, 448] width 420 height 36
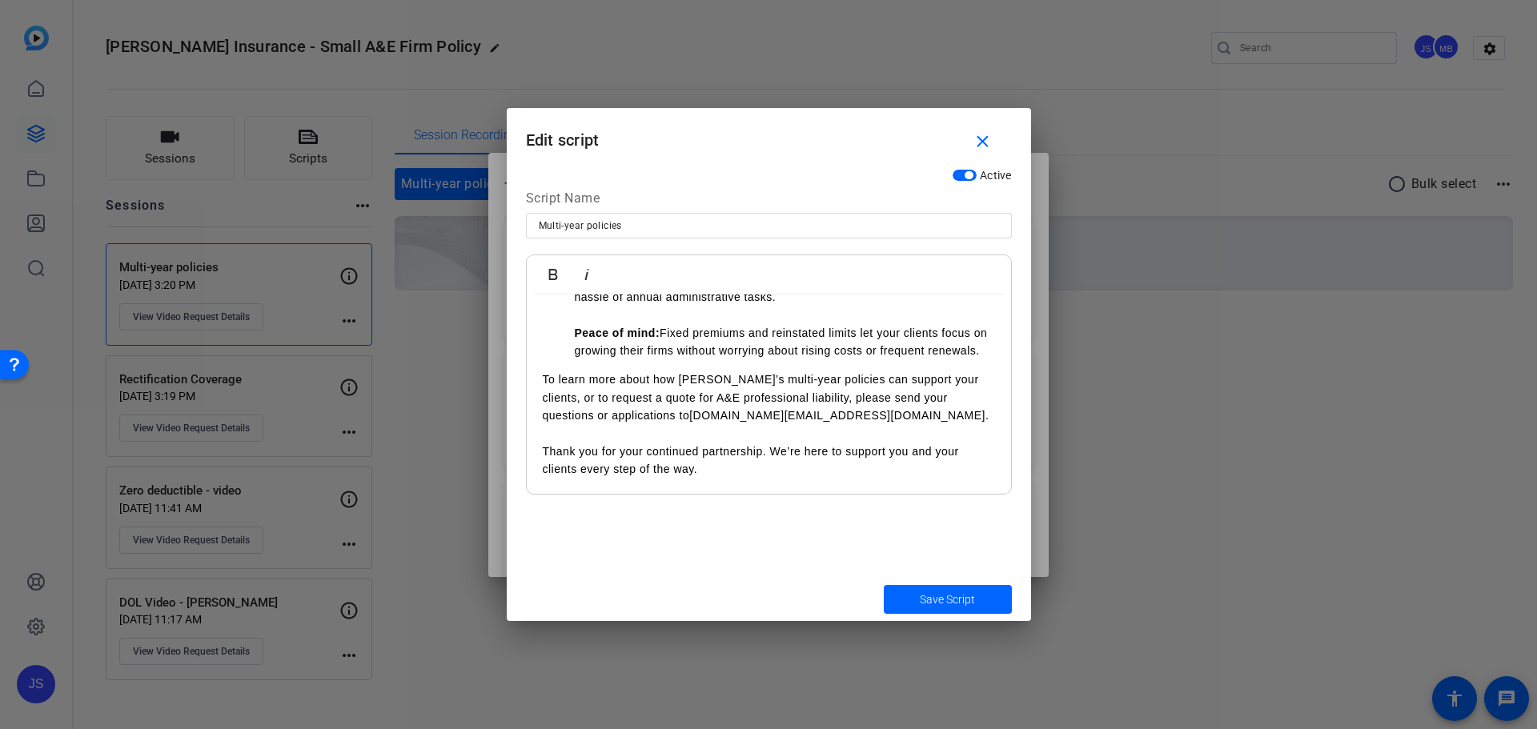
scroll to position [338, 0]
click at [916, 588] on span "submit" at bounding box center [948, 599] width 128 height 38
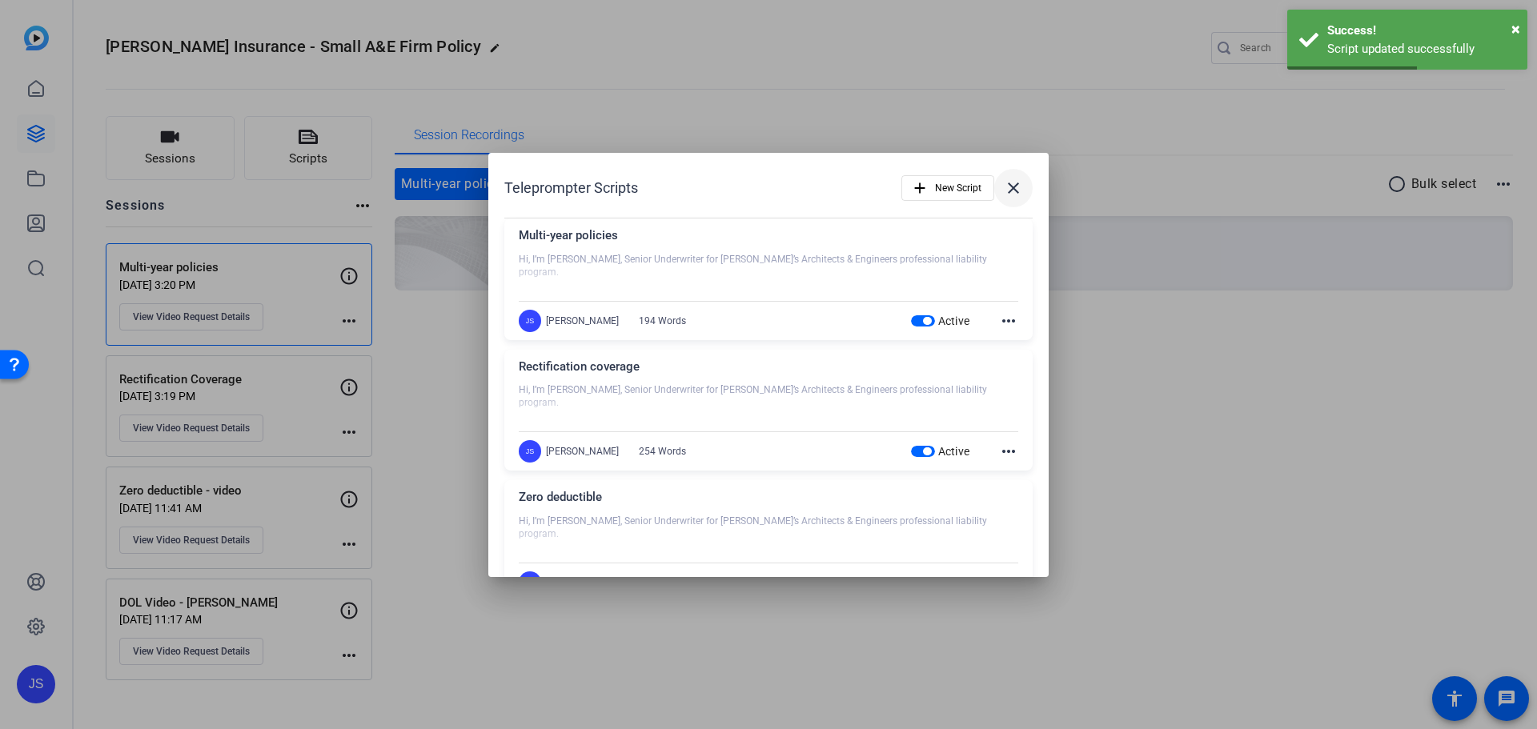
click at [1007, 196] on mat-icon "close" at bounding box center [1013, 187] width 19 height 19
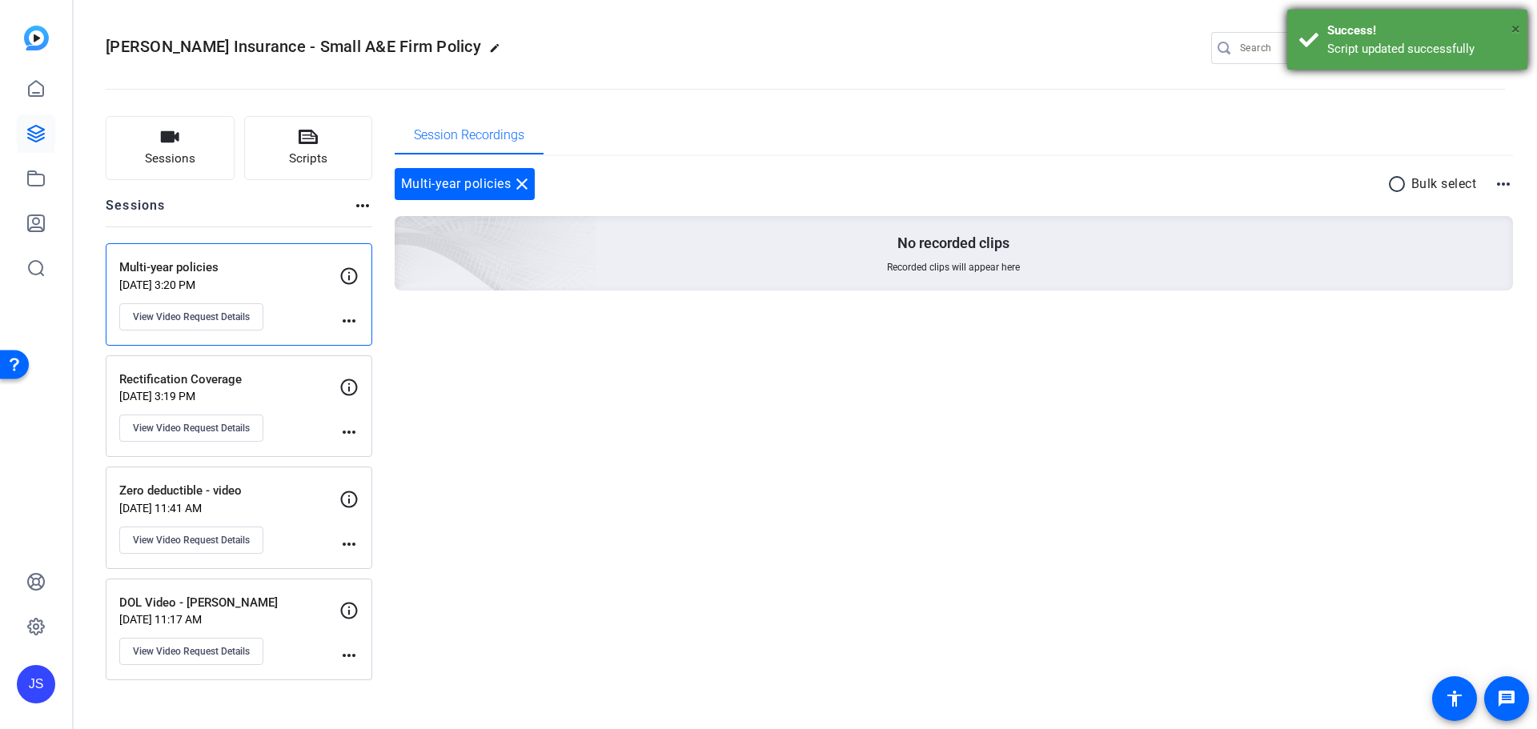
click at [1516, 26] on span "×" at bounding box center [1515, 28] width 9 height 19
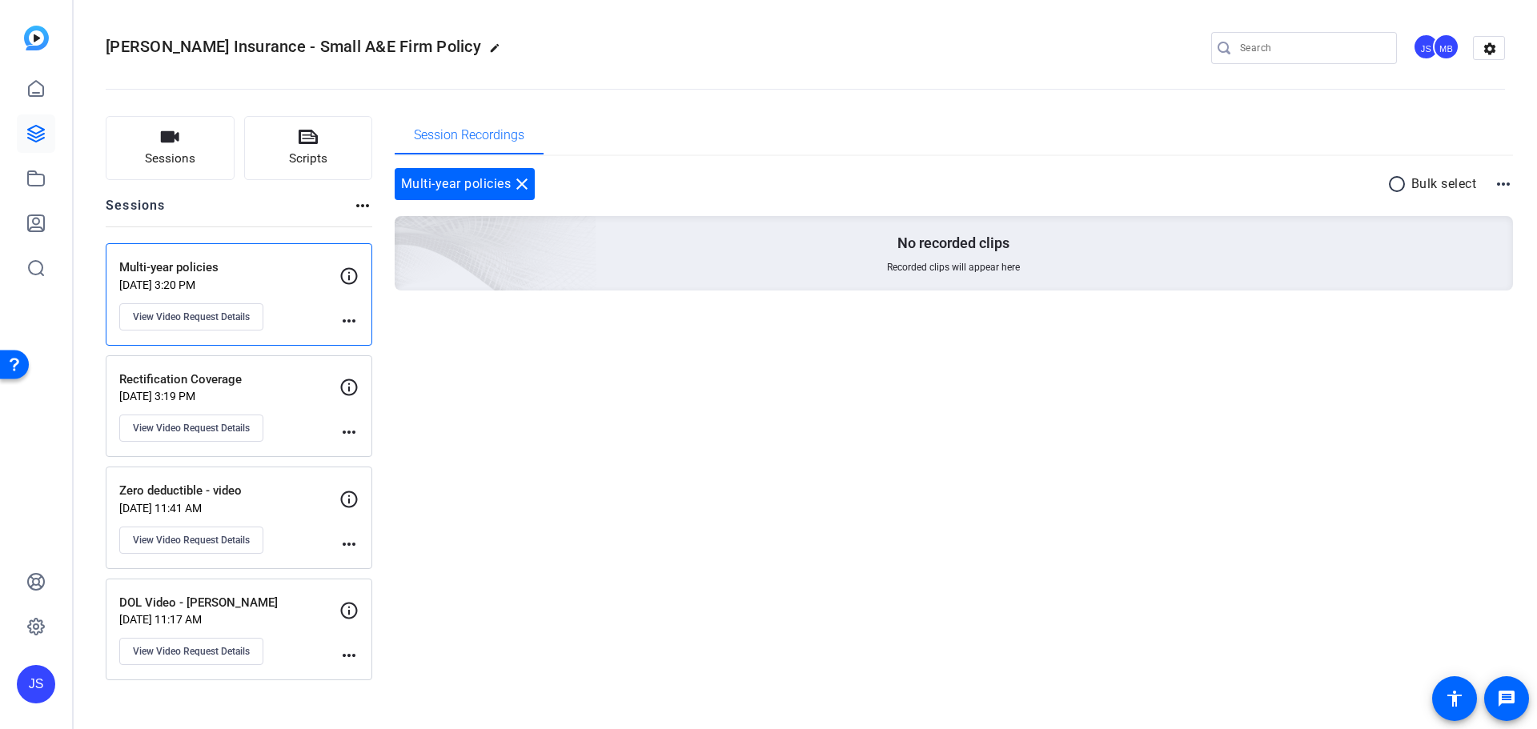
click at [35, 683] on div "JS" at bounding box center [36, 684] width 38 height 38
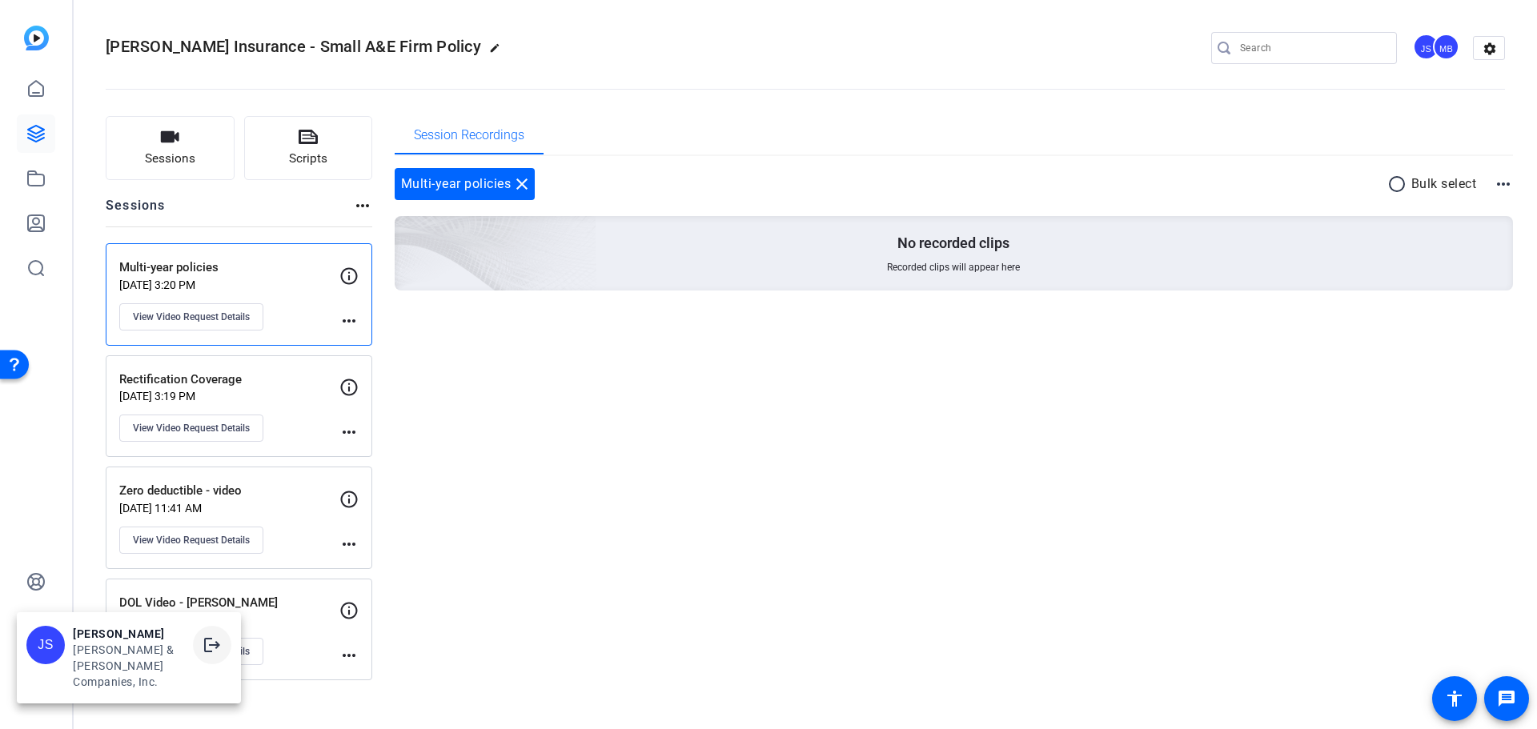
click at [203, 655] on mat-icon "logout" at bounding box center [211, 644] width 19 height 19
